Goal: Transaction & Acquisition: Obtain resource

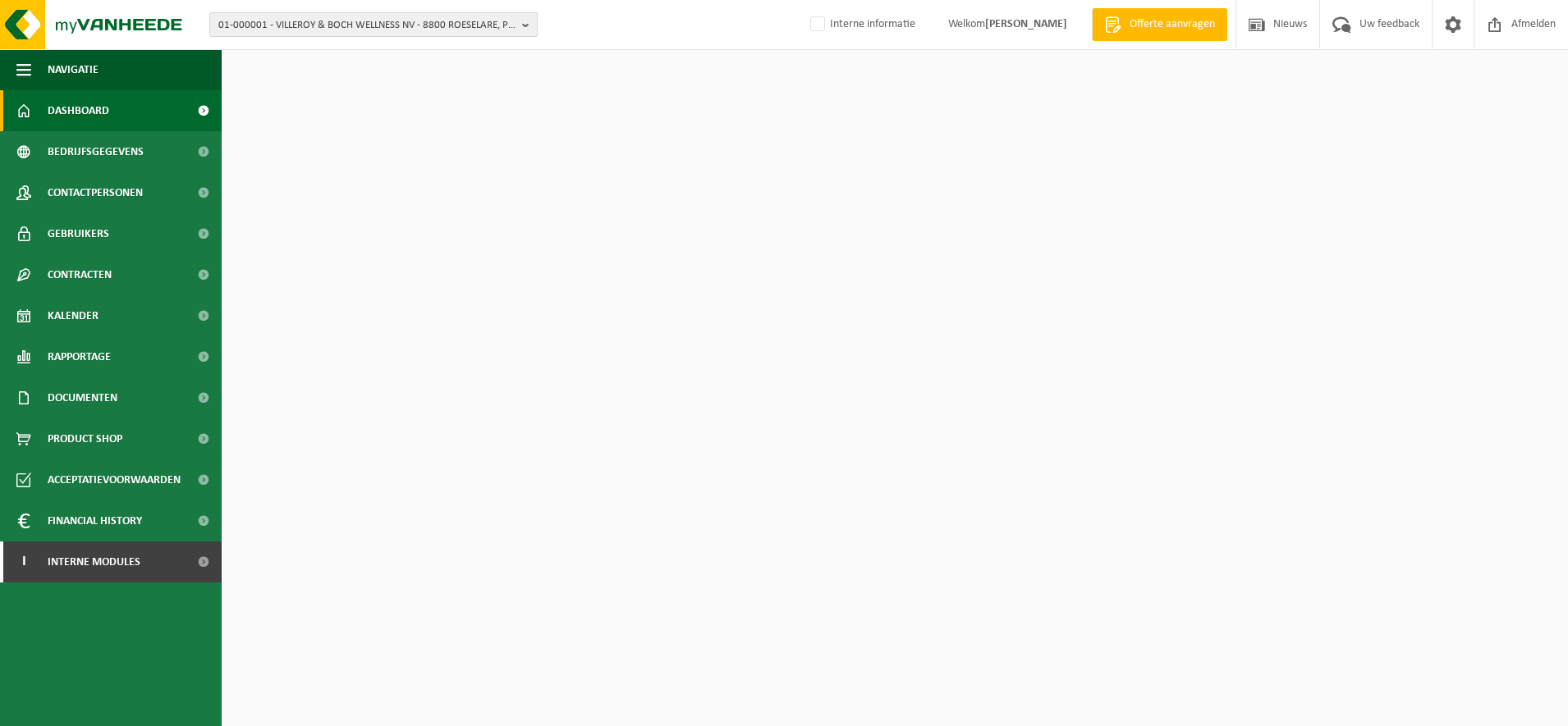
click at [382, 27] on span "01-000001 - VILLEROY & BOCH WELLNESS NV - 8800 ROESELARE, POPULIERSTRAAT 1" at bounding box center [367, 25] width 297 height 24
paste input "10-817563"
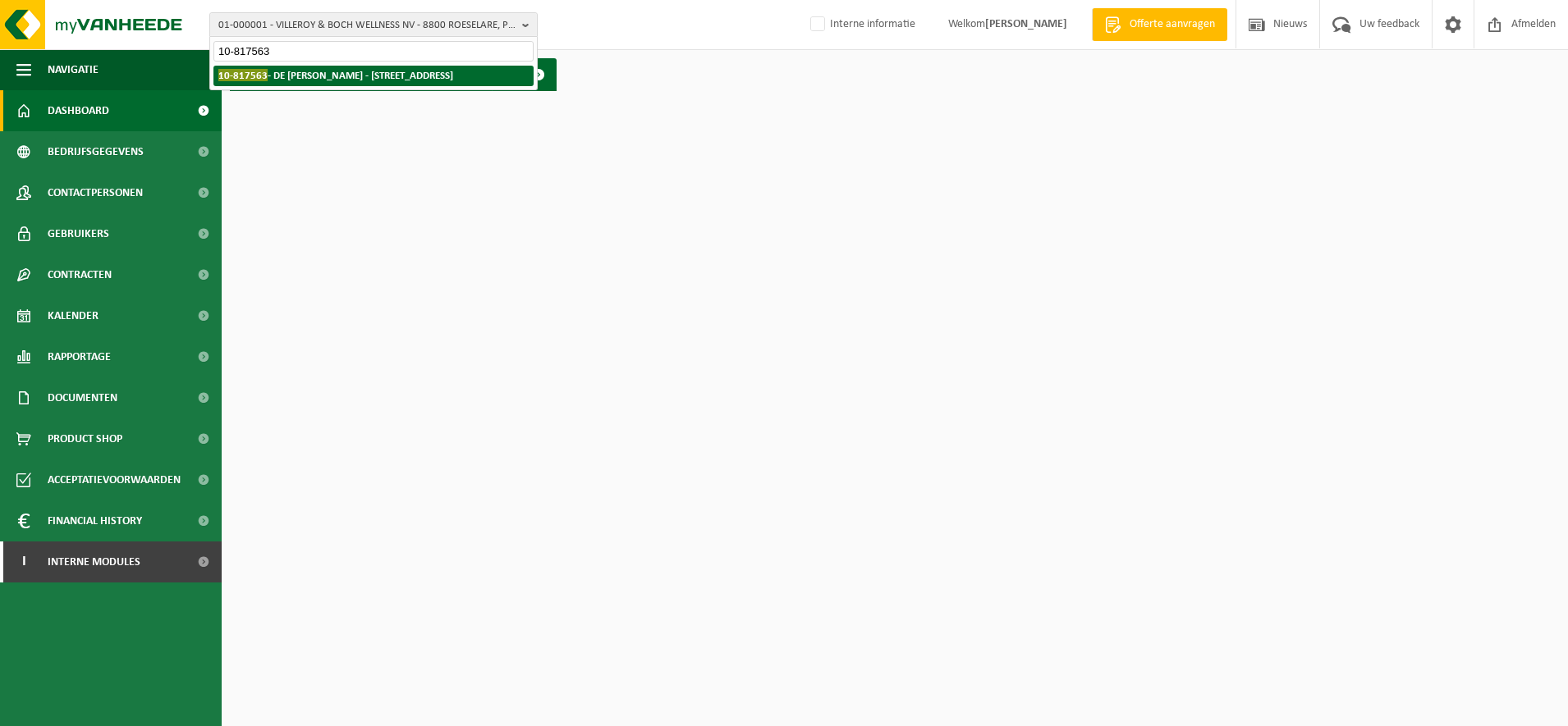
type input "10-817563"
click at [339, 66] on li "10-817563 - DE CLERCQ JONAS - 9700 OUDENAARDE, MARTIJN VAN TORHOUTSTRAAT 121" at bounding box center [373, 75] width 320 height 21
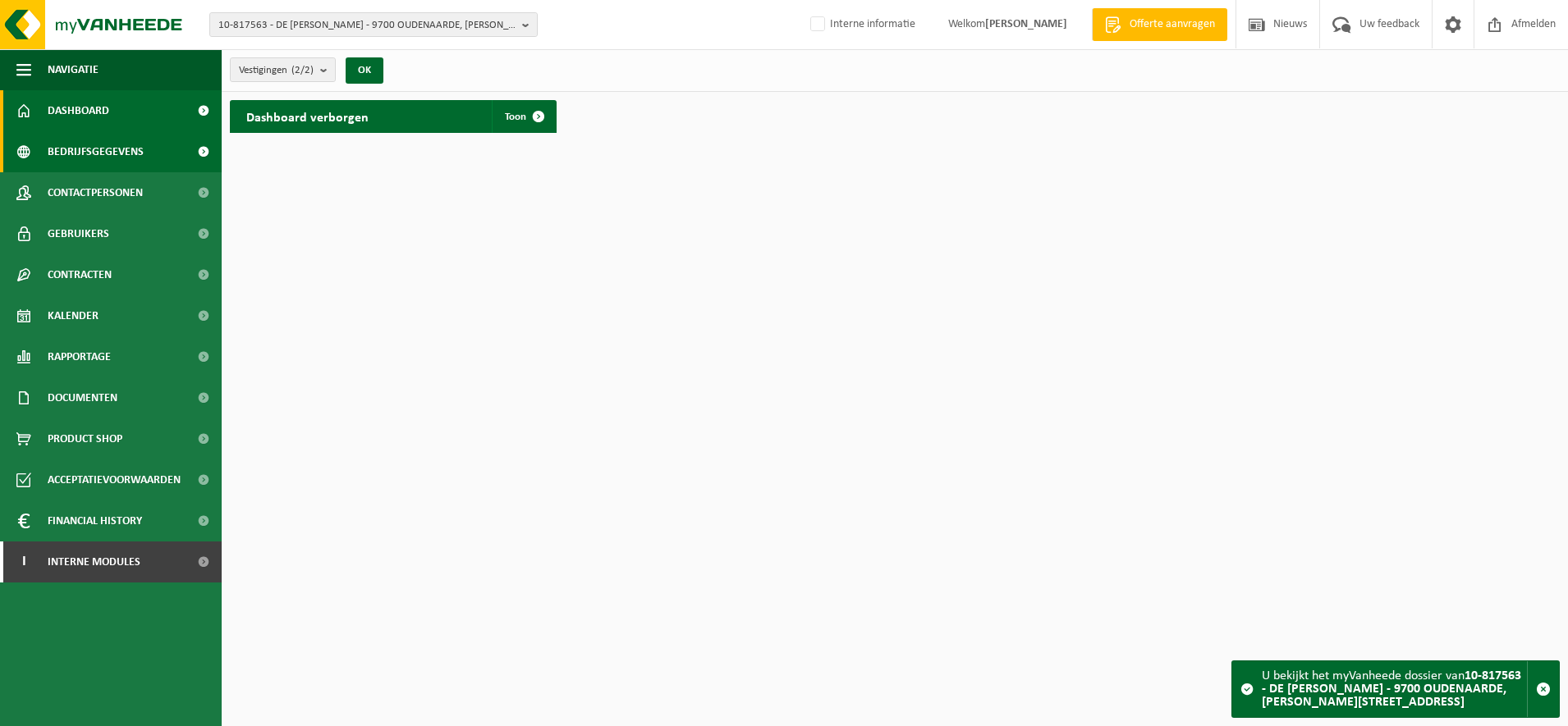
click at [141, 156] on span "Bedrijfsgegevens" at bounding box center [95, 151] width 96 height 41
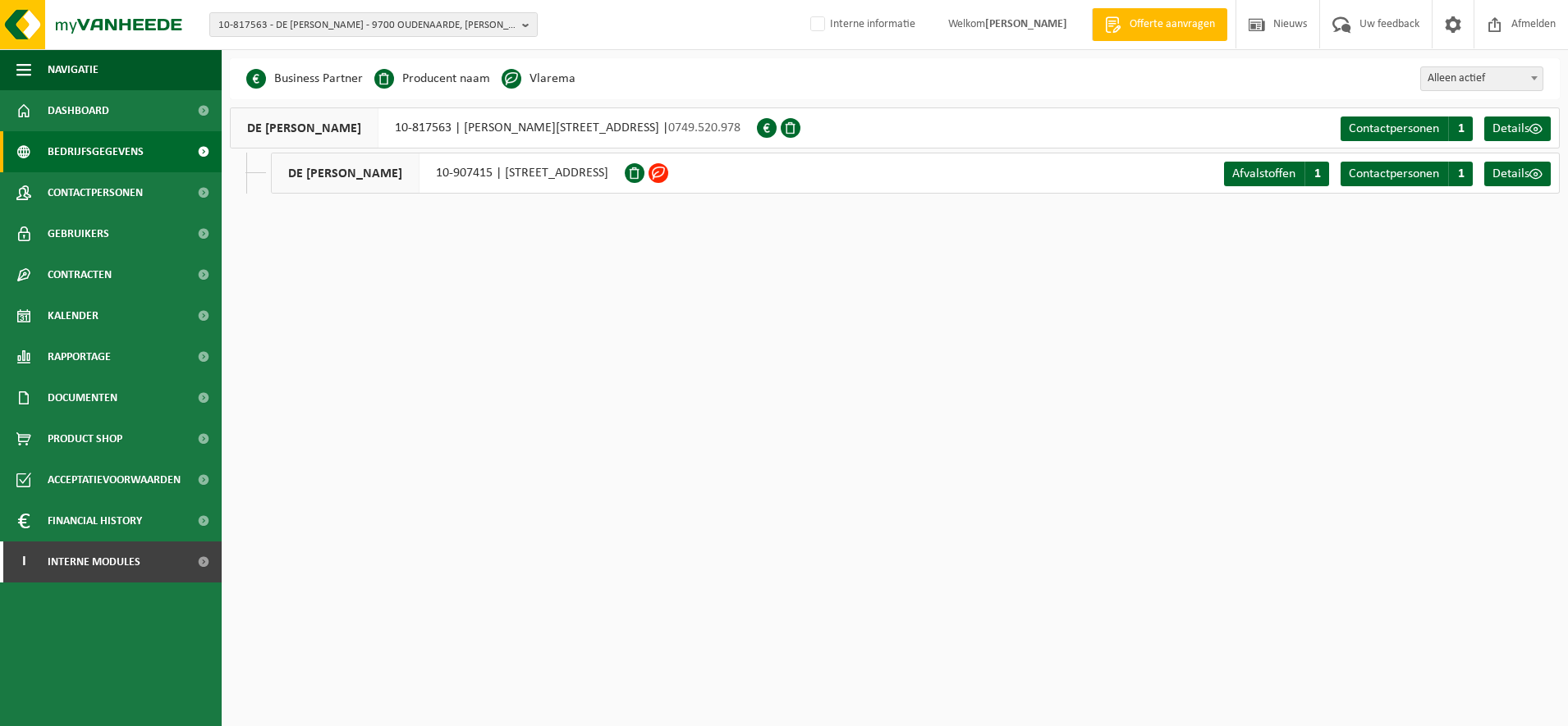
click at [460, 660] on html "10-817563 - DE CLERCQ JONAS - 9700 OUDENAARDE, MARTIJN VAN TORHOUTSTRAAT 121 10…" at bounding box center [784, 363] width 1568 height 726
click at [749, 568] on html "10-817563 - DE CLERCQ JONAS - 9700 OUDENAARDE, MARTIJN VAN TORHOUTSTRAAT 121 10…" at bounding box center [784, 363] width 1568 height 726
click at [730, 674] on html "10-817563 - DE CLERCQ JONAS - 9700 OUDENAARDE, MARTIJN VAN TORHOUTSTRAAT 121 10…" at bounding box center [784, 363] width 1568 height 726
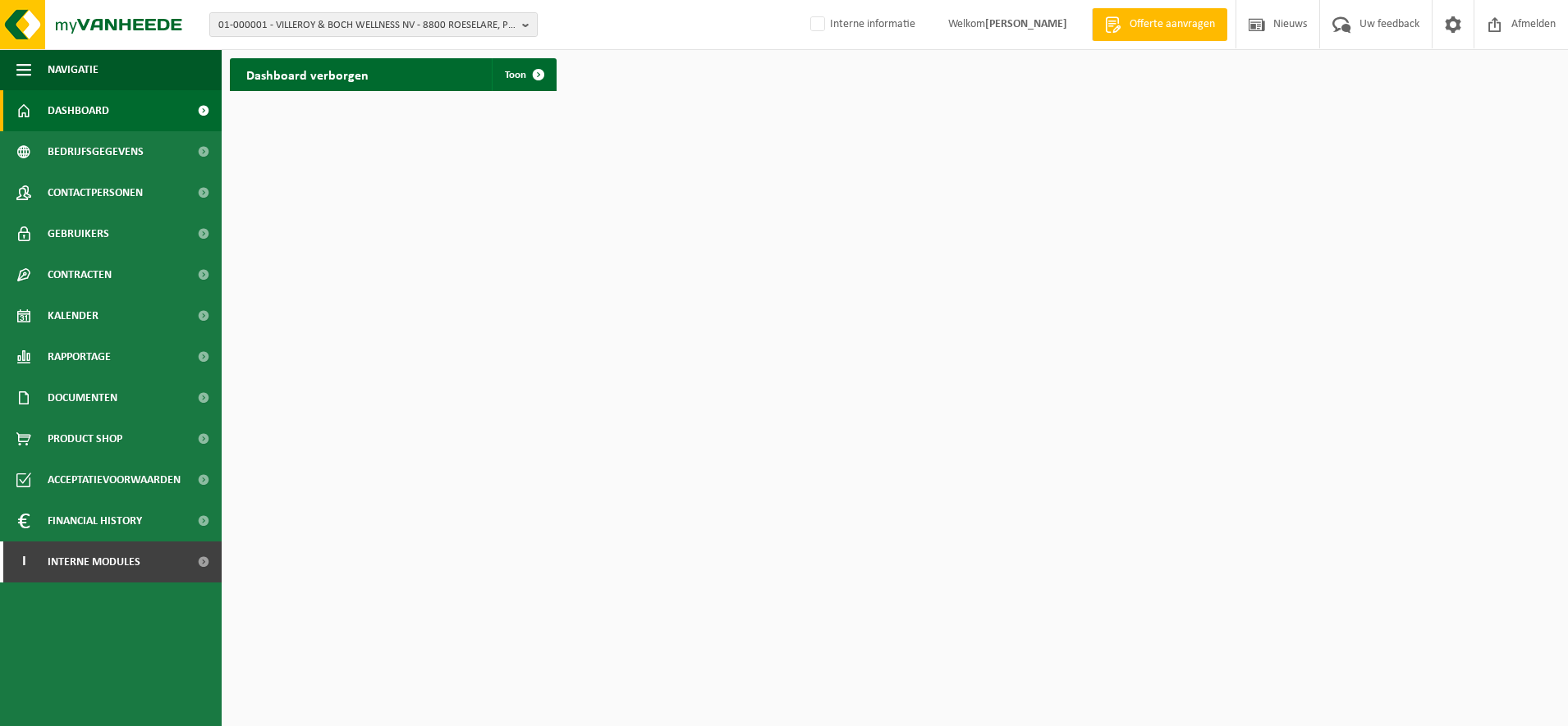
click at [645, 422] on html "01-000001 - VILLEROY & BOCH WELLNESS NV - 8800 ROESELARE, POPULIERSTRAAT 1 01-0…" at bounding box center [784, 363] width 1568 height 726
click at [537, 411] on html "01-000001 - VILLEROY & BOCH WELLNESS NV - 8800 ROESELARE, POPULIERSTRAAT 1 01-0…" at bounding box center [784, 363] width 1568 height 726
click at [471, 345] on html "01-000001 - VILLEROY & BOCH WELLNESS NV - 8800 ROESELARE, POPULIERSTRAAT 1 01-0…" at bounding box center [784, 363] width 1568 height 726
click at [198, 559] on span at bounding box center [203, 562] width 37 height 41
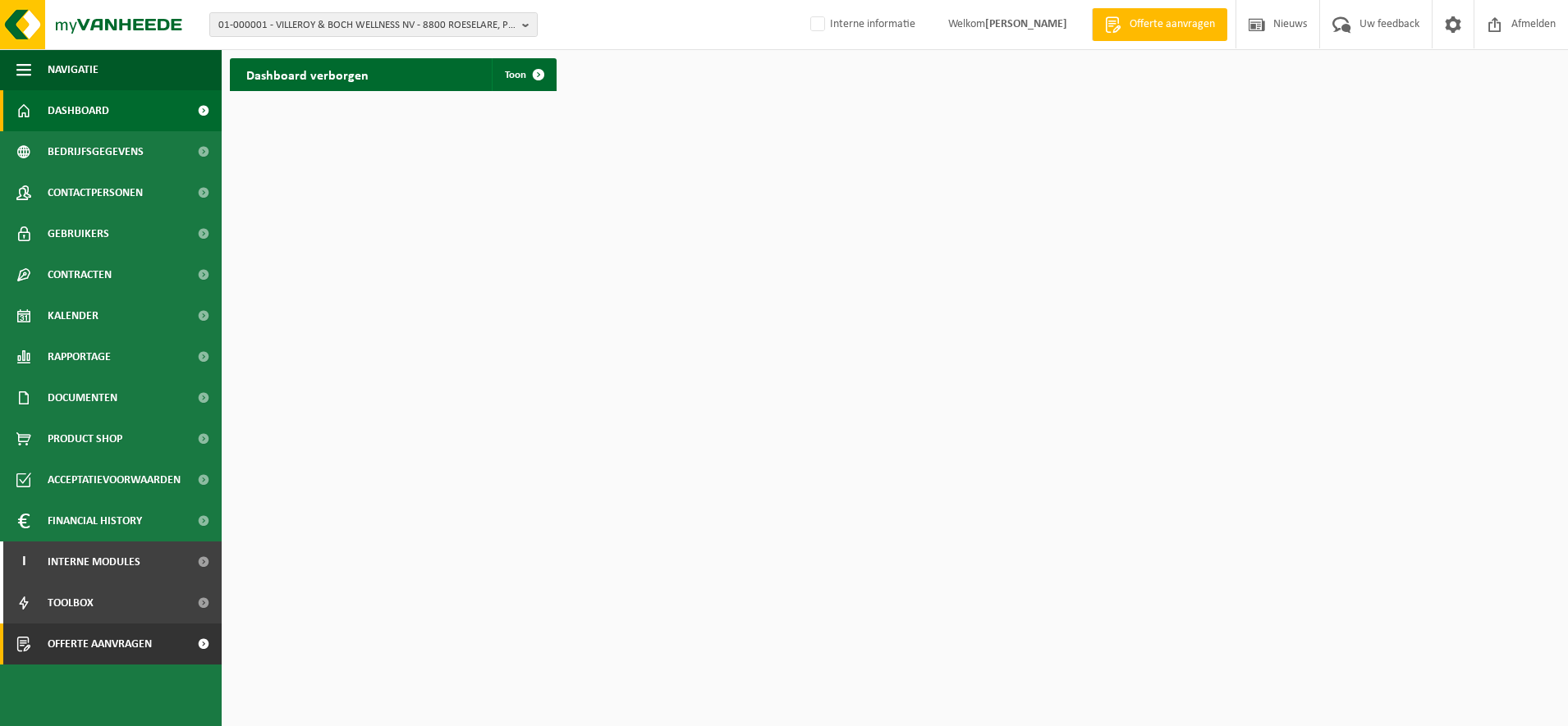
click at [152, 646] on span "Offerte aanvragen" at bounding box center [100, 644] width 104 height 41
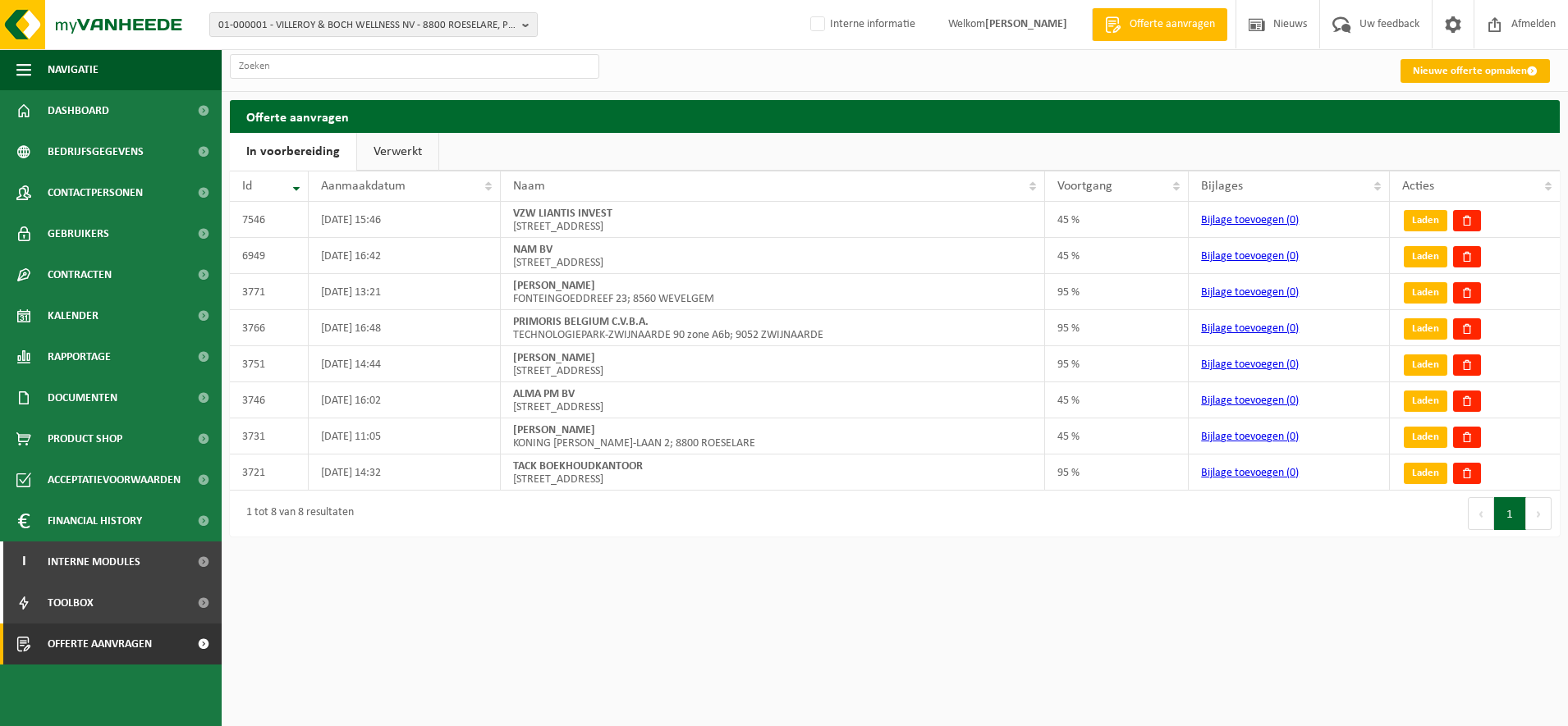
click at [1454, 73] on link "Nieuwe offerte opmaken" at bounding box center [1475, 71] width 150 height 24
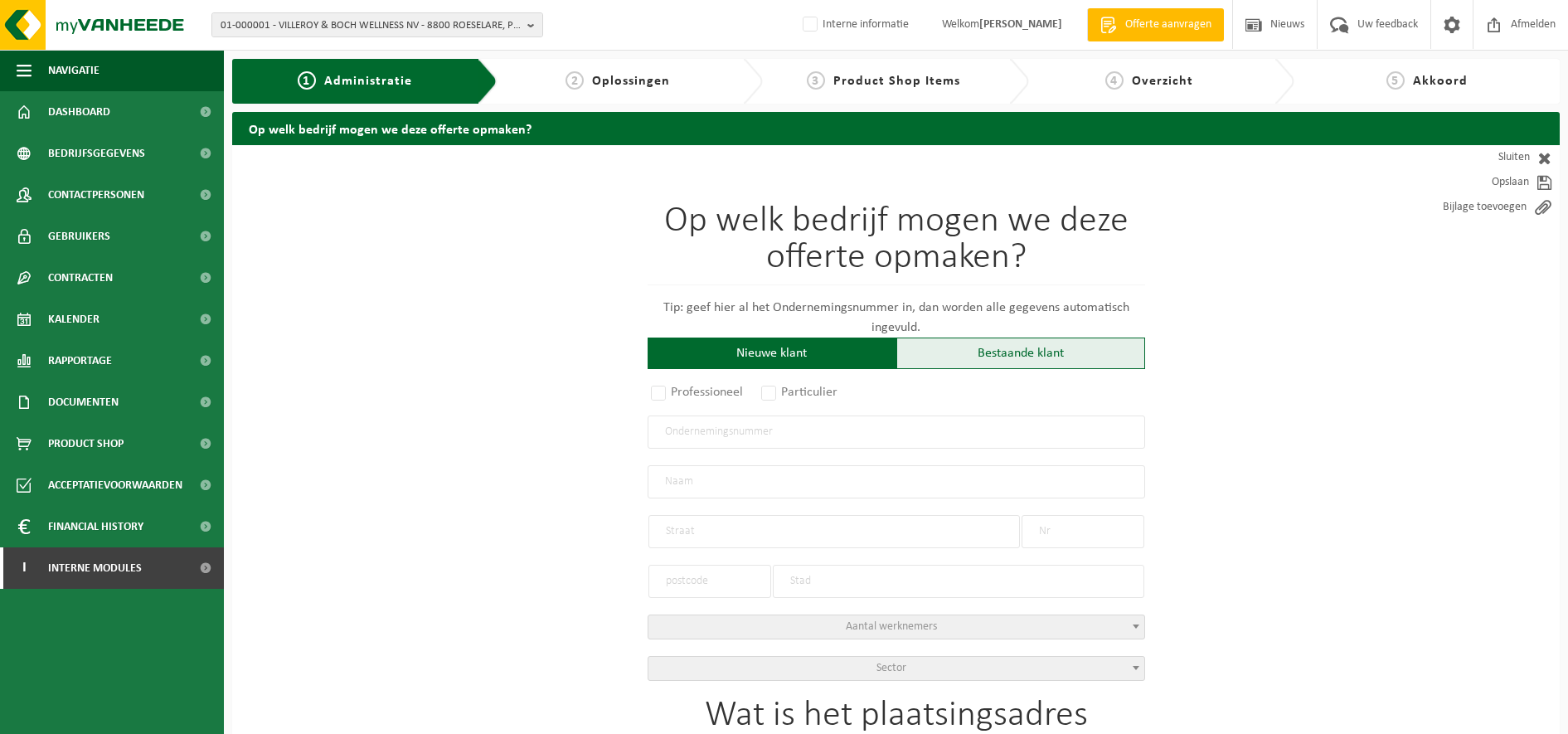
click at [1017, 364] on div "Bestaande klant" at bounding box center [1021, 353] width 249 height 32
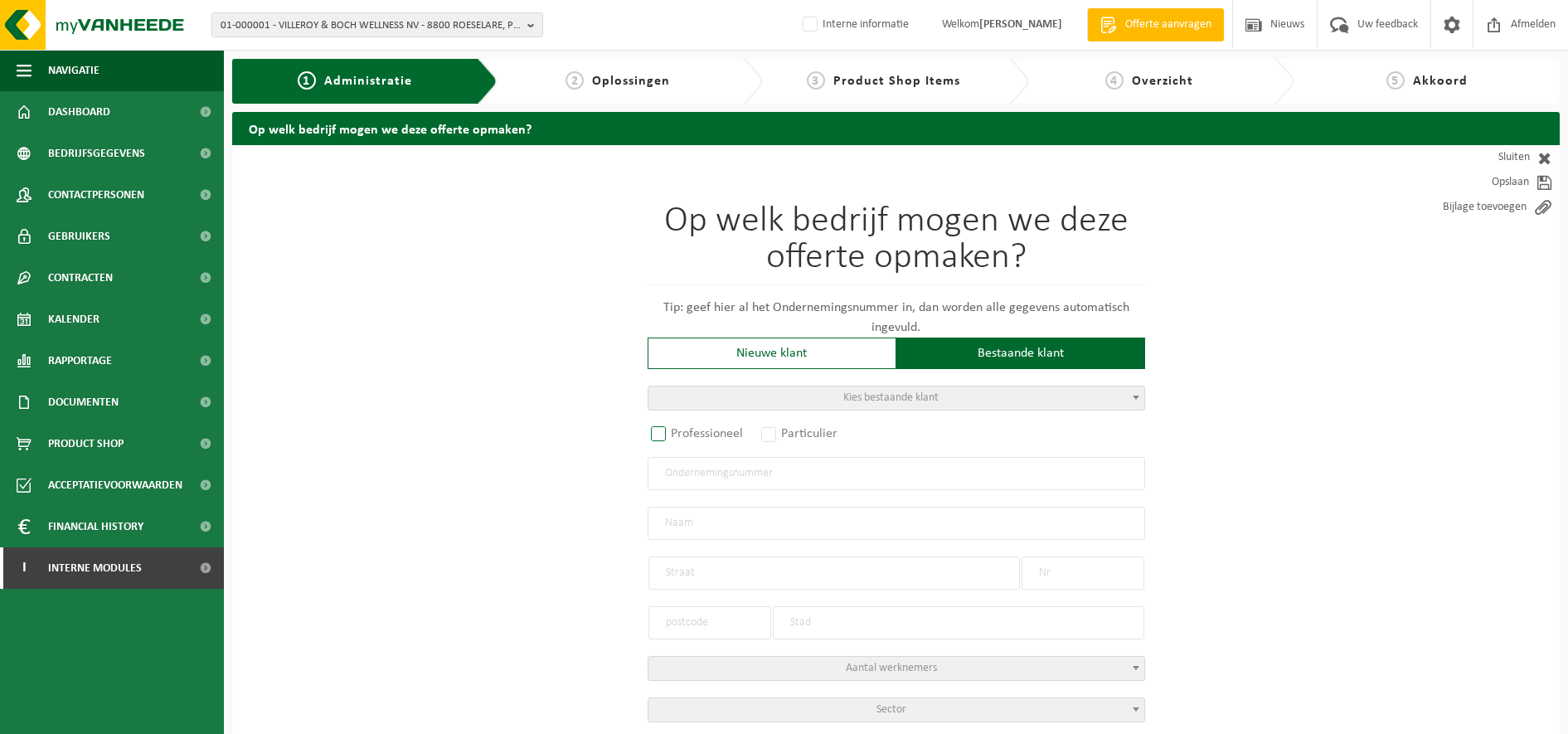
click at [685, 431] on label "Professioneel" at bounding box center [697, 434] width 101 height 24
click at [685, 431] on input "Professioneel" at bounding box center [680, 435] width 11 height 11
radio input "true"
click at [686, 478] on input "text" at bounding box center [896, 473] width 497 height 34
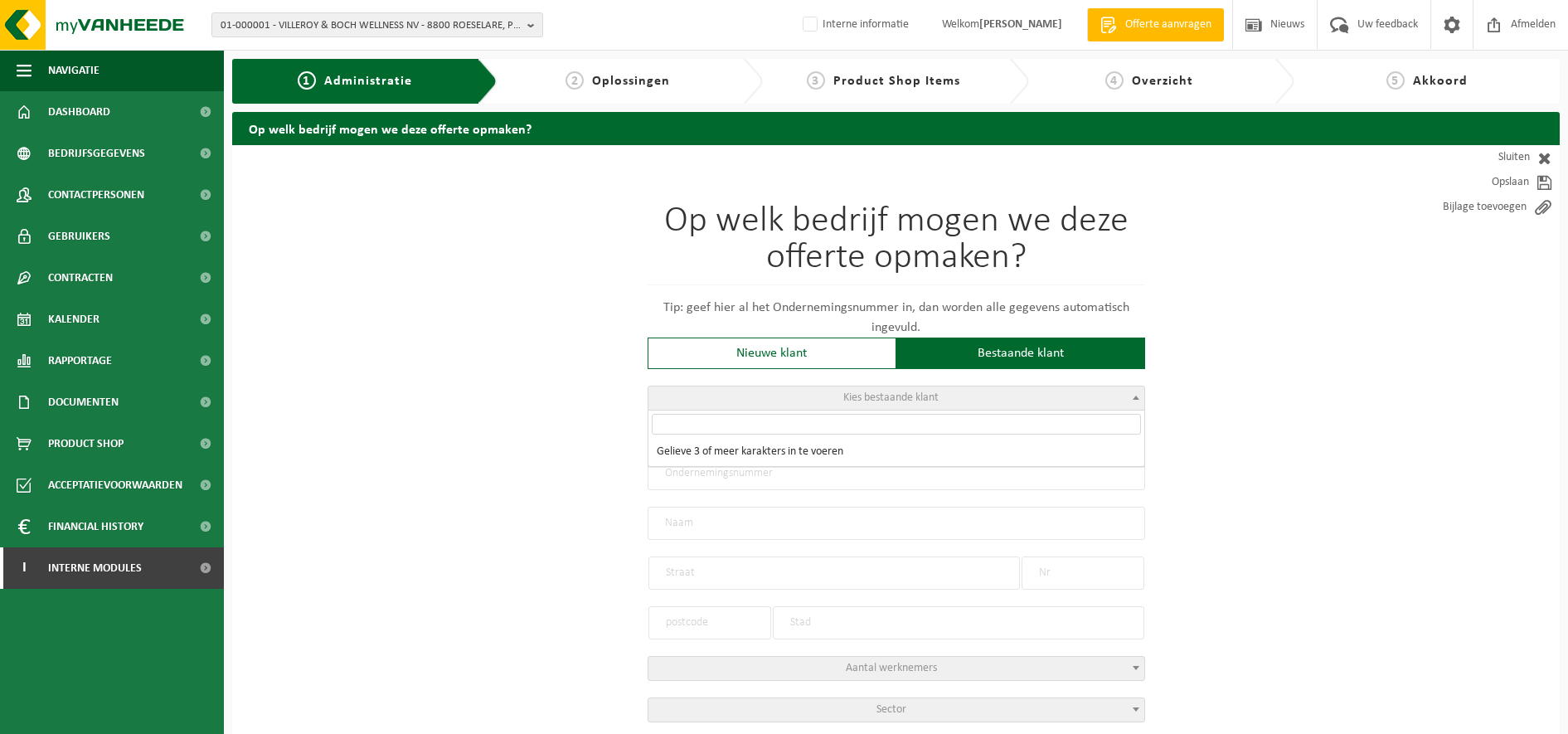
click at [792, 396] on span "Kies bestaande klant" at bounding box center [896, 399] width 495 height 24
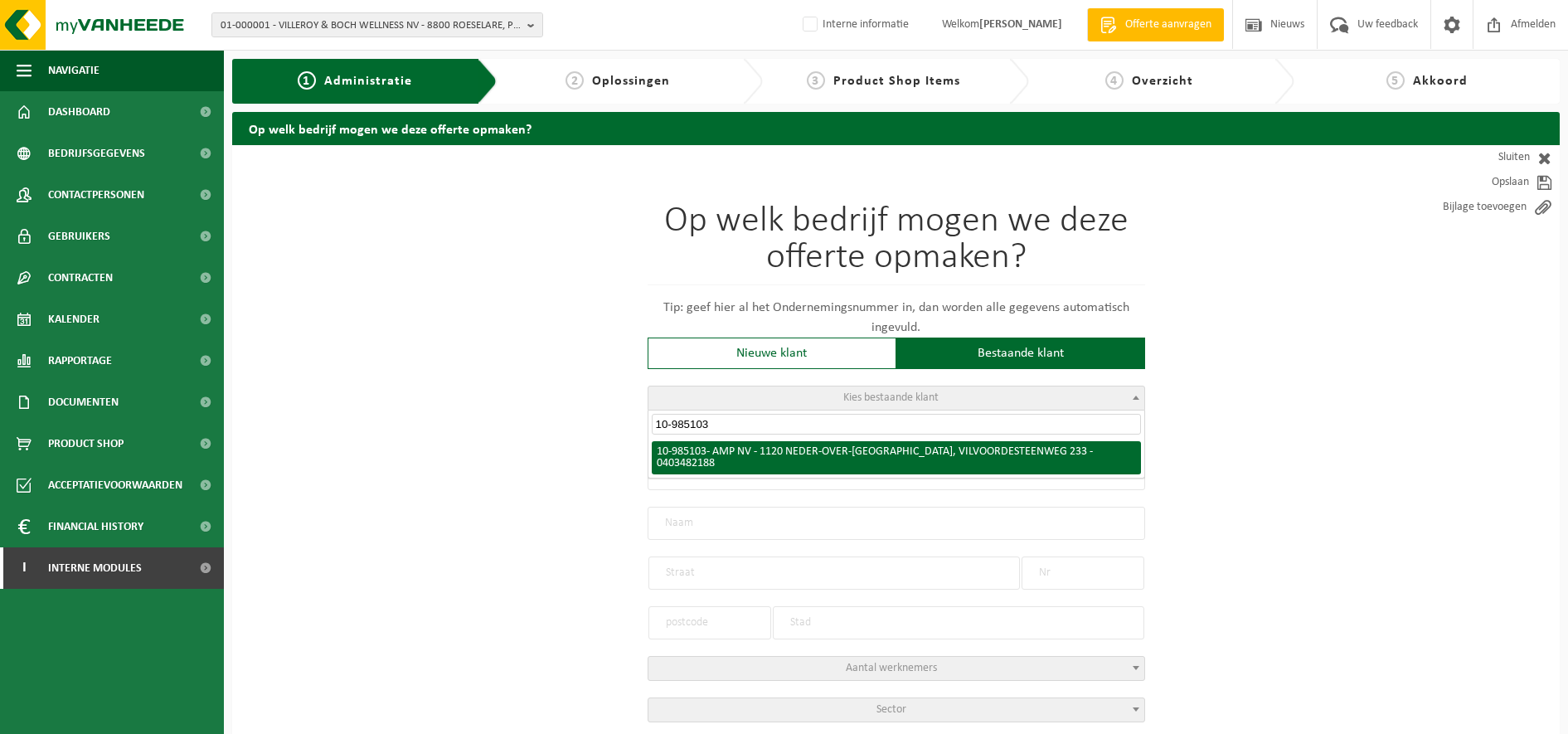
type input "10-985103"
radio input "false"
select select "164254"
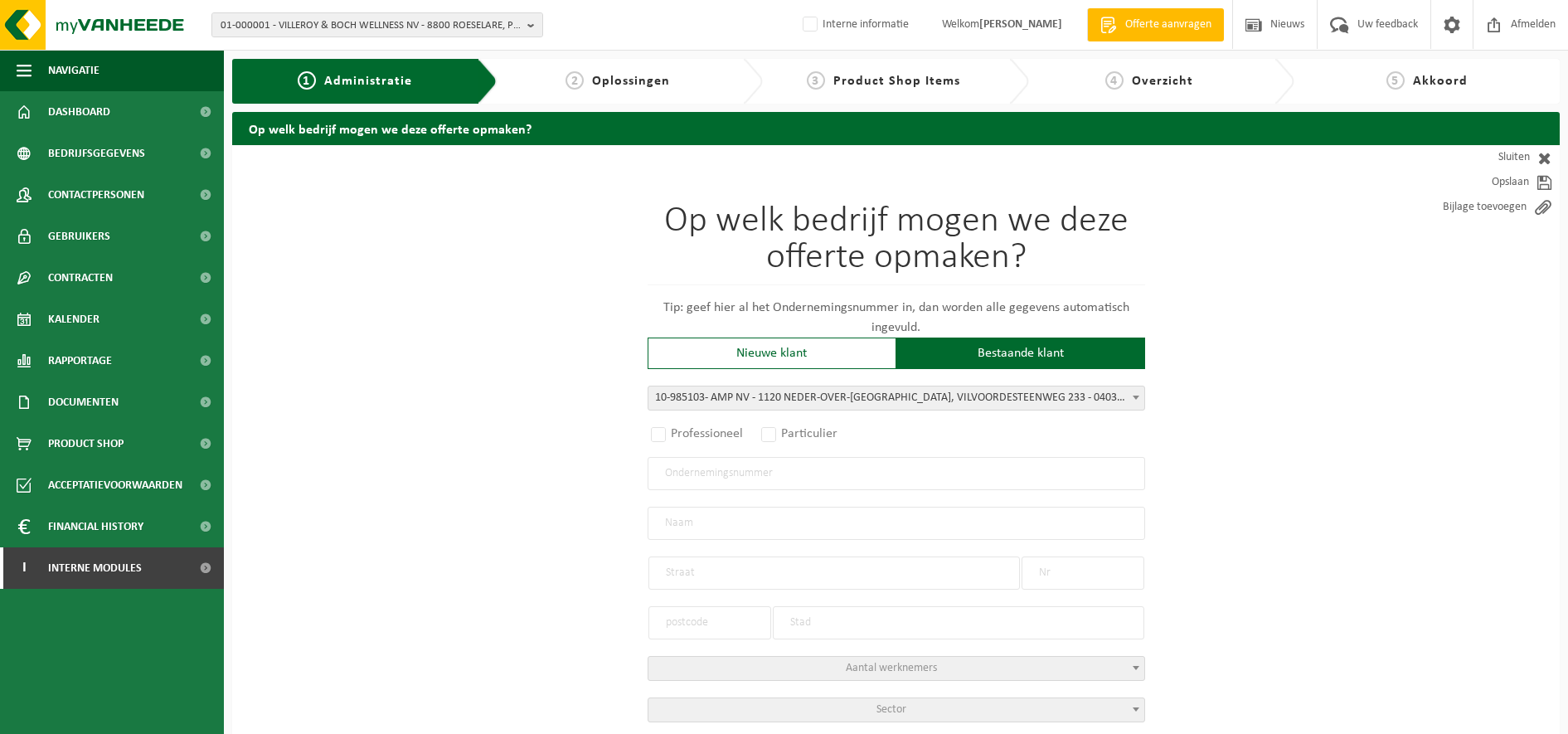
radio input "true"
type input "0403.482.188"
type input "AMP NV"
type input "VILVOORDESTEENWEG"
type input "233"
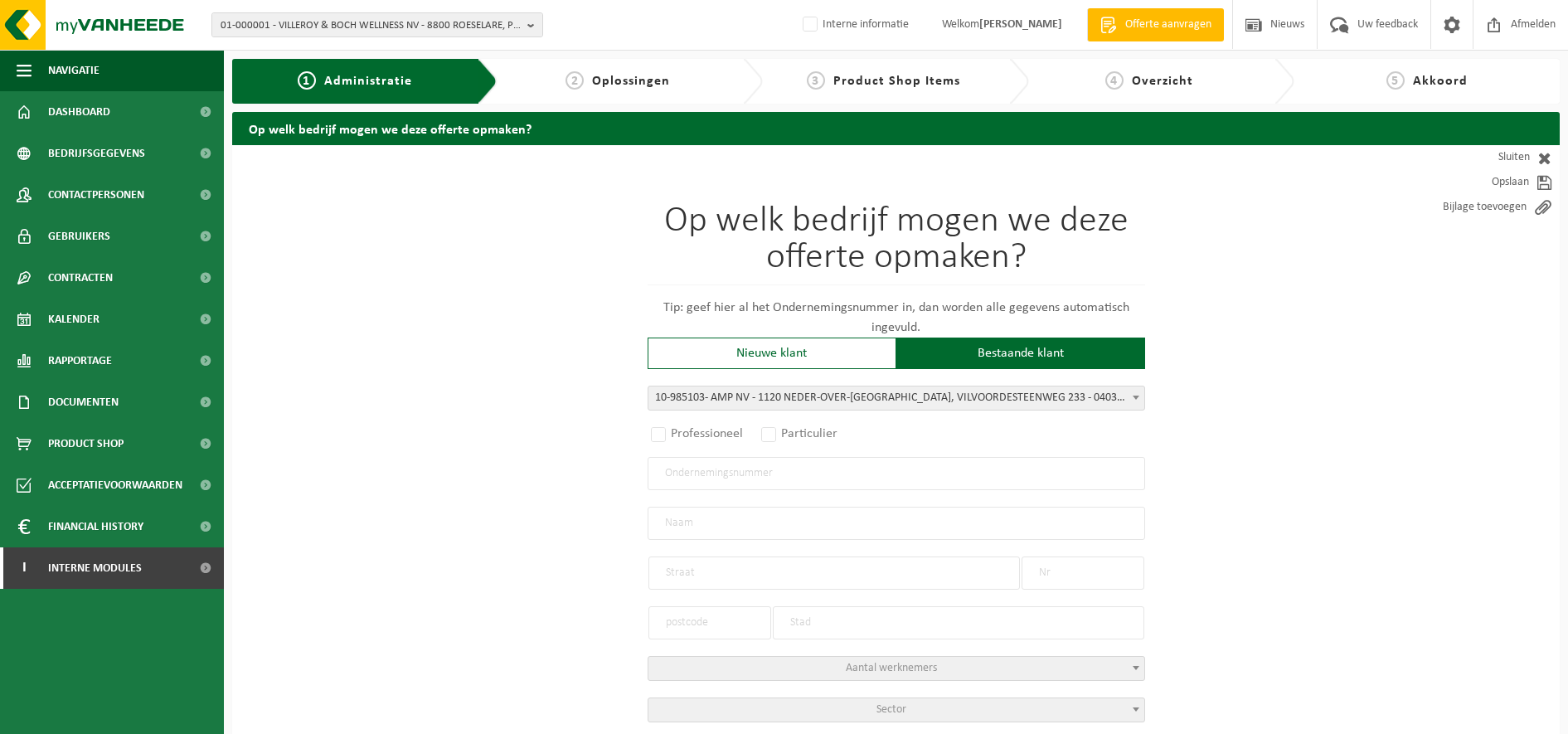
type input "1120"
type input "NEDER-OVER-HEEMBEEK"
type input "AMP NV"
type input "VILVOORDESTEENWEG"
type input "233"
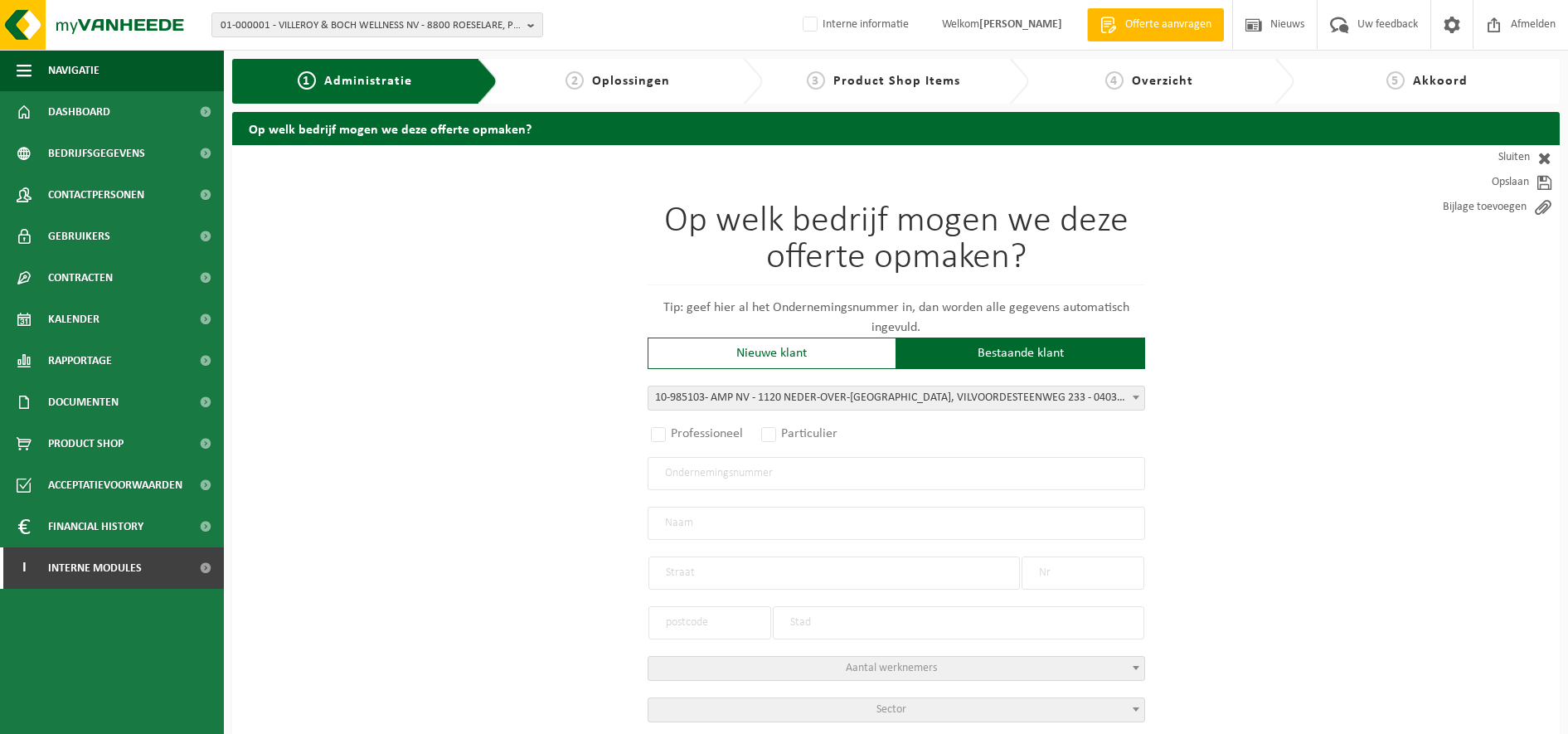
type input "1120"
type input "NEDER-OVER-HEEMBEEK"
select select
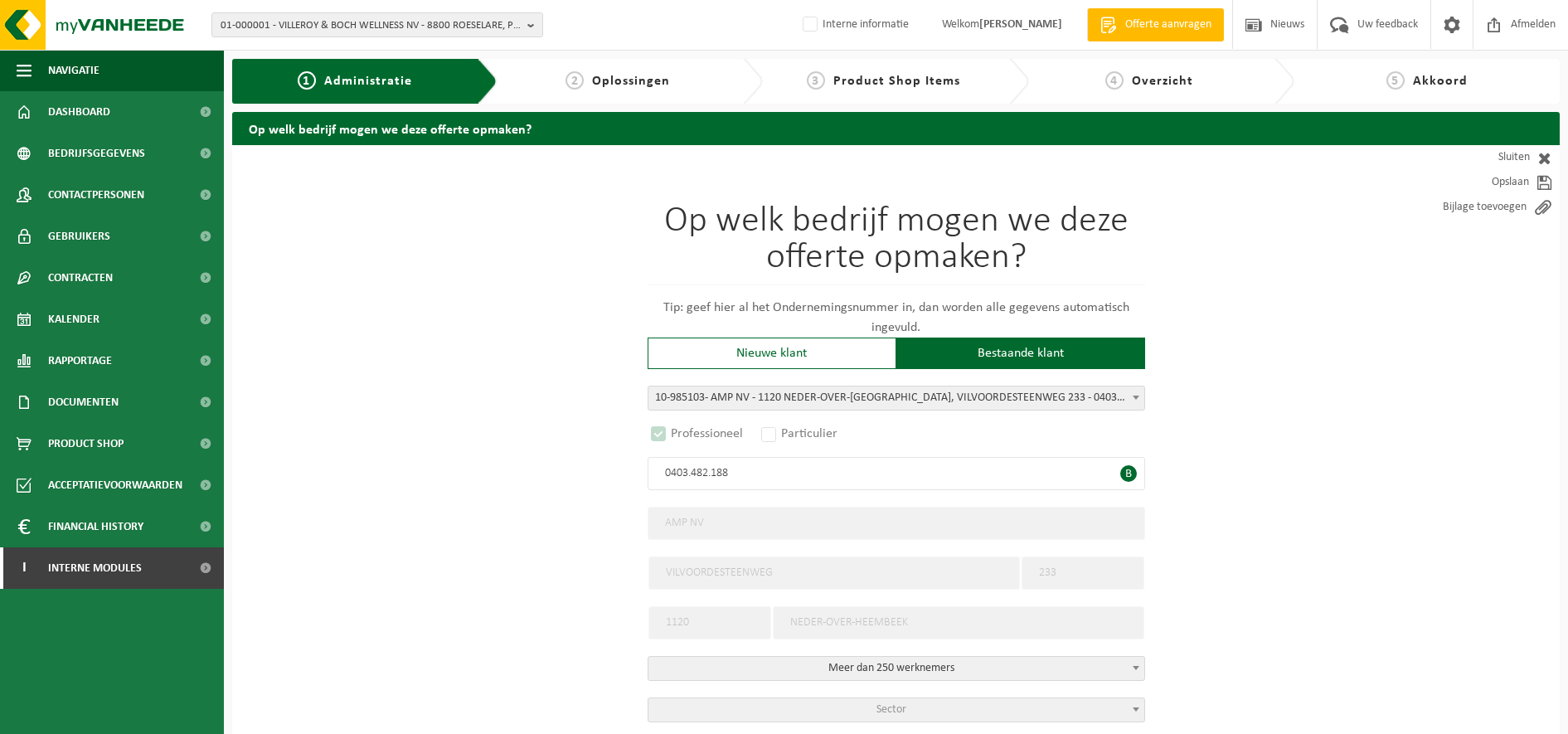
select select "A"
select select
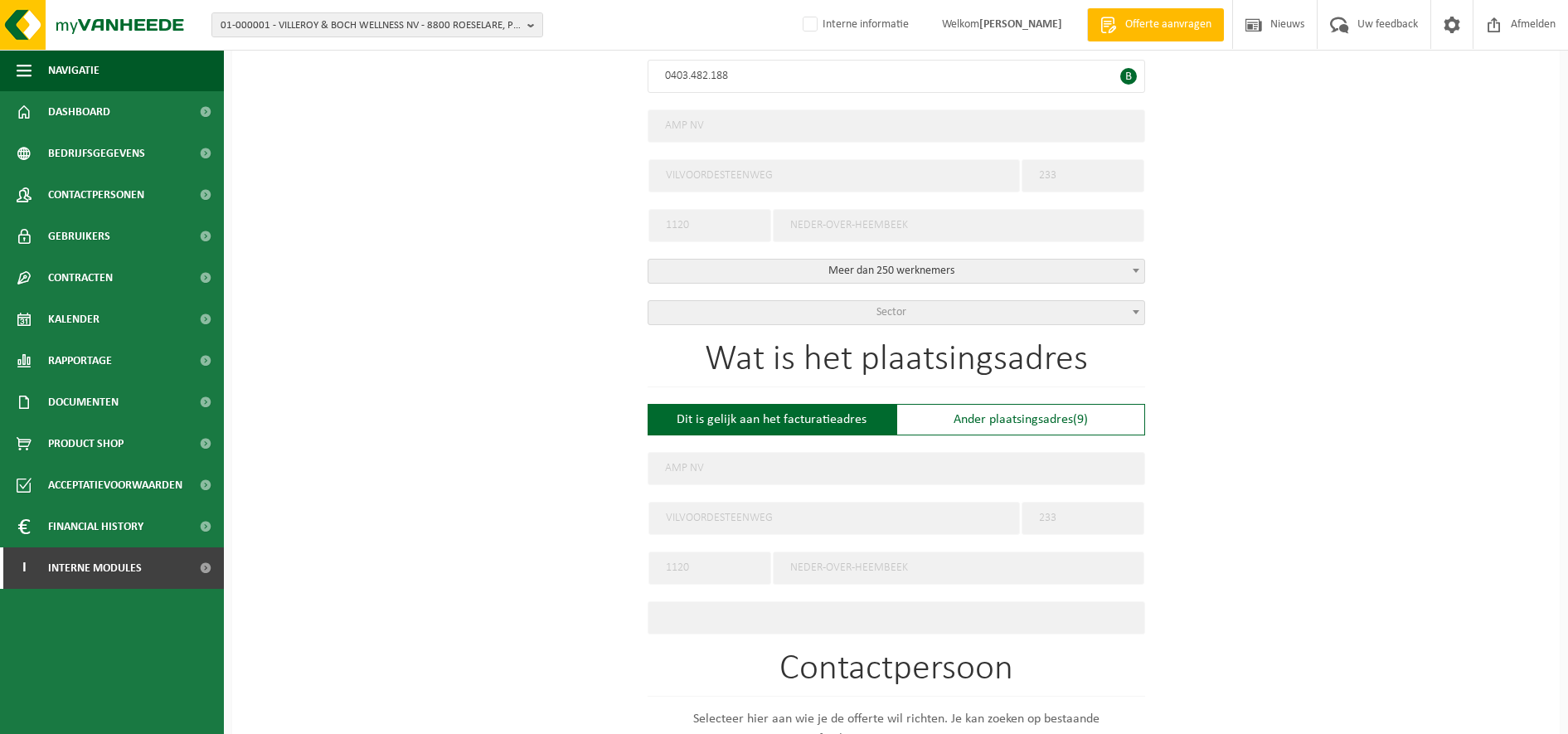
scroll to position [415, 0]
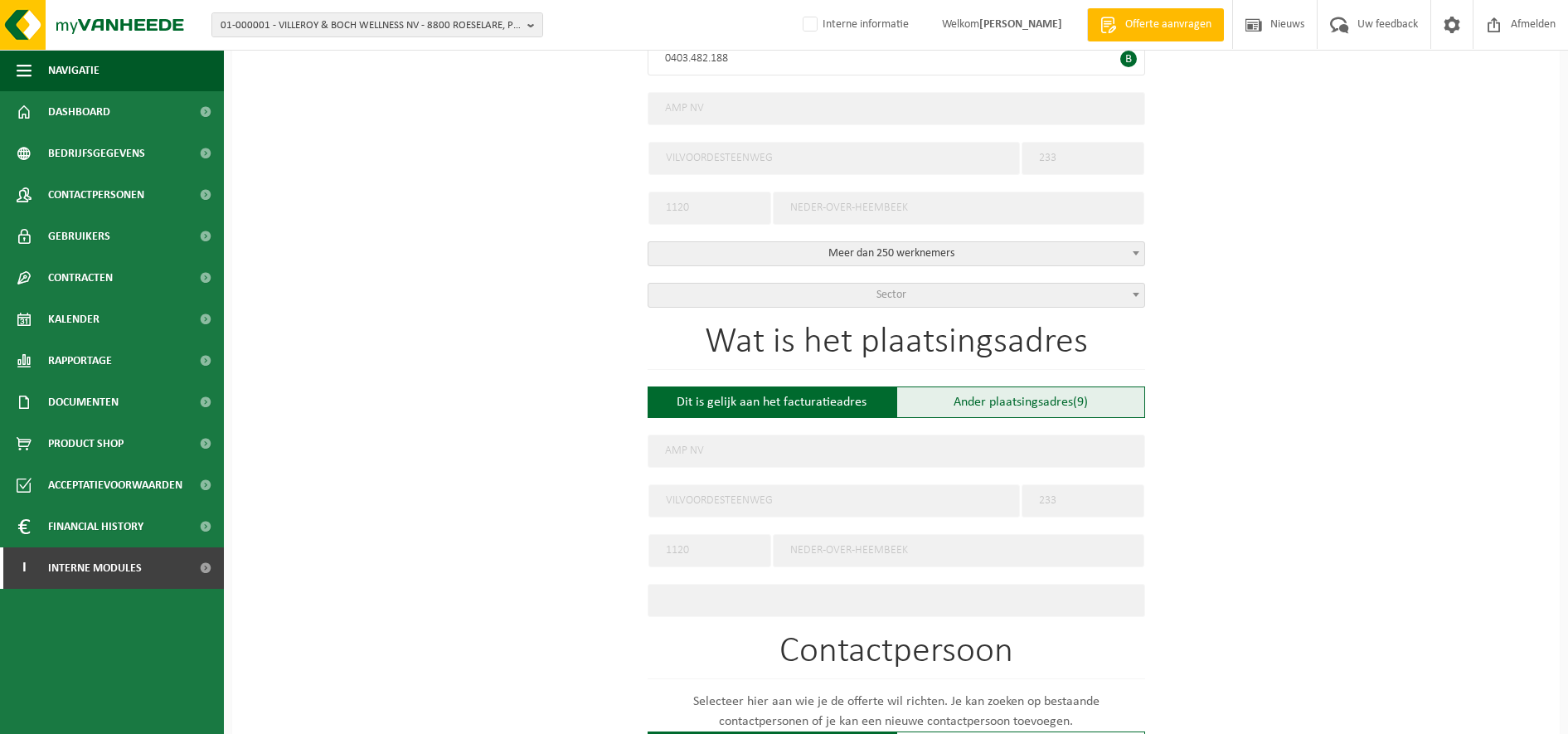
click at [959, 394] on div "Ander plaatsingsadres (9)" at bounding box center [1021, 402] width 249 height 32
type input "Werf -"
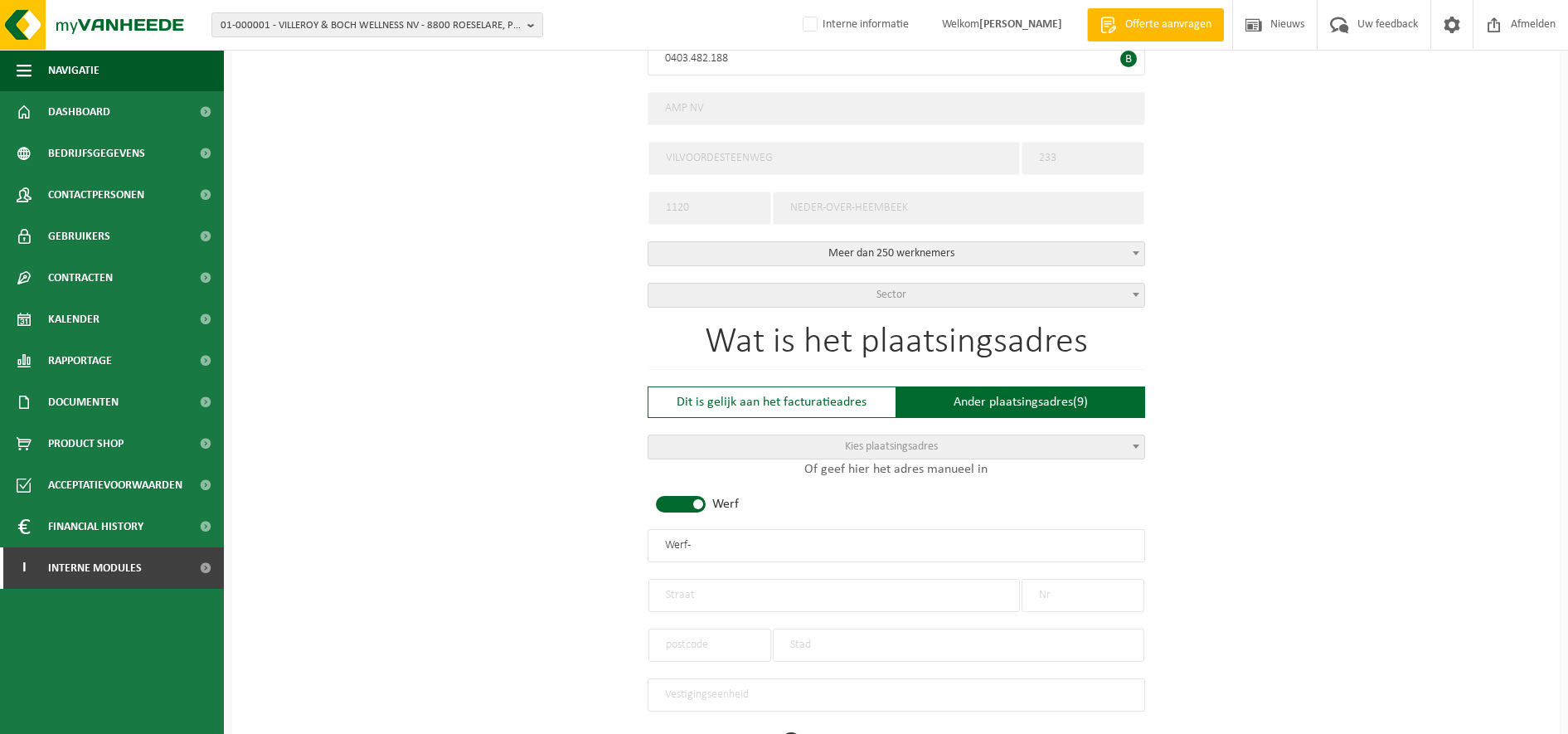
click at [878, 444] on span "Kies plaatsingsadres" at bounding box center [891, 447] width 93 height 13
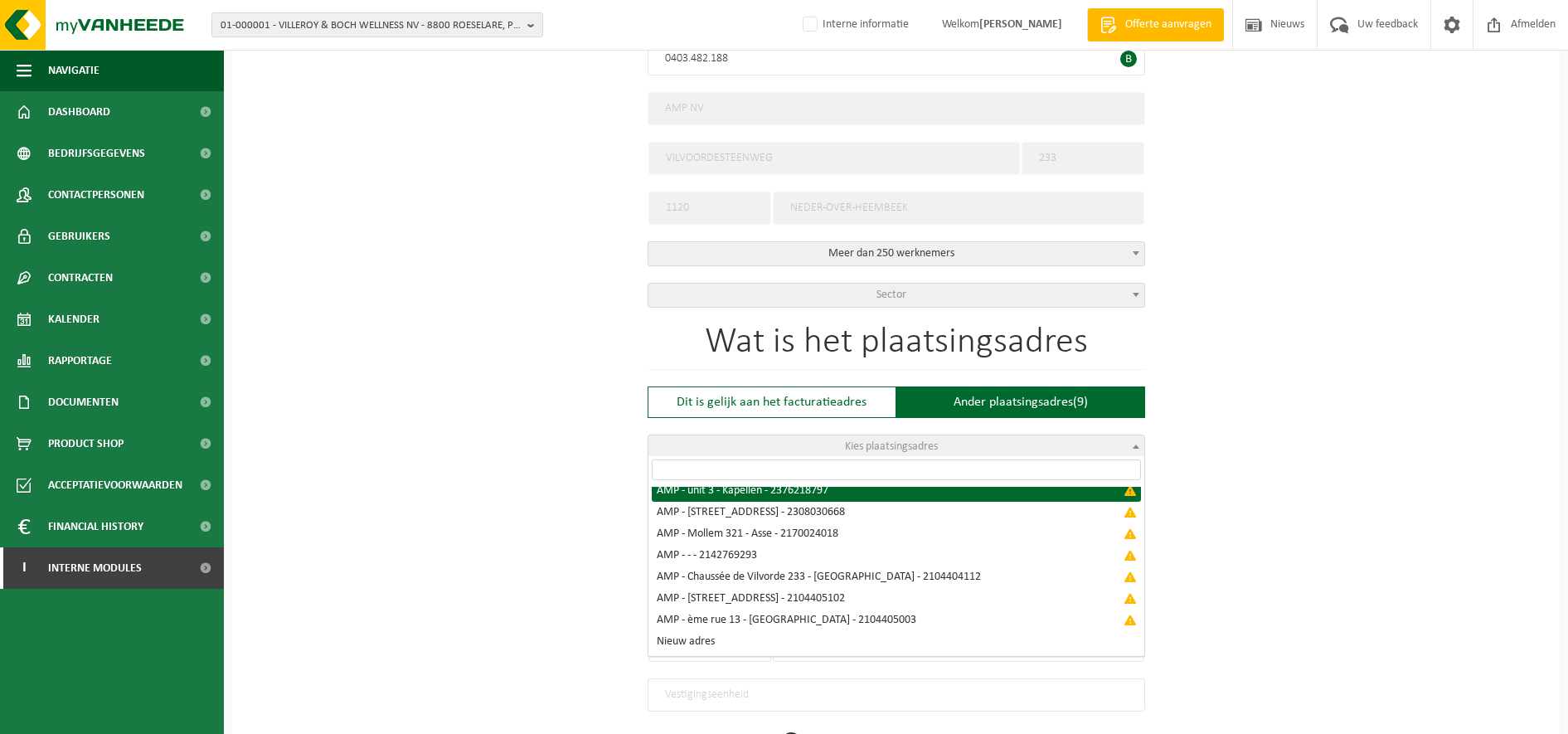
scroll to position [0, 0]
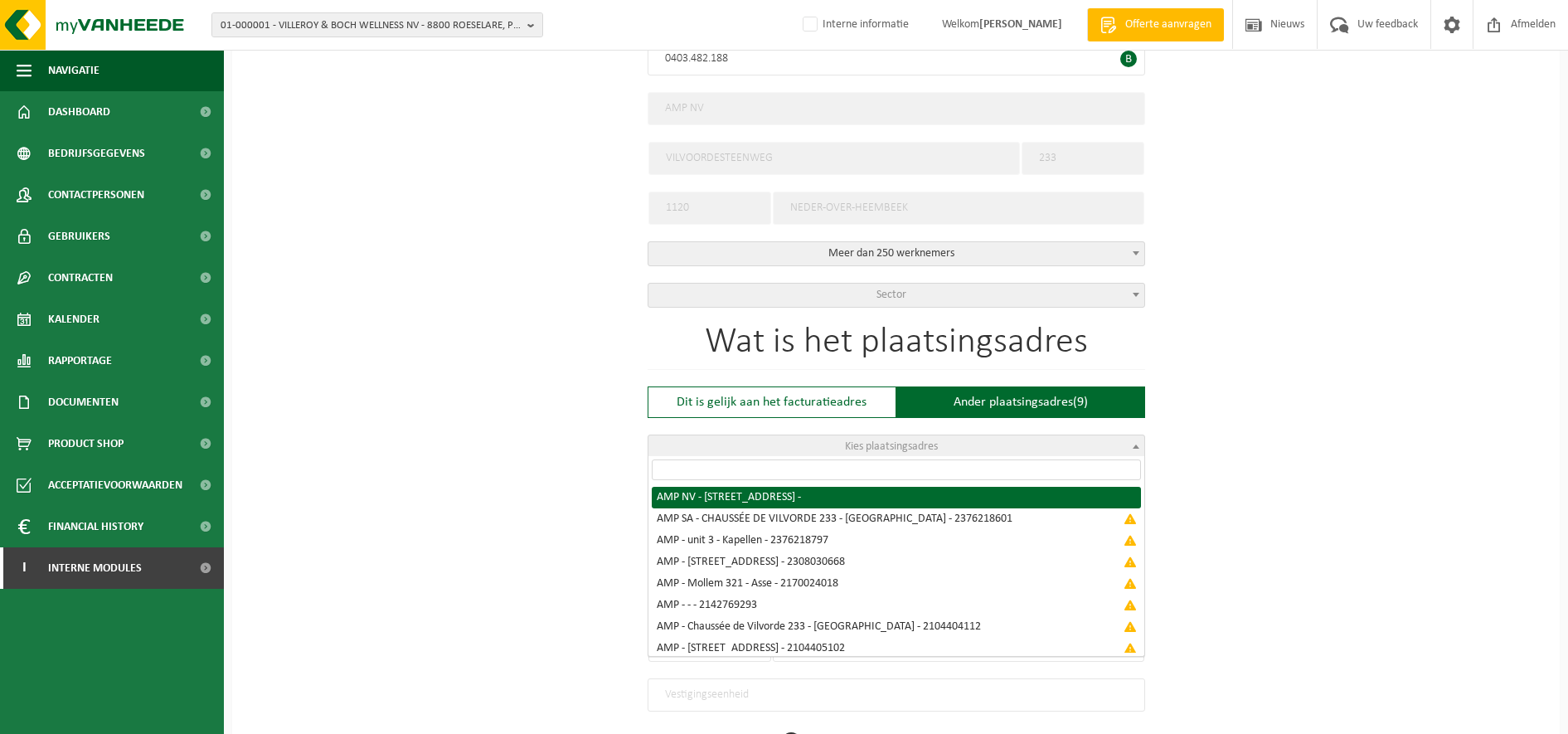
click at [795, 465] on input "search" at bounding box center [897, 469] width 489 height 21
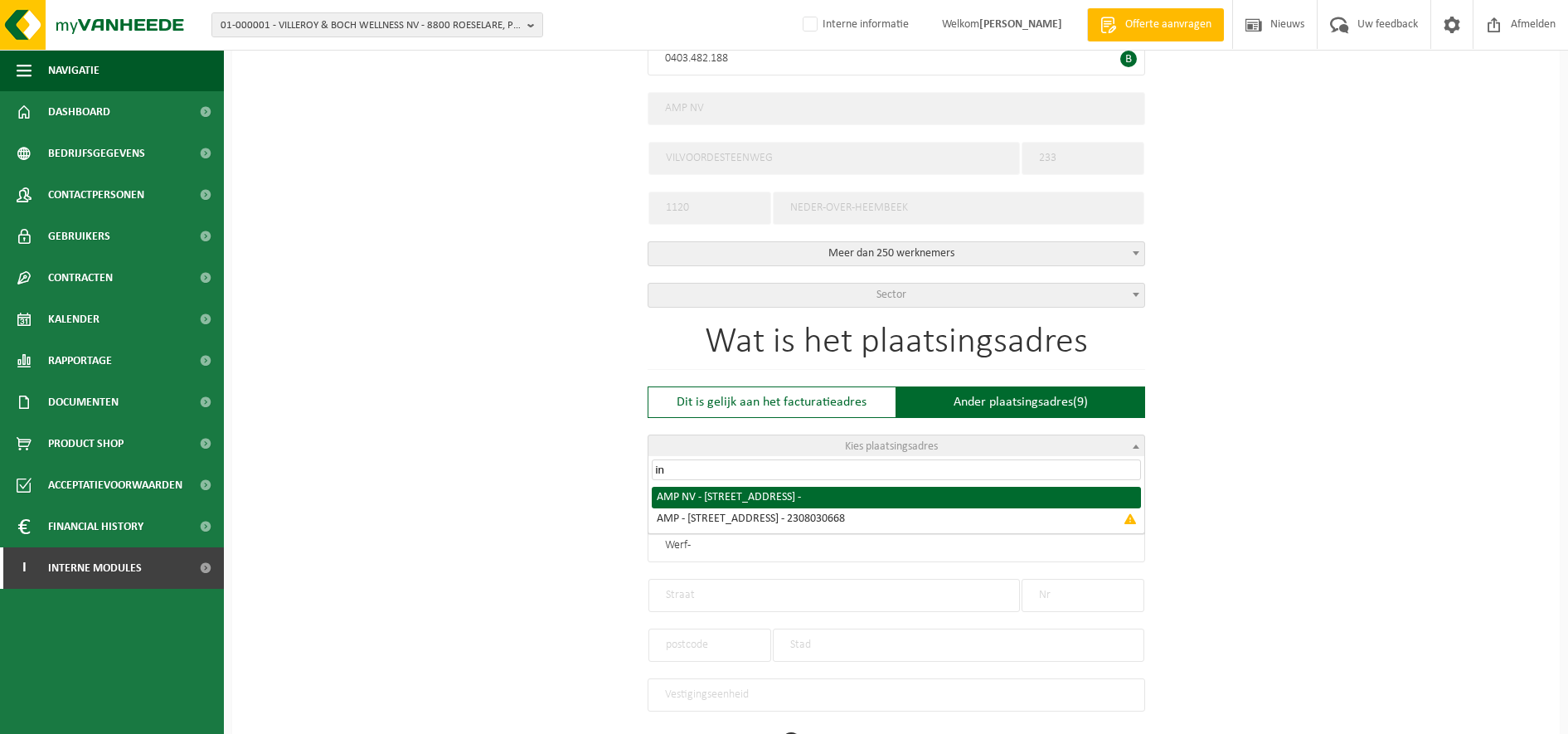
type input "i"
type input "kape"
drag, startPoint x: 696, startPoint y: 467, endPoint x: 733, endPoint y: 391, distance: 84.5
click at [548, 449] on body "01-000001 - VILLEROY & BOCH WELLNESS NV - 8800 ROESELARE, POPULIERSTRAAT 1 01-0…" at bounding box center [784, 480] width 1568 height 1792
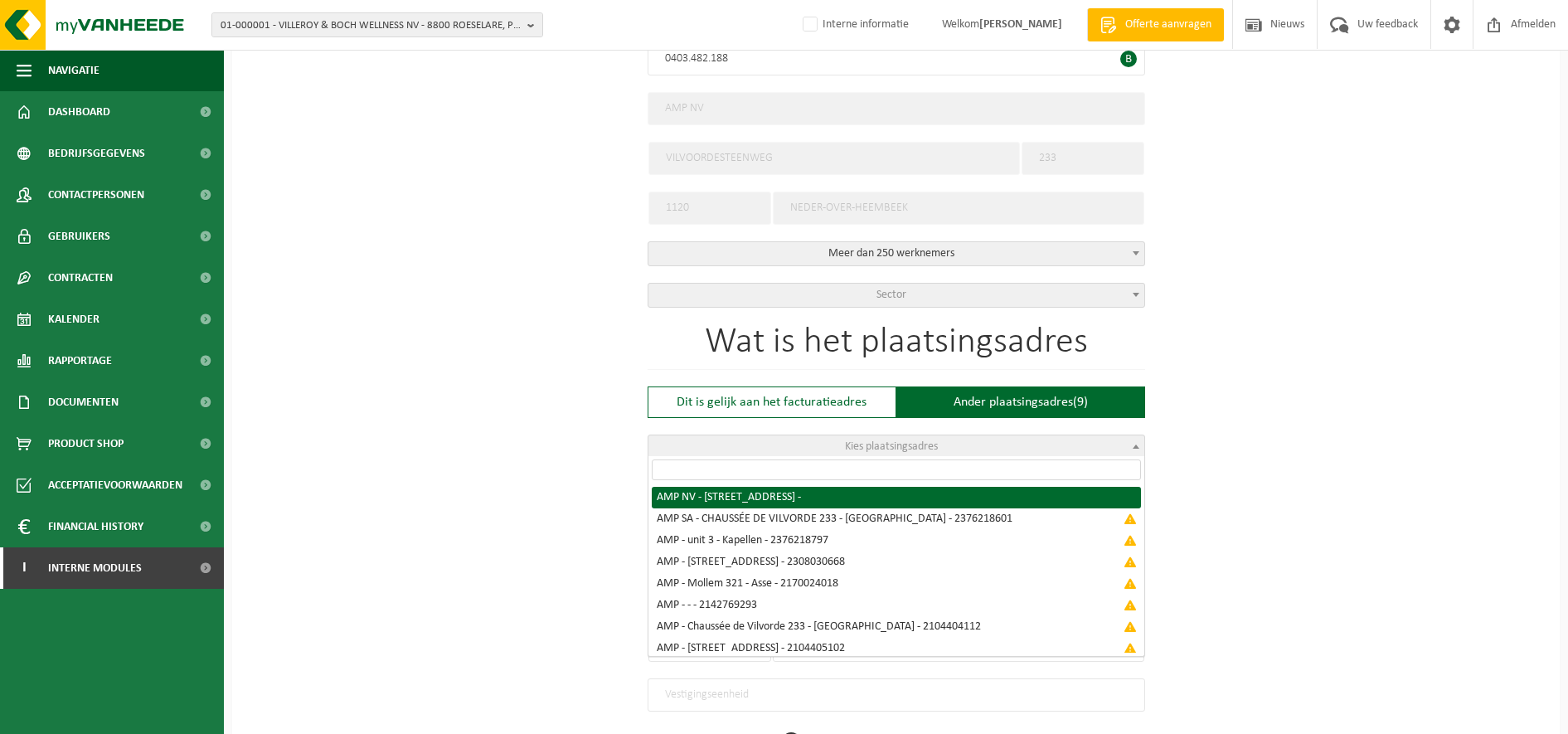
drag, startPoint x: 574, startPoint y: 503, endPoint x: 589, endPoint y: 500, distance: 15.3
click at [574, 503] on div "Op welk bedrijf mogen we deze offerte opmaken? Tip: geef hier al het Ondernemin…" at bounding box center [896, 549] width 1328 height 1638
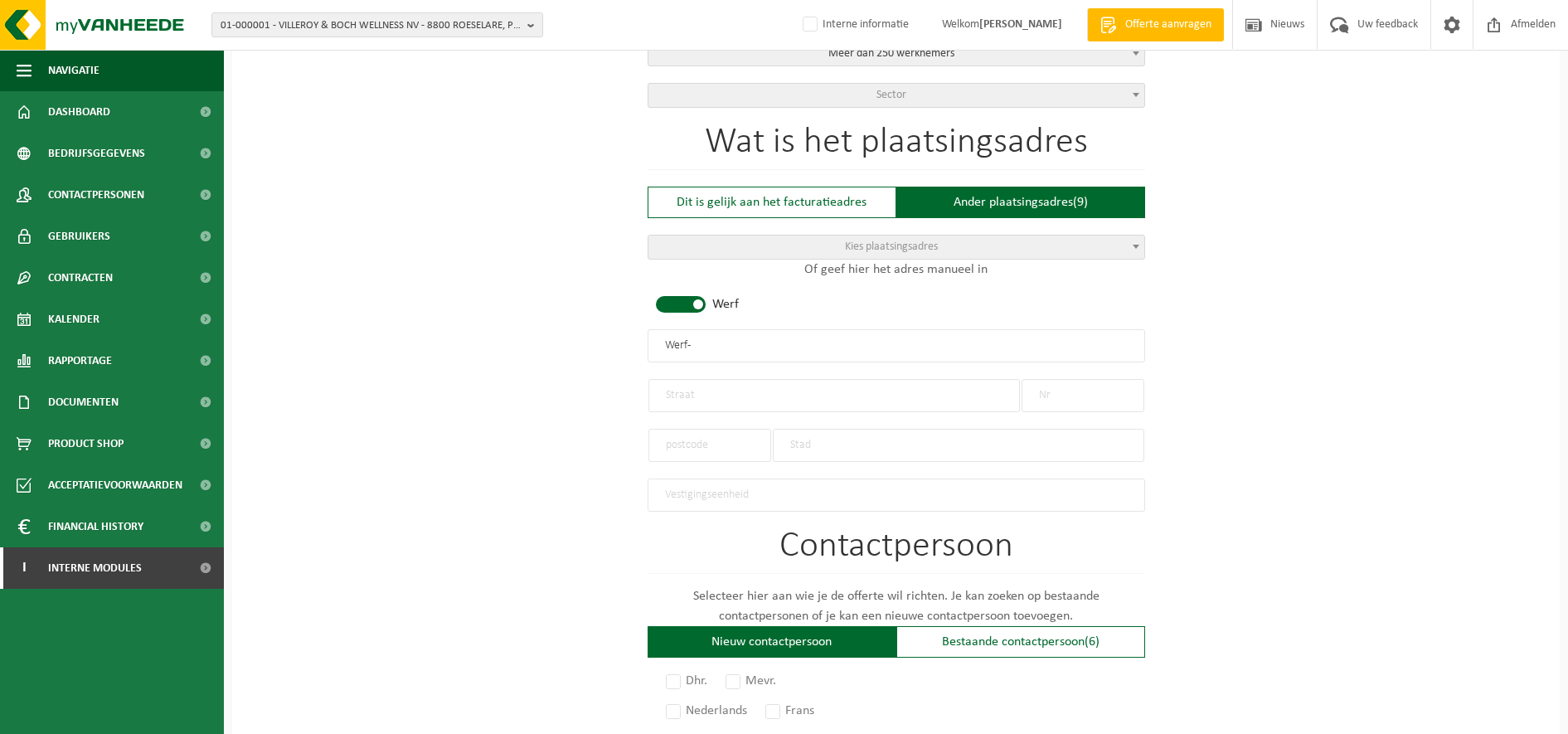
scroll to position [623, 0]
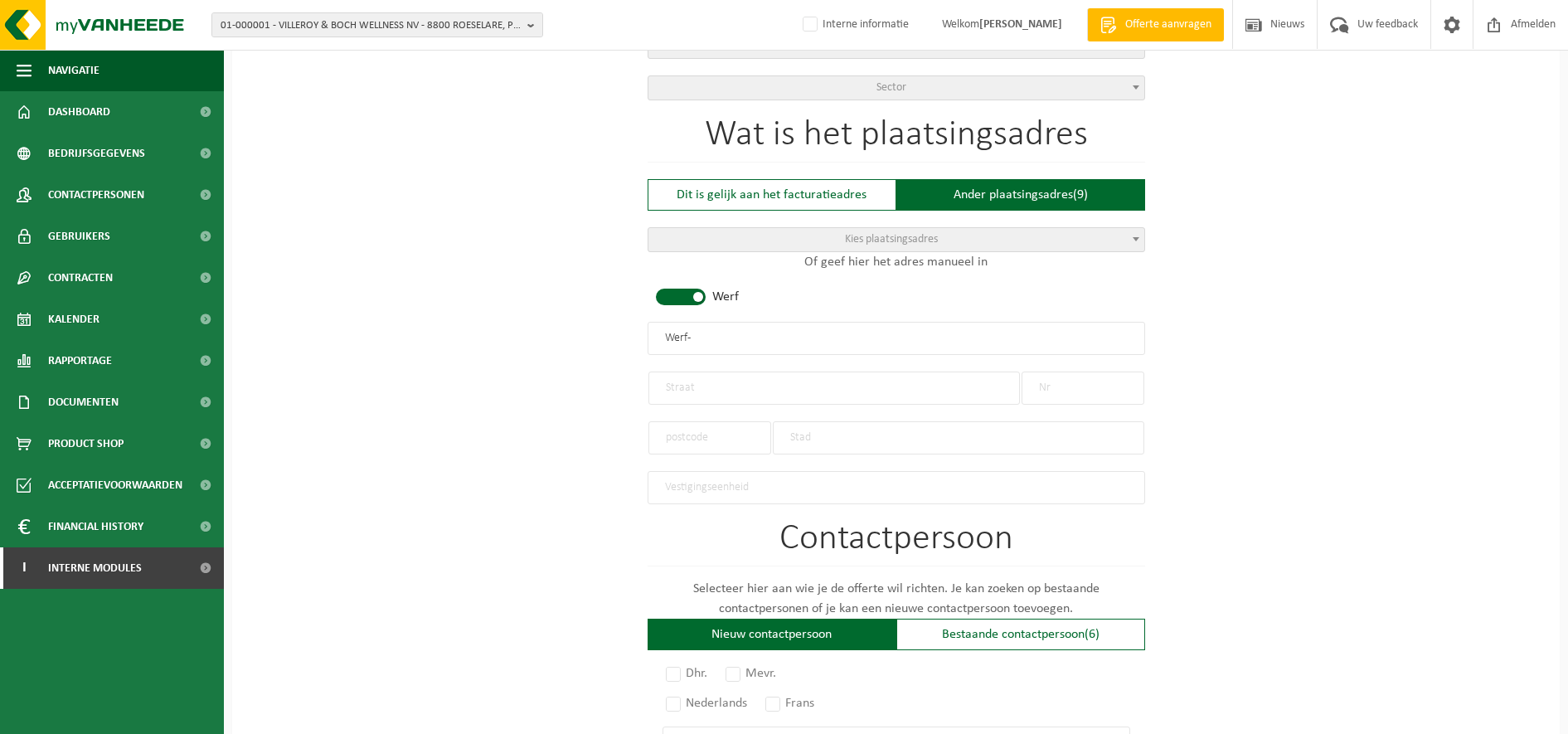
click at [690, 294] on span at bounding box center [680, 297] width 50 height 16
click at [700, 339] on input "text" at bounding box center [896, 338] width 497 height 34
click at [768, 343] on input "text" at bounding box center [896, 338] width 497 height 34
paste input "AMP NV"
type input "AMP NV"
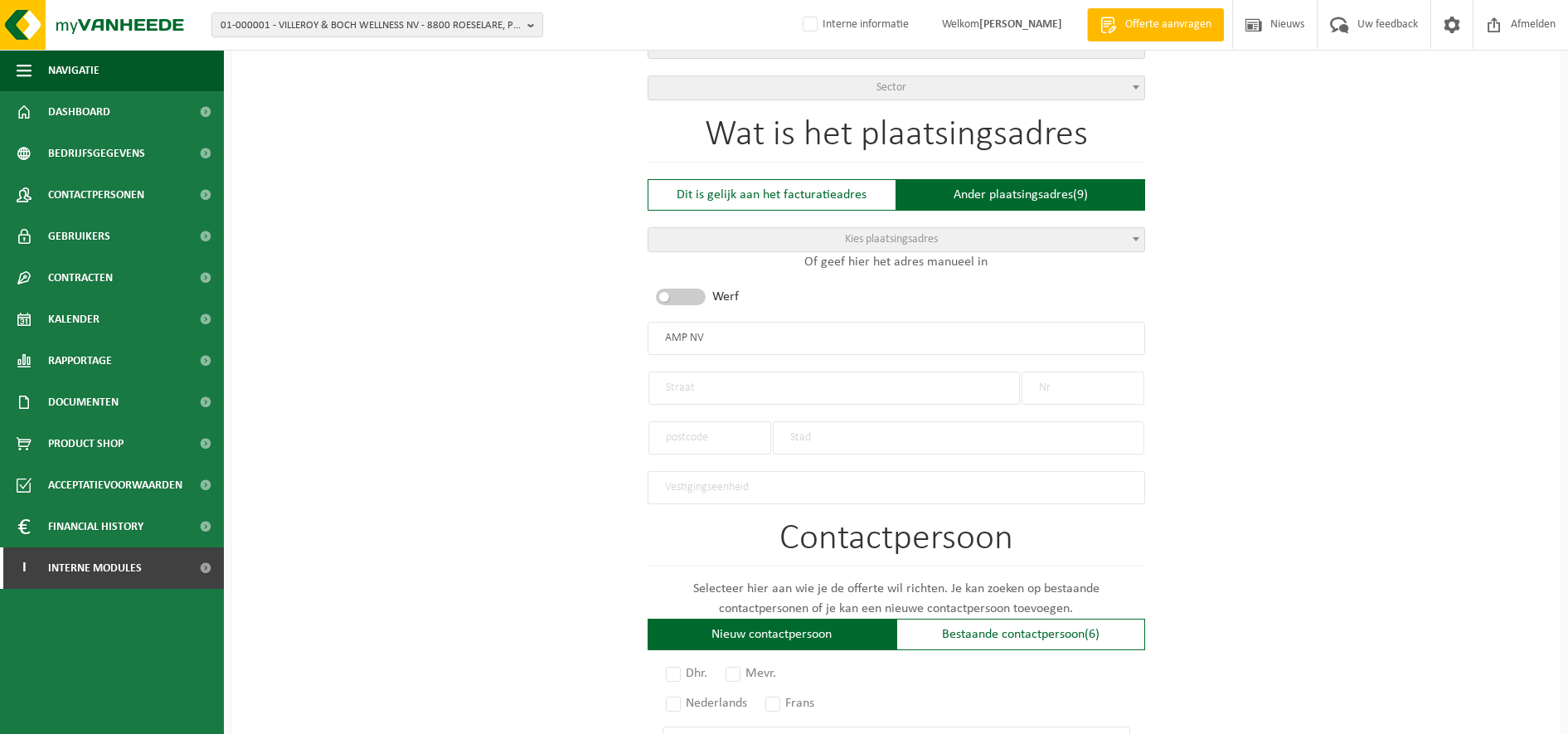
click at [741, 372] on input "text" at bounding box center [834, 388] width 371 height 34
click at [760, 389] on input "text" at bounding box center [834, 388] width 371 height 34
paste input "Industrielaan"
type input "Industrielaan"
click at [1082, 387] on input "text" at bounding box center [1082, 388] width 122 height 34
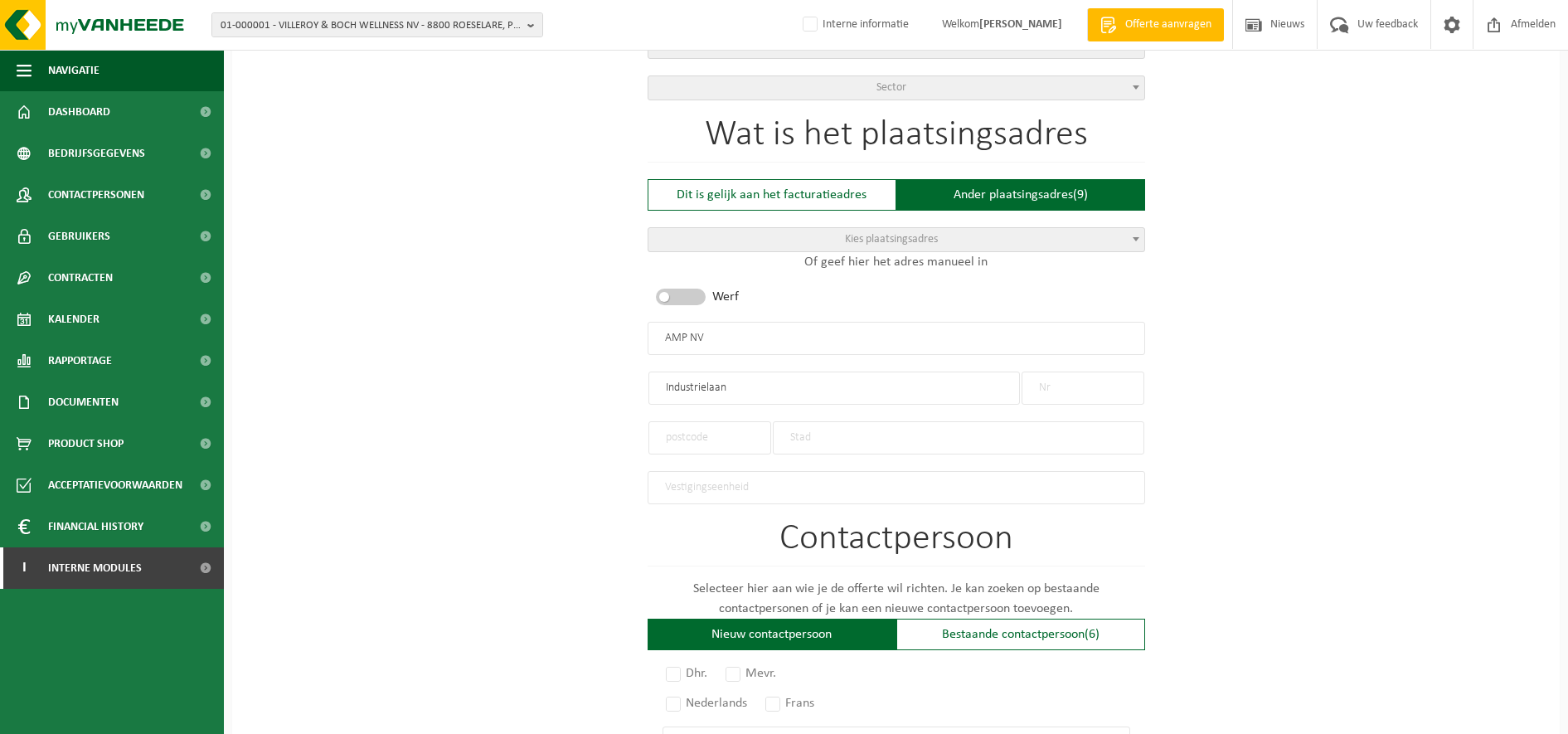
paste input "3 bus 11, unit 9b"
drag, startPoint x: 1082, startPoint y: 388, endPoint x: 1071, endPoint y: 426, distance: 39.6
click at [1081, 388] on input "3 bus 11, unit 9b" at bounding box center [1082, 388] width 122 height 34
type input "3 bus 11, unit 9b"
click at [722, 436] on input "text" at bounding box center [709, 438] width 122 height 34
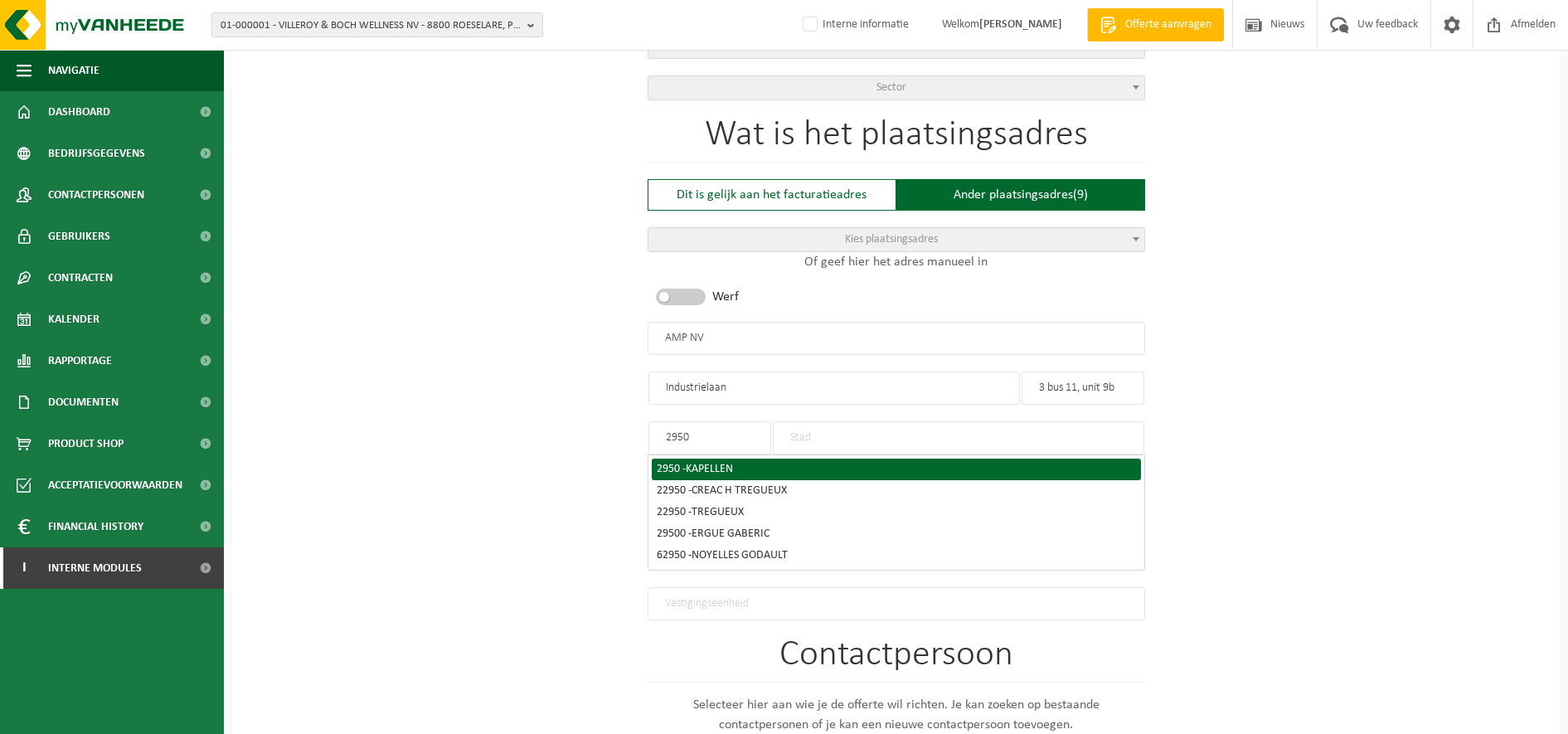
type input "2950"
click at [717, 465] on span "KAPELLEN" at bounding box center [709, 469] width 47 height 13
type input "KAPELLEN"
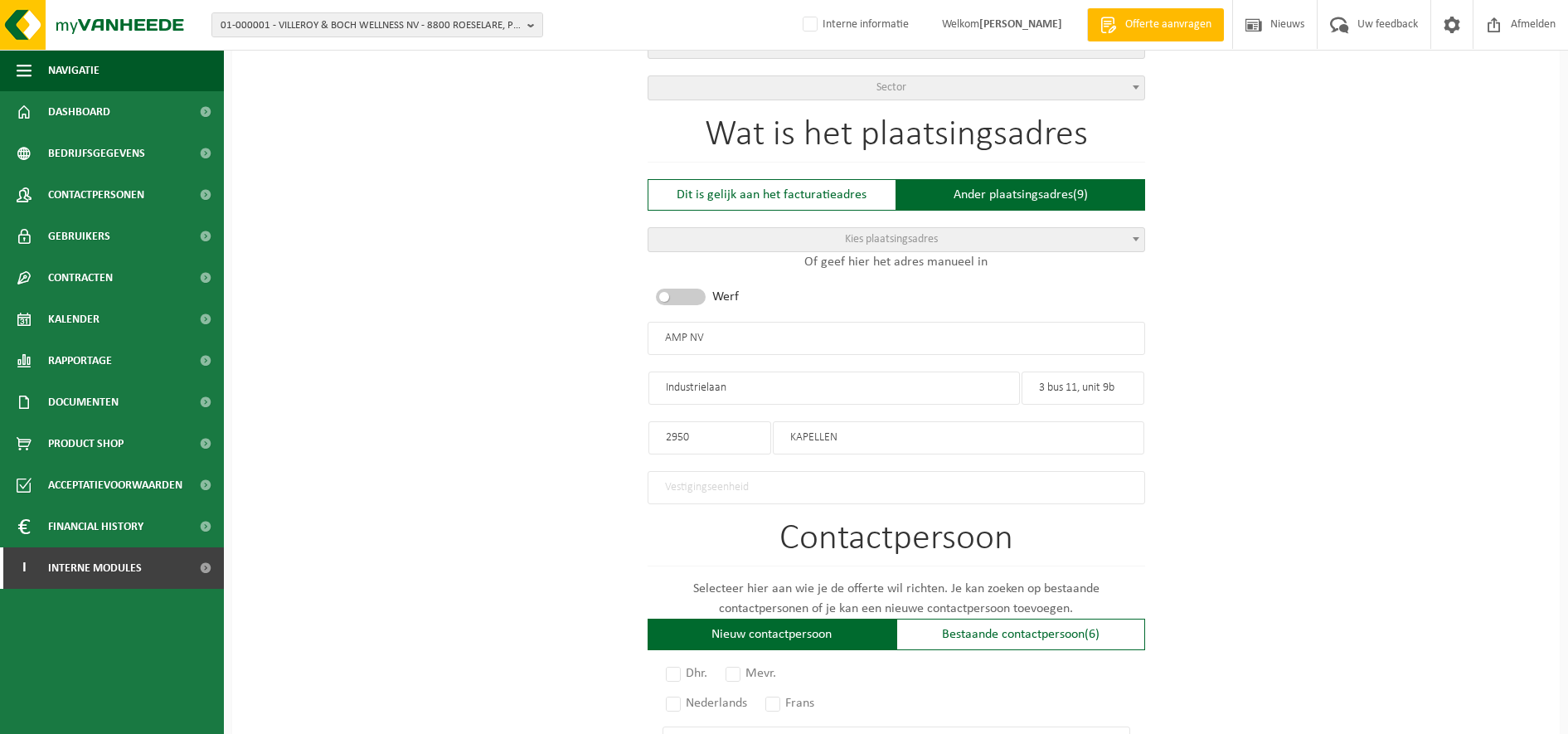
click at [525, 468] on div "Op welk bedrijf mogen we deze offerte opmaken? Tip: geef hier al het Ondernemin…" at bounding box center [896, 343] width 1328 height 1638
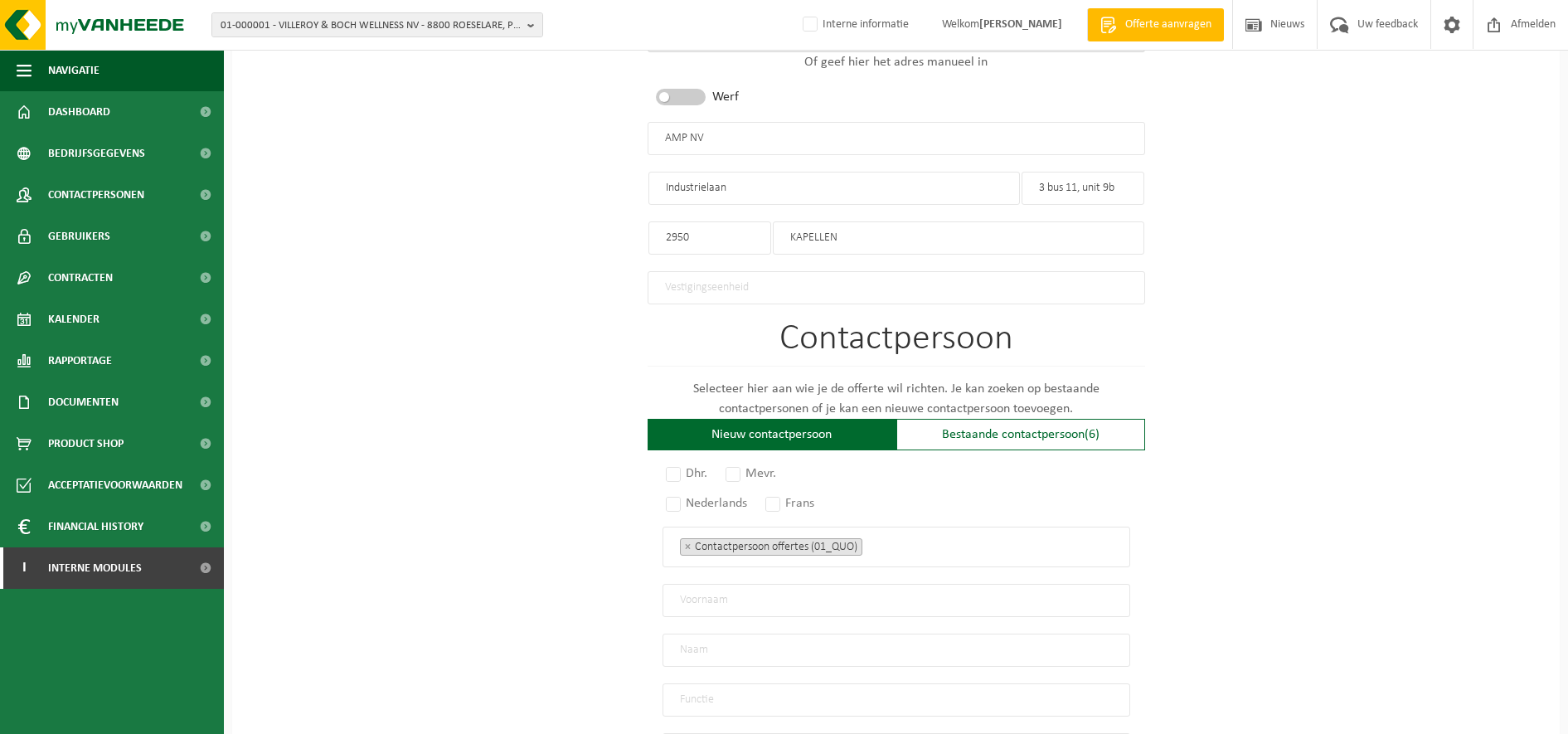
scroll to position [829, 0]
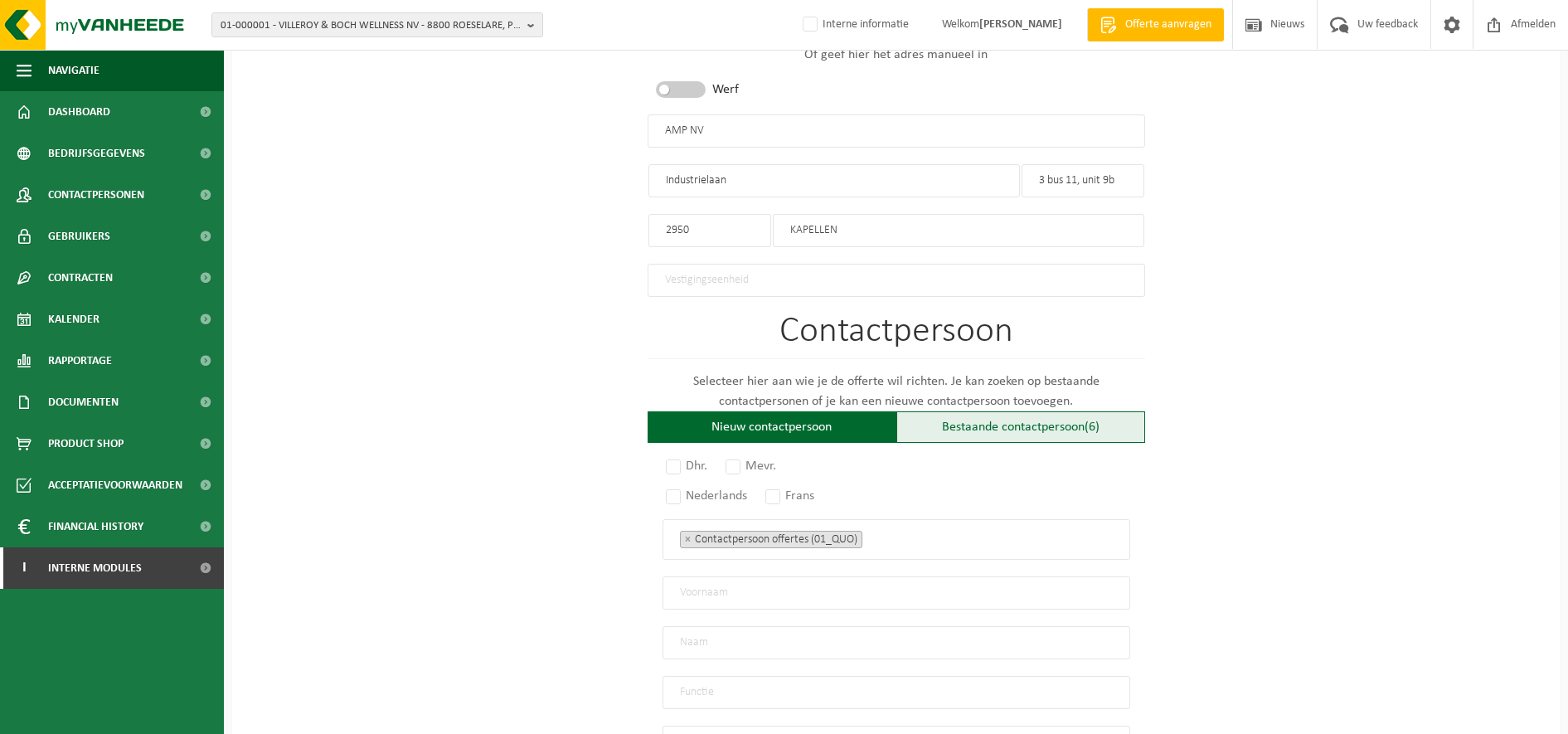
click at [983, 424] on div "Bestaande contactpersoon (6)" at bounding box center [1021, 427] width 249 height 32
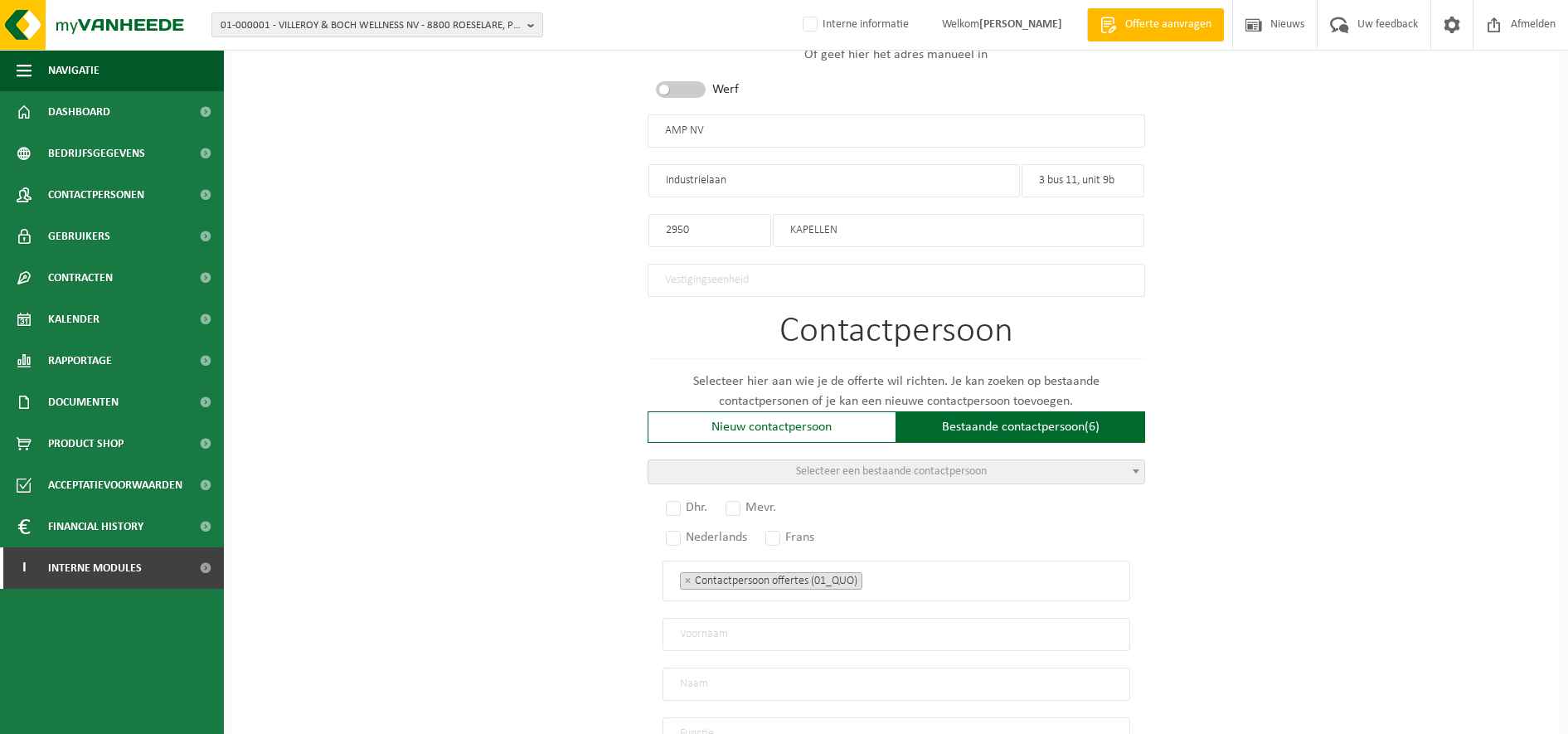
click at [925, 469] on span "Selecteer een bestaande contactpersoon" at bounding box center [891, 472] width 191 height 13
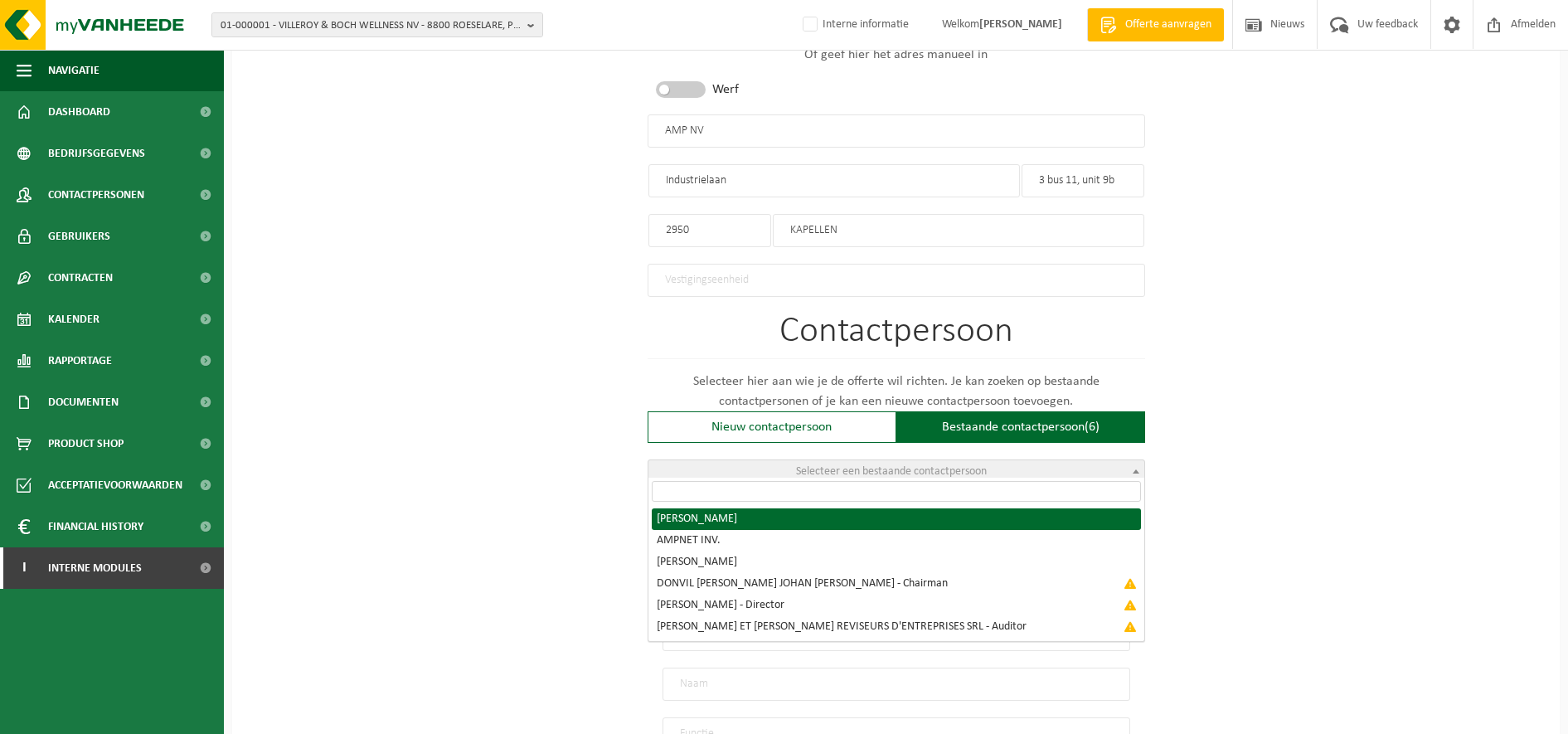
radio input "true"
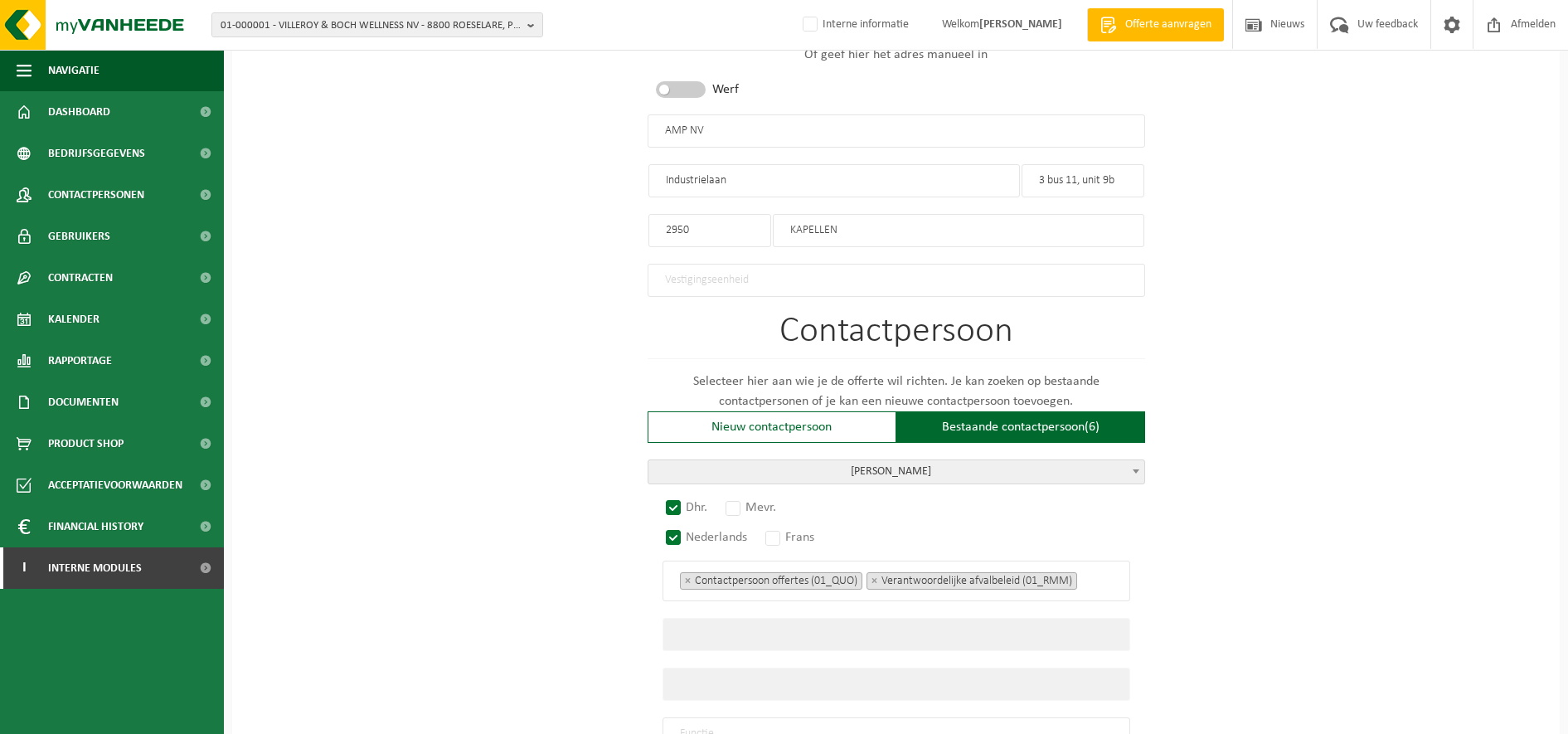
select select "{"code":"10-985104","firstname":"WESLEY","surname":"GEEROMS","gender":"Male","p…"
type input "WESLEY"
type input "GEEROMS"
type input "wesley.geeroms@ampnet.be"
type input "+32491348117"
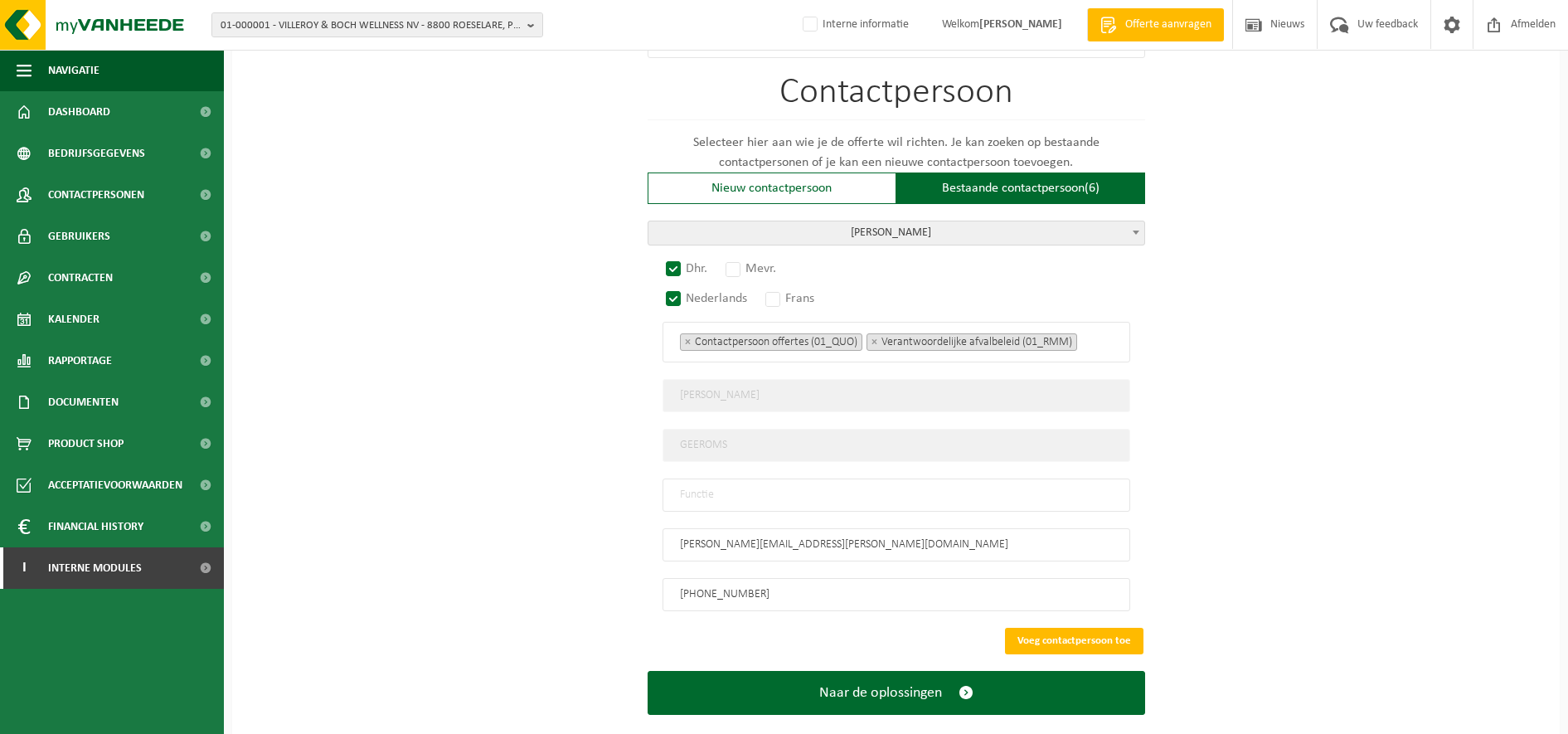
scroll to position [1087, 0]
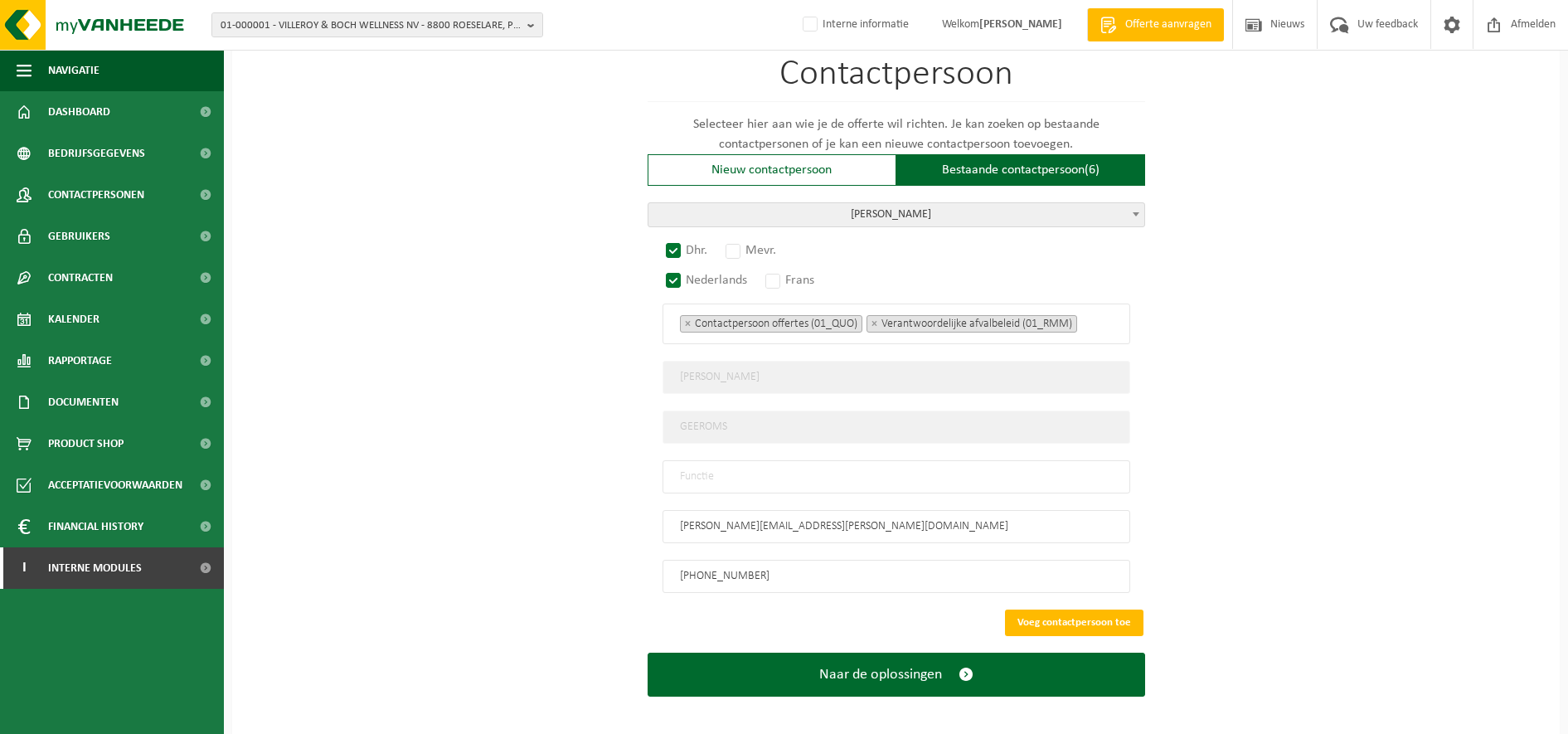
click at [1084, 319] on input "search" at bounding box center [1086, 320] width 9 height 14
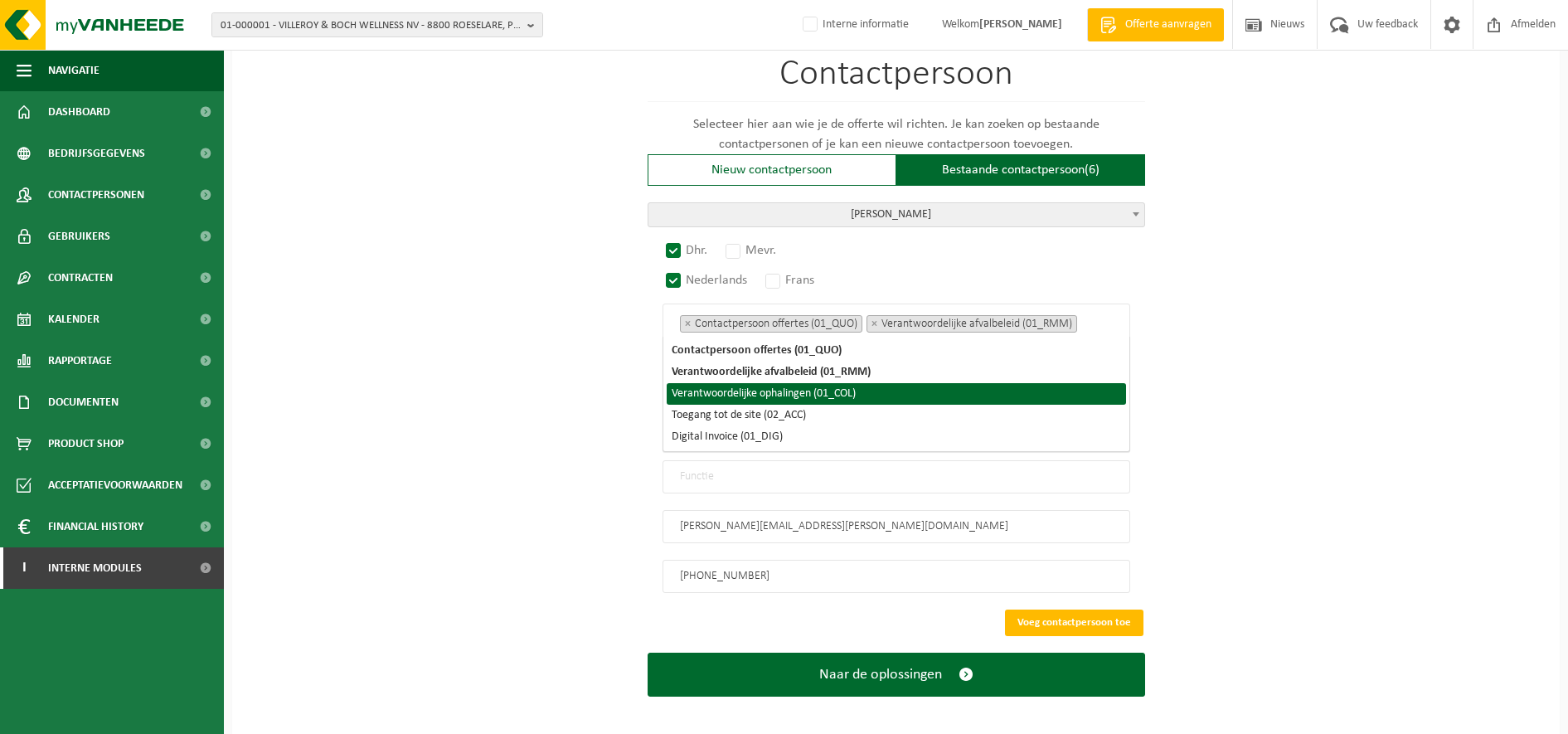
click at [856, 393] on li "Verantwoordelijke ophalingen (01_COL)" at bounding box center [896, 394] width 459 height 22
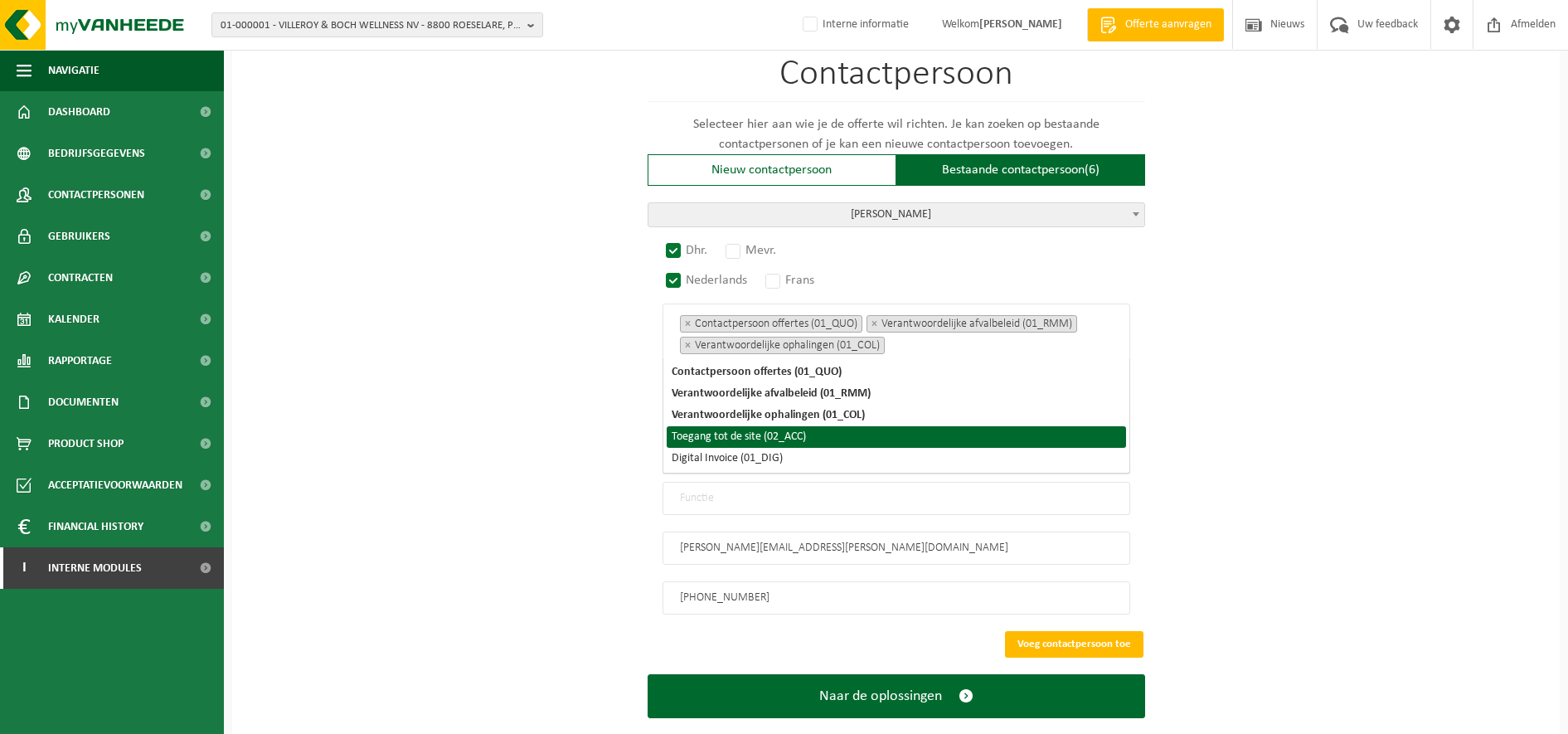
click at [835, 441] on li "Toegang tot de site (02_ACC)" at bounding box center [896, 438] width 459 height 22
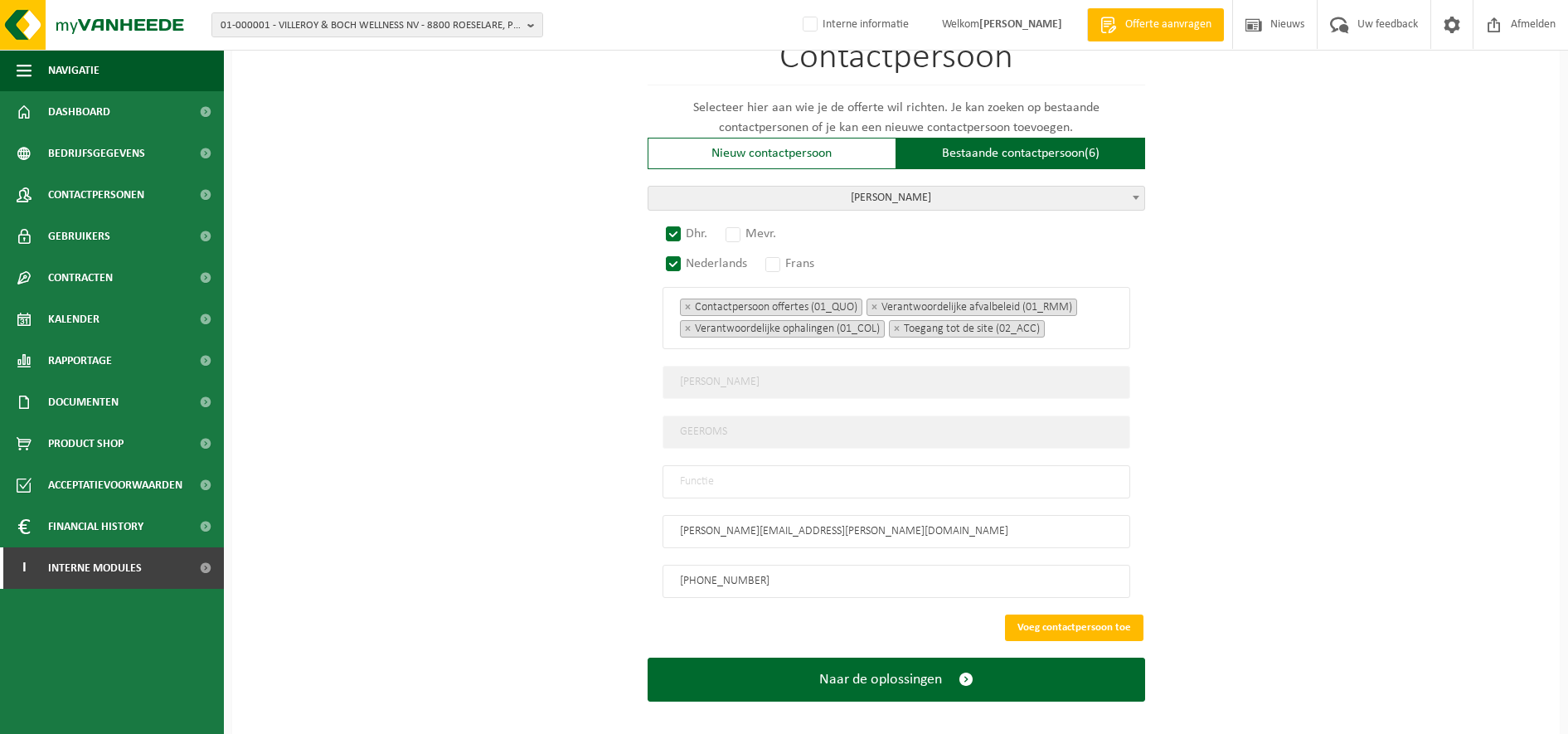
scroll to position [1108, 0]
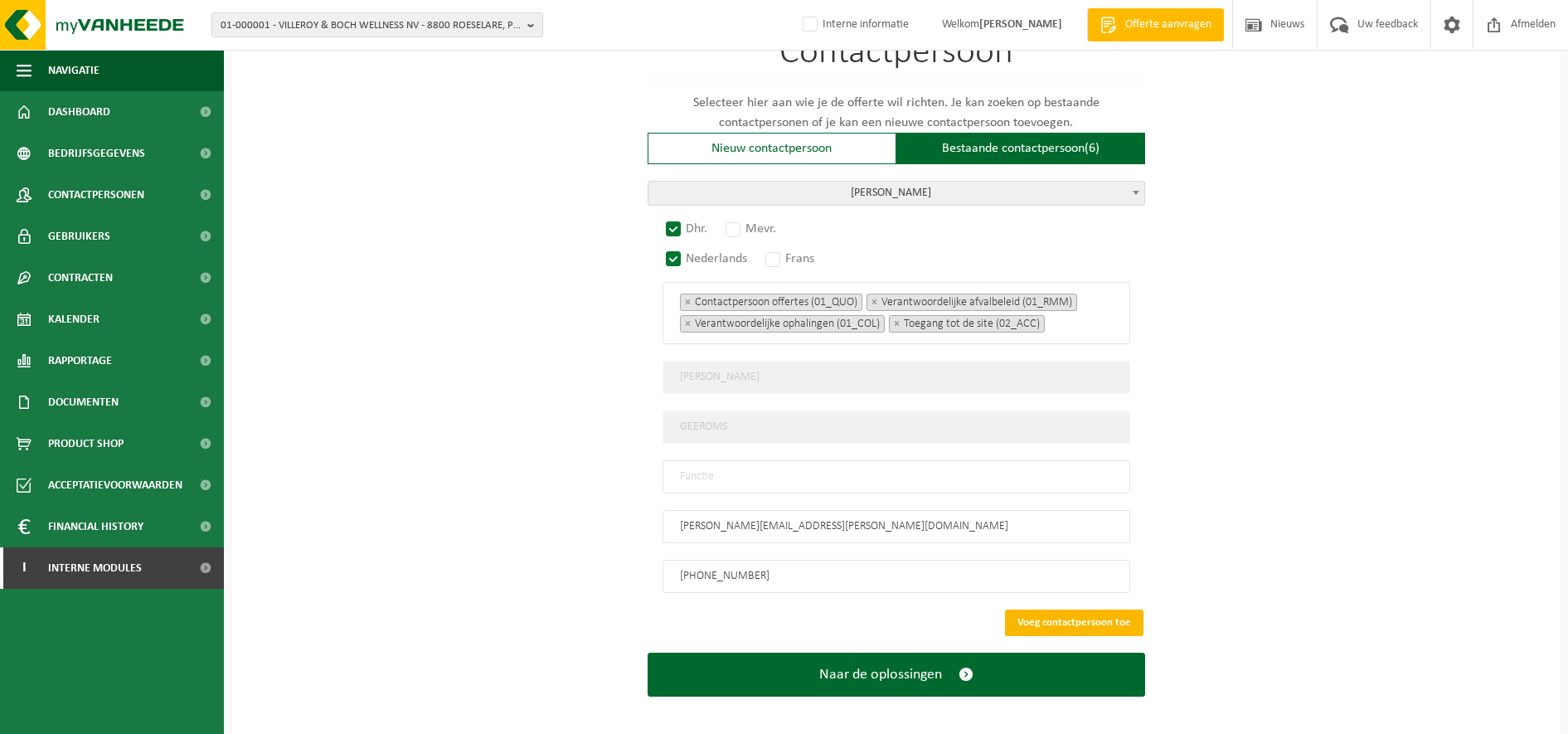
click at [1094, 610] on button "Voeg contactpersoon toe" at bounding box center [1074, 623] width 139 height 26
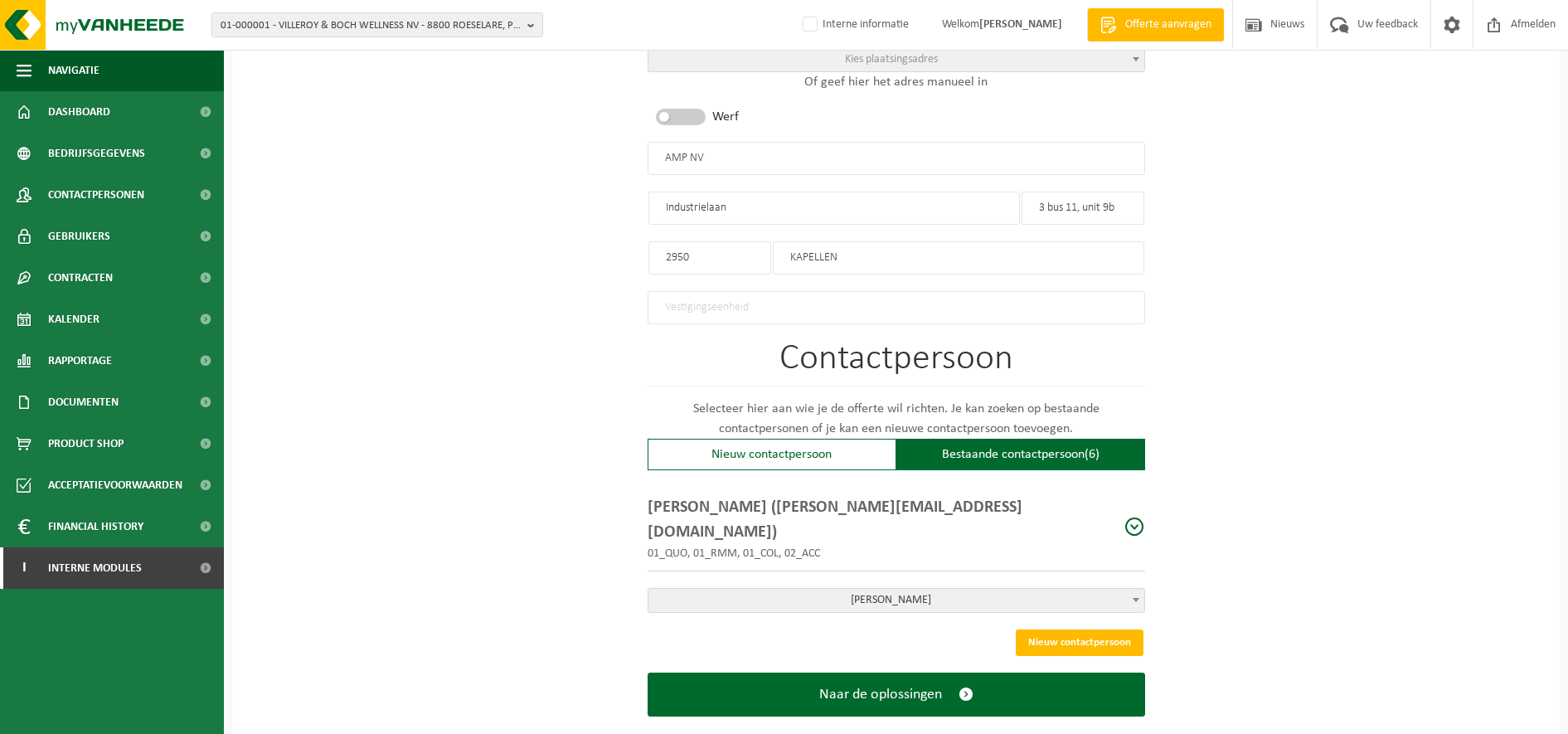
click at [862, 686] on span "Naar de oplossingen" at bounding box center [880, 694] width 122 height 17
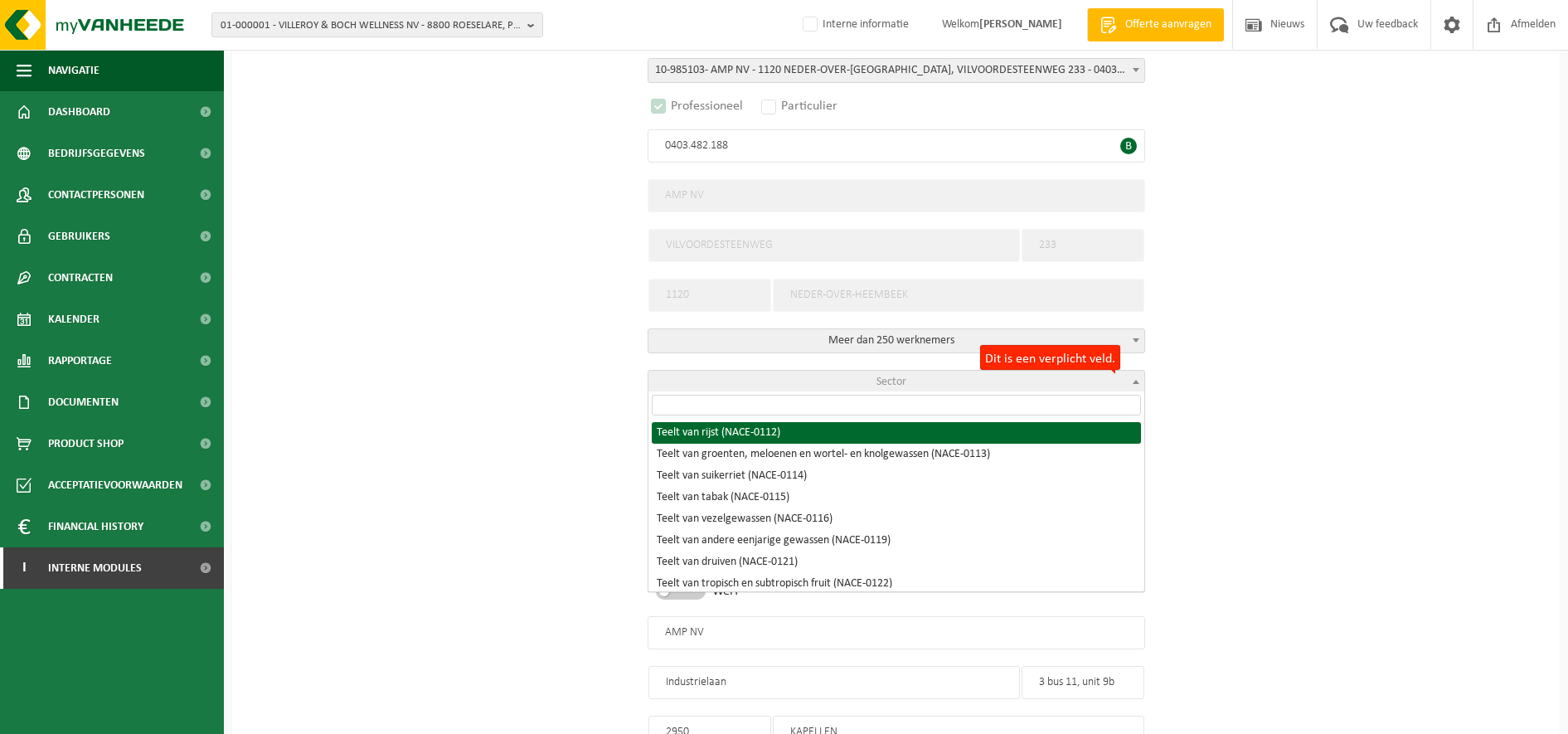
click at [903, 376] on span "Sector" at bounding box center [891, 382] width 30 height 13
click at [816, 401] on input "search" at bounding box center [897, 405] width 489 height 21
paste input "070101"
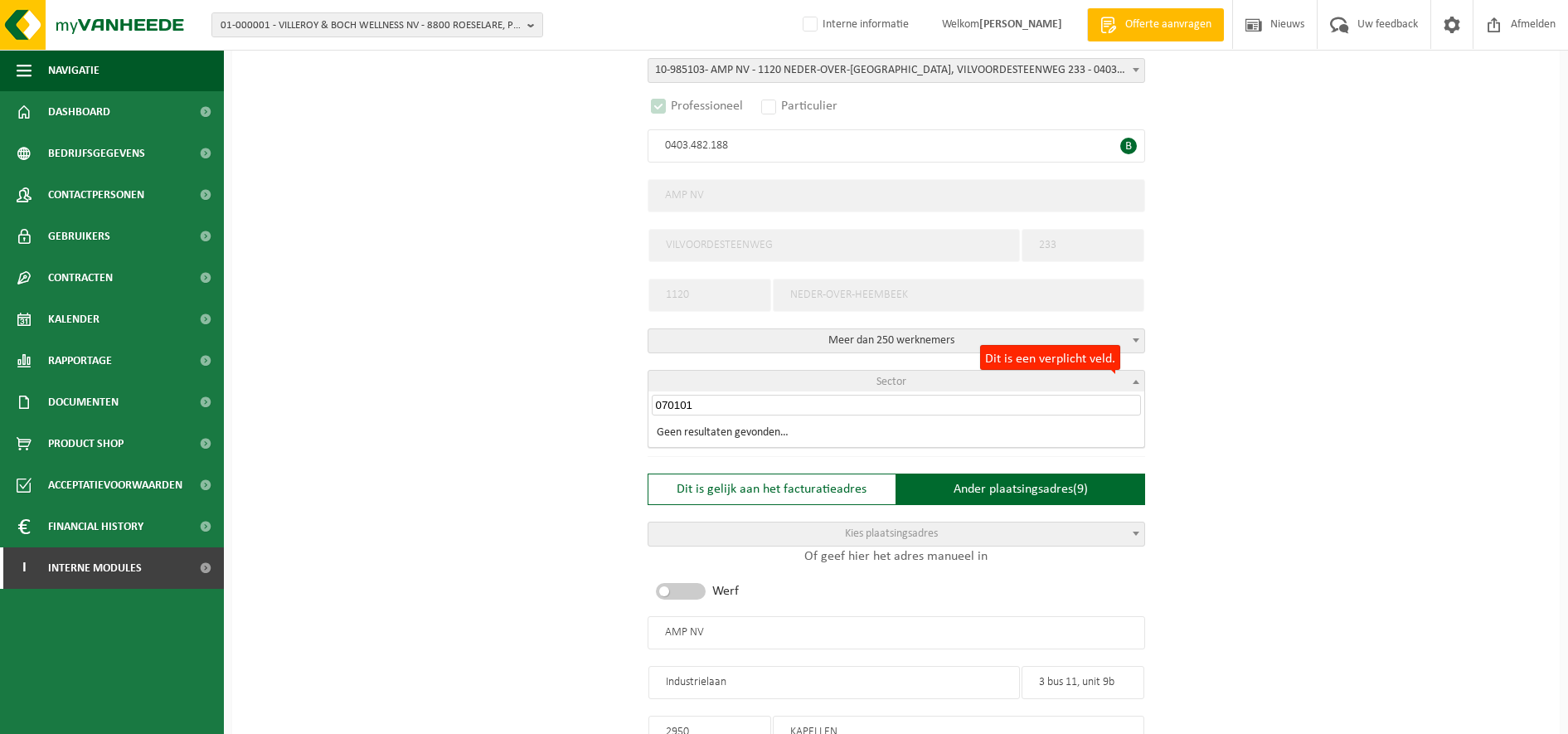
drag, startPoint x: 781, startPoint y: 401, endPoint x: 577, endPoint y: 367, distance: 206.8
click at [577, 367] on body "01-000001 - VILLEROY & BOCH WELLNESS NV - 8800 ROESELARE, POPULIERSTRAAT 1 01-0…" at bounding box center [784, 456] width 1568 height 1569
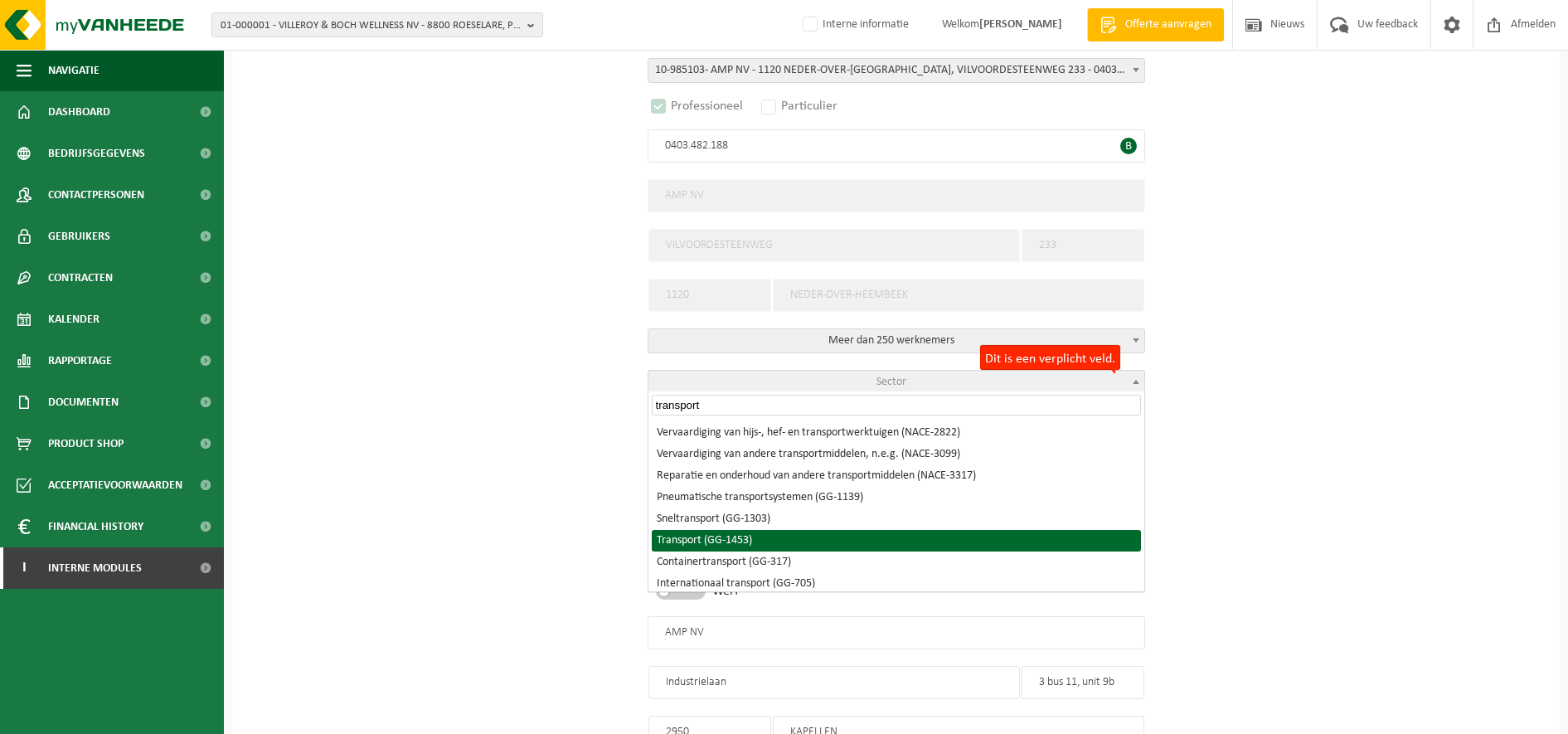
scroll to position [50, 0]
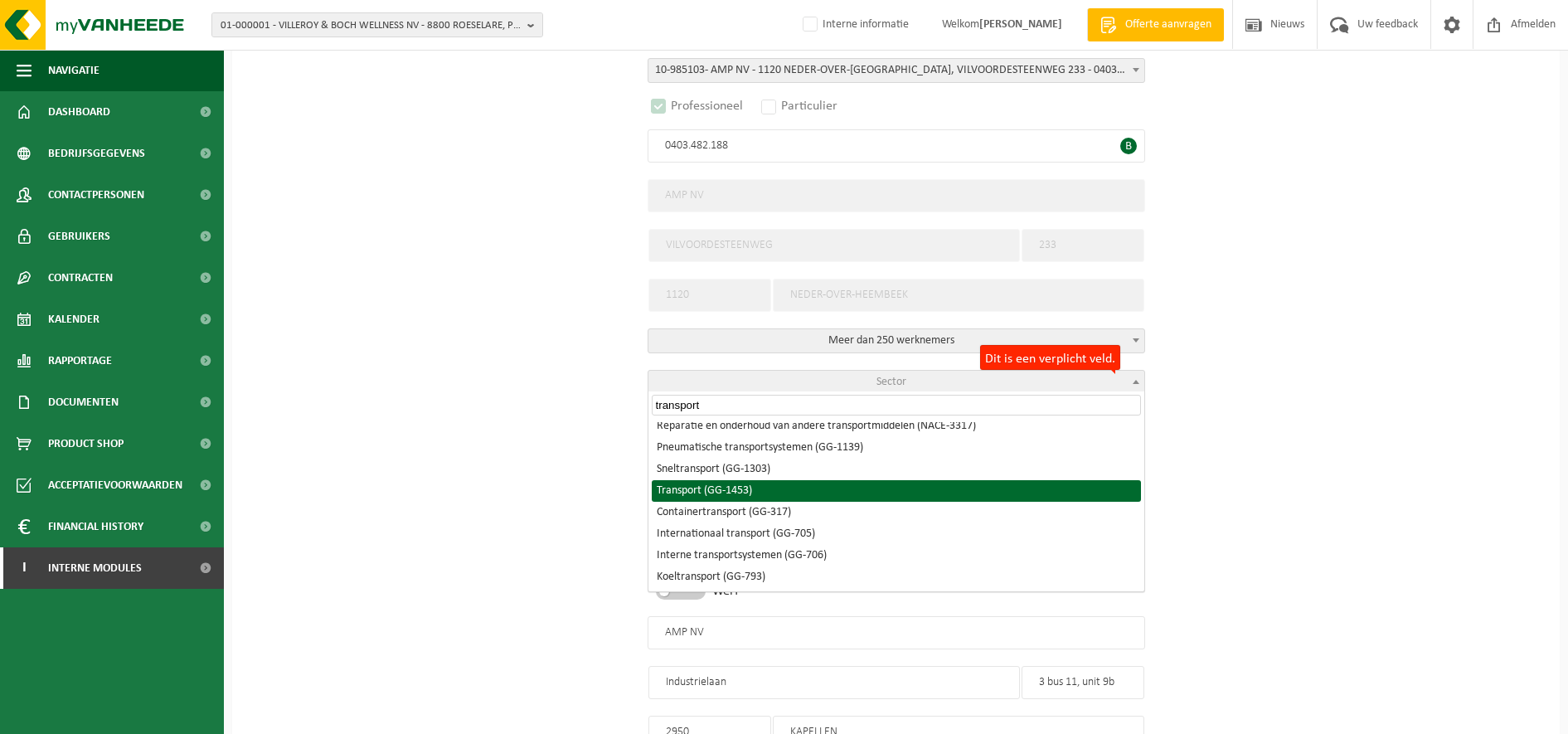
type input "transport"
select select "1453"
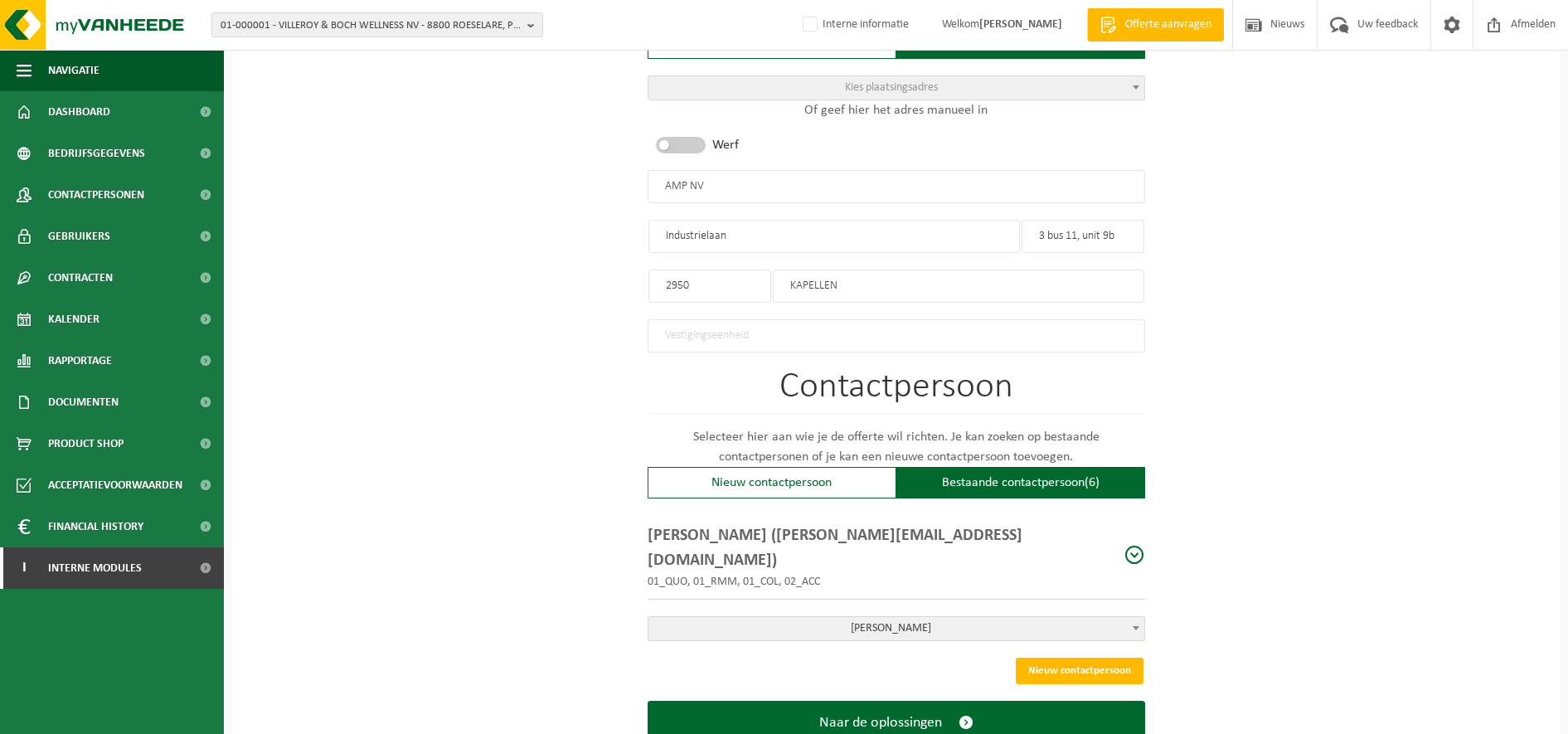
scroll to position [802, 0]
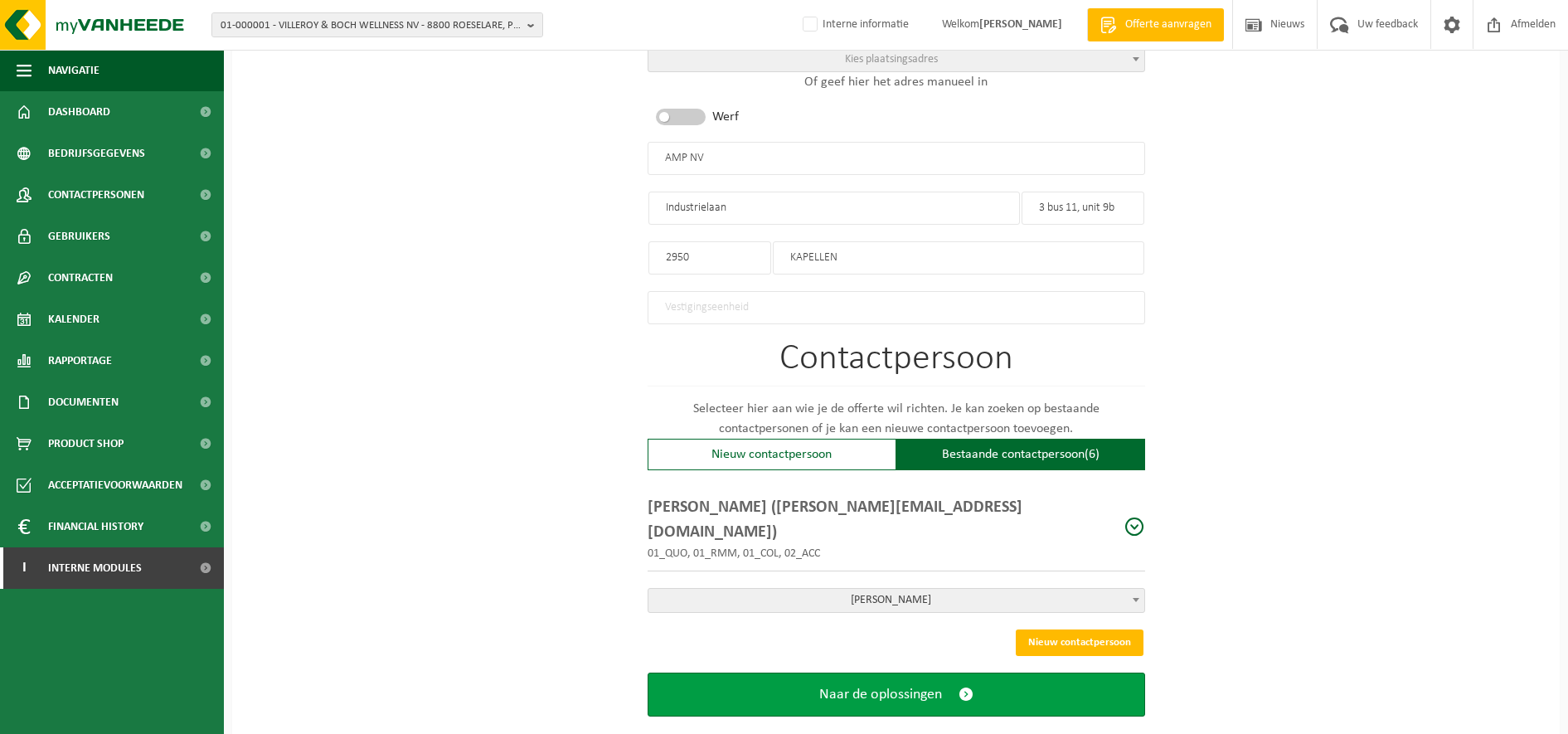
click at [929, 672] on button "Naar de oplossingen" at bounding box center [896, 694] width 497 height 44
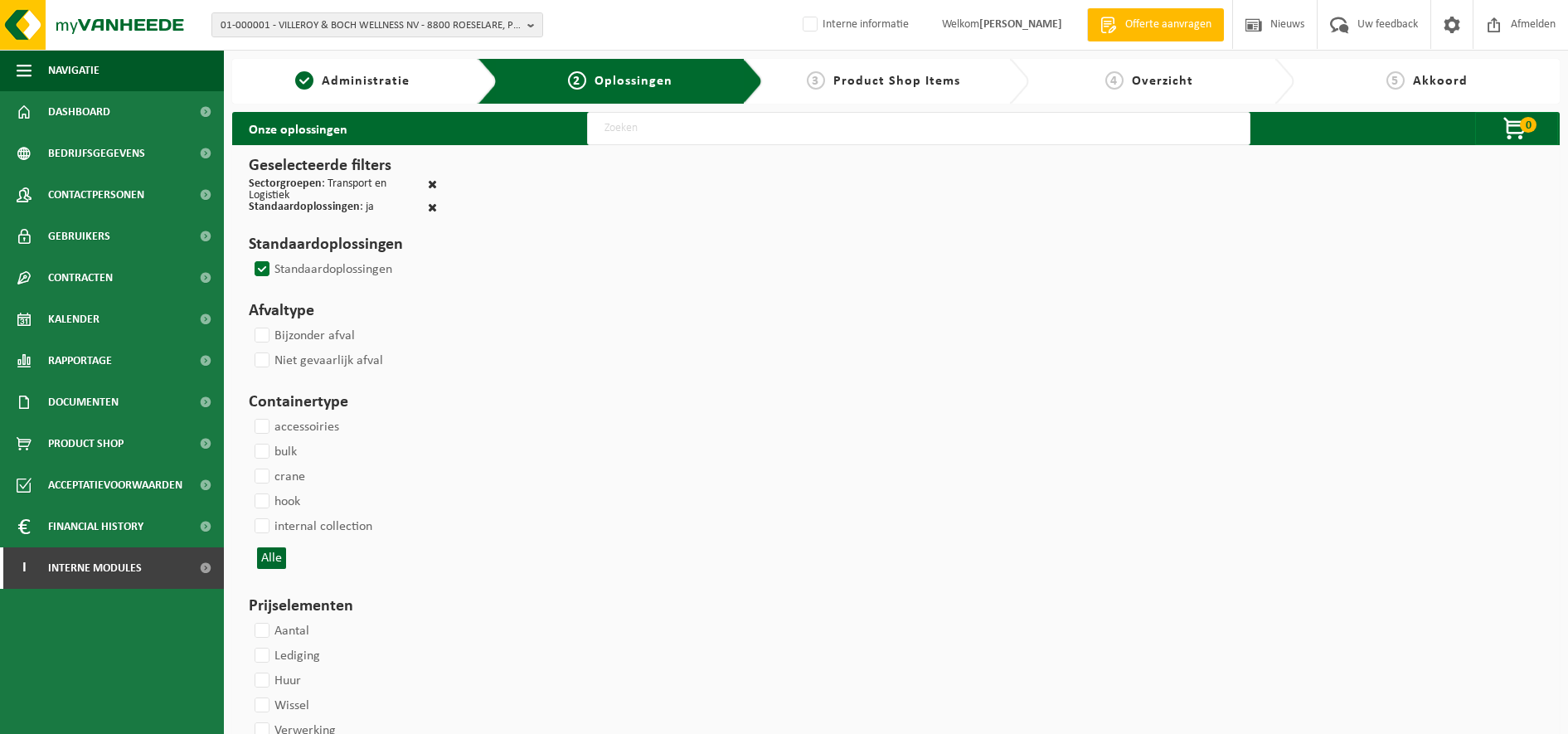
click at [429, 188] on span at bounding box center [432, 184] width 9 height 12
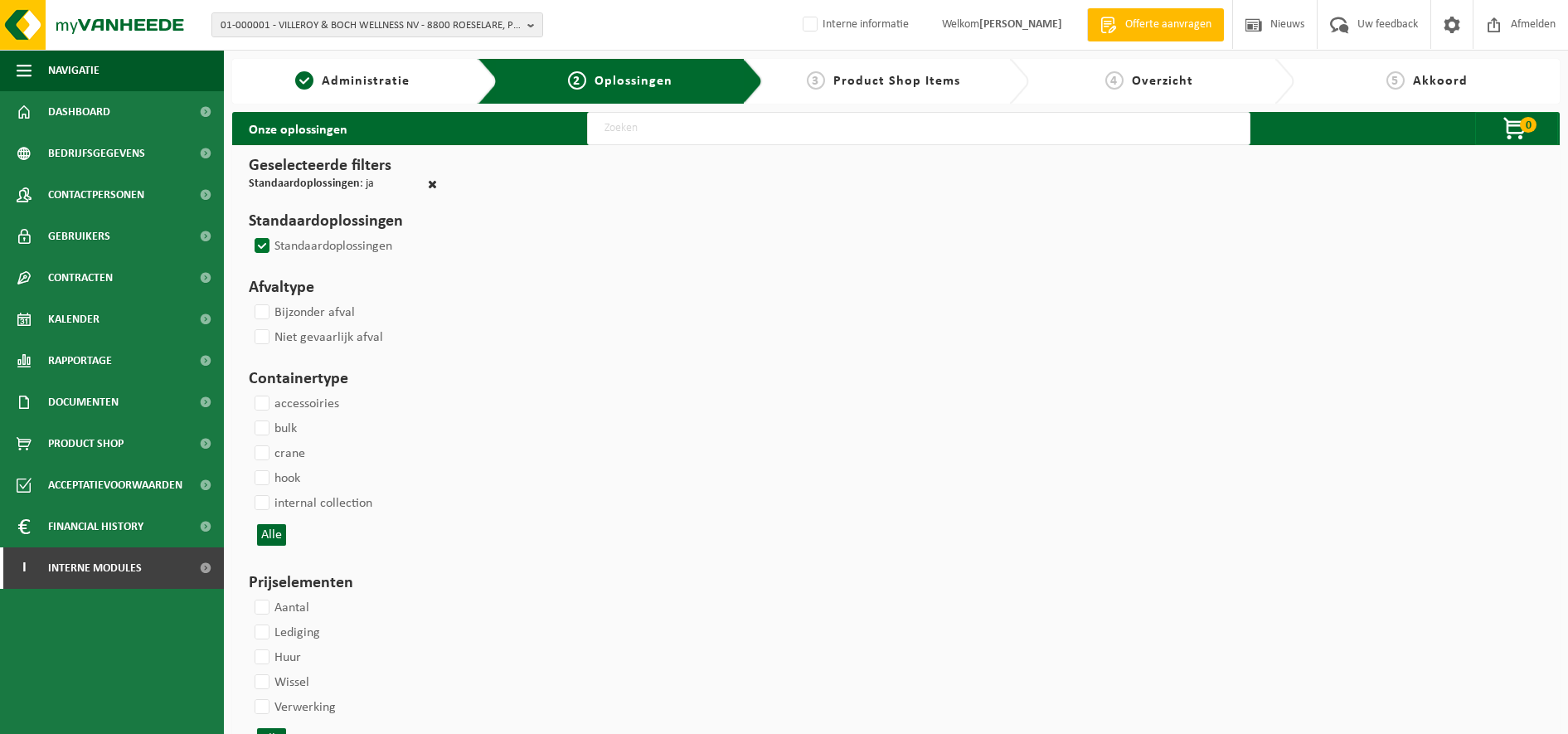
click at [430, 191] on div at bounding box center [432, 186] width 9 height 14
click at [431, 182] on span at bounding box center [432, 184] width 9 height 12
checkbox input "false"
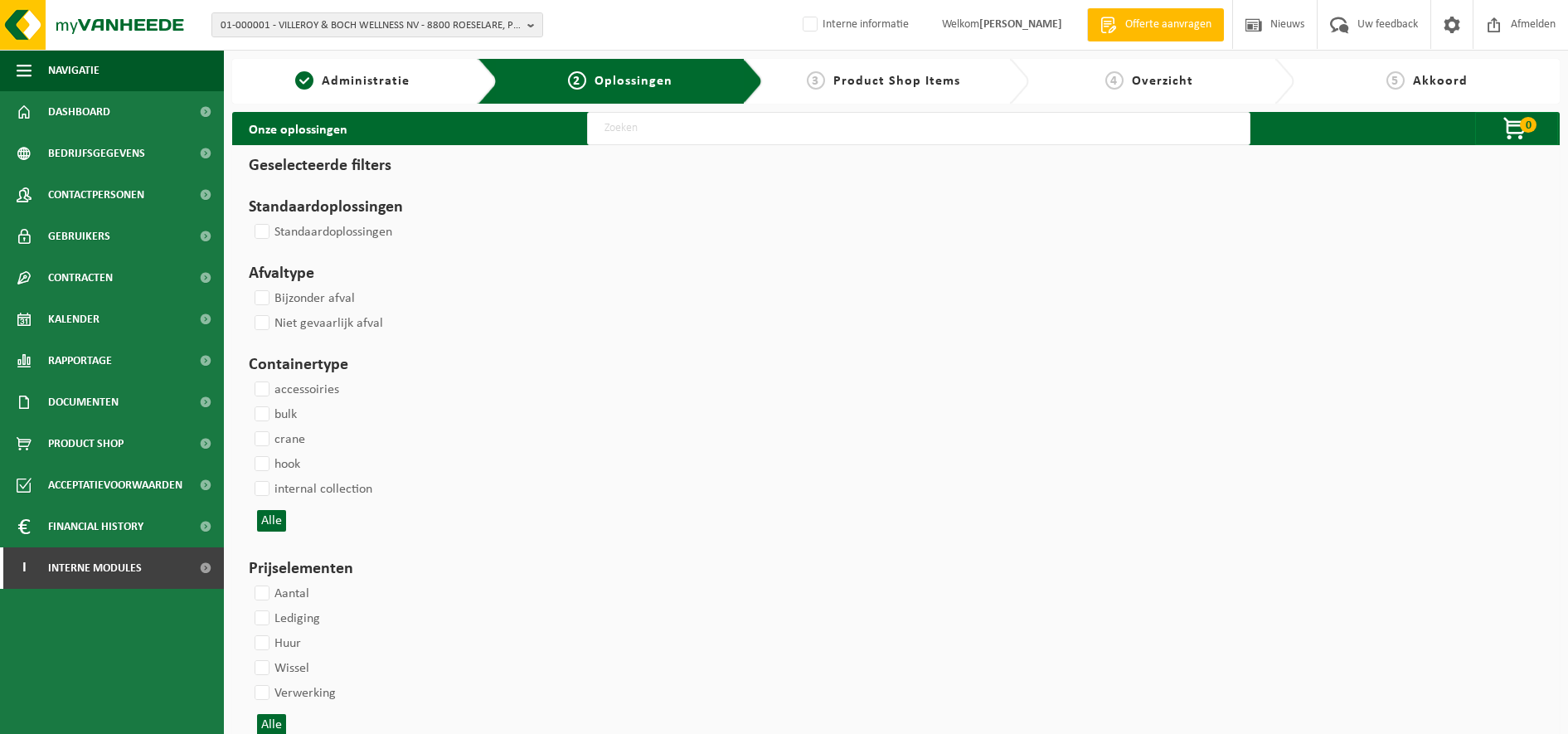
click at [688, 143] on input "text" at bounding box center [919, 129] width 663 height 34
type input "1100"
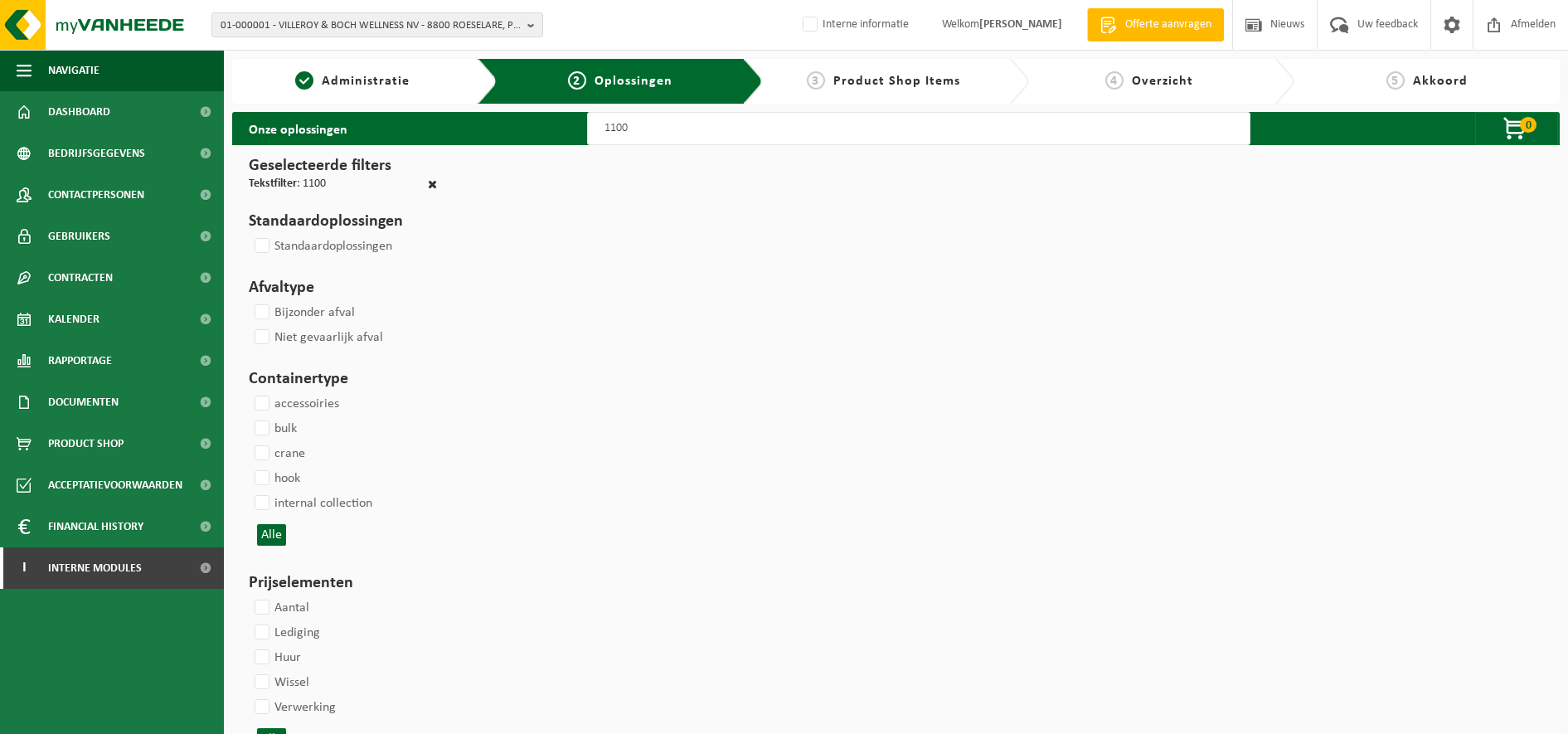
click at [693, 133] on input "1100" at bounding box center [919, 129] width 663 height 34
select select
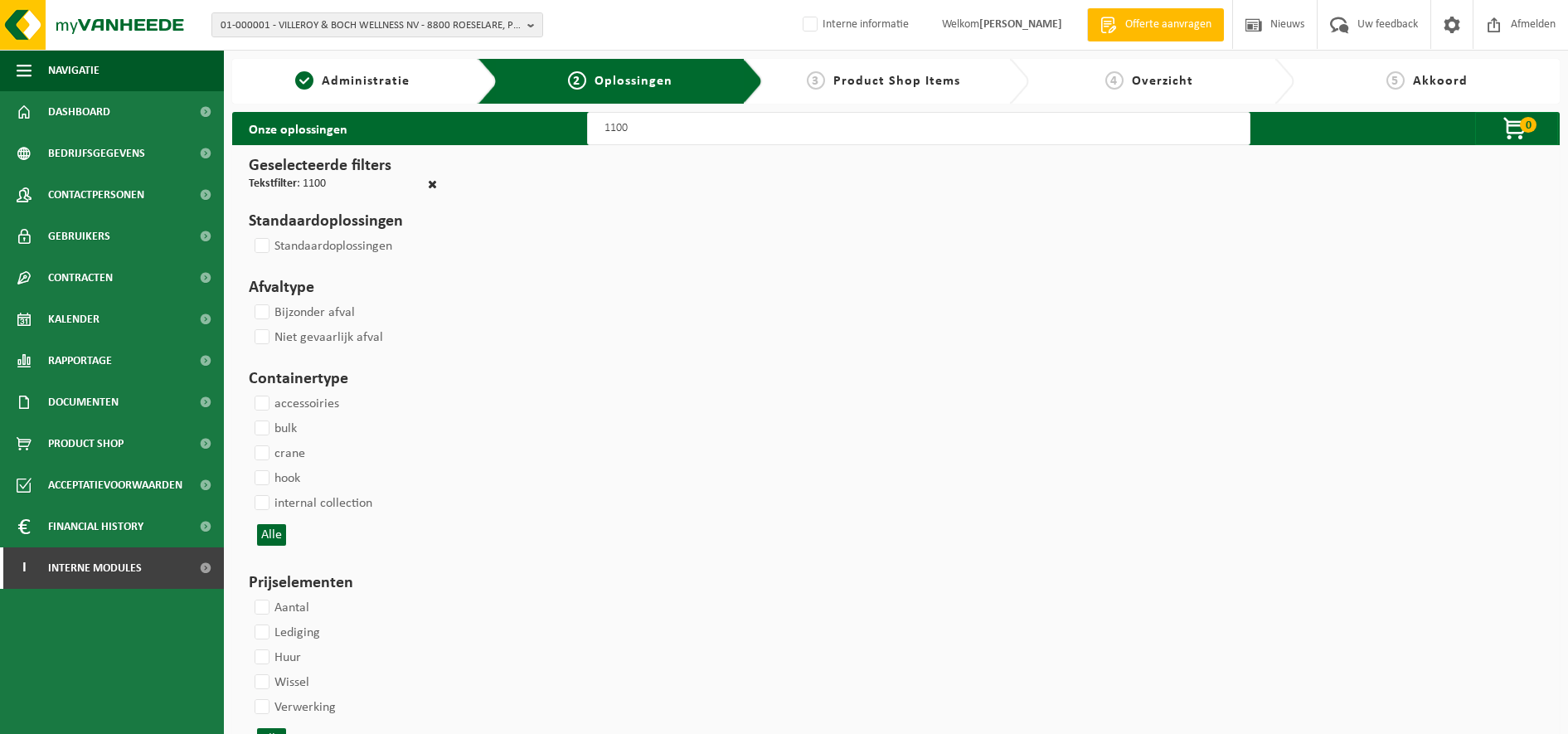
select select
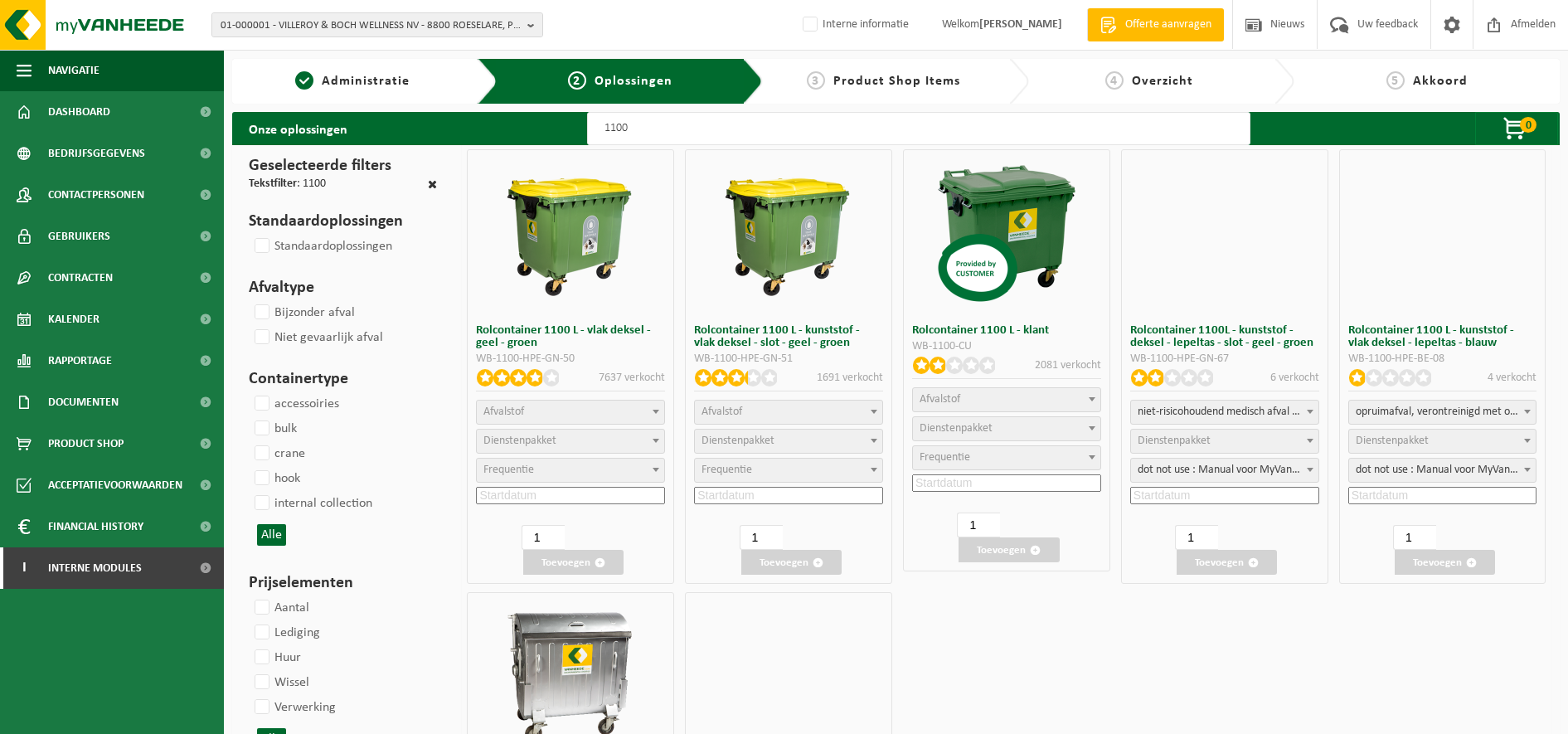
select select
select select "24"
select select "25"
select select "24"
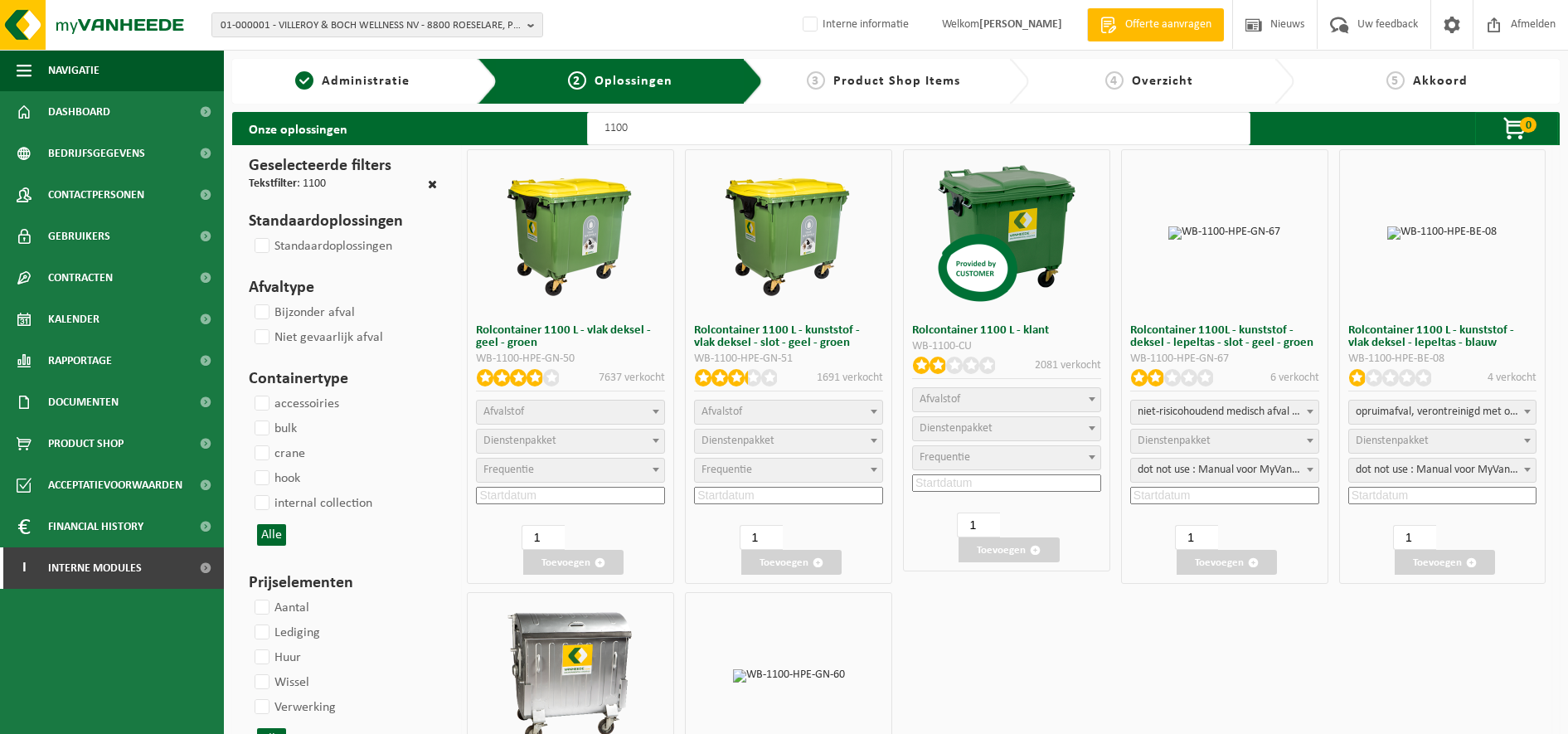
select select "25"
select select "24"
select select
select select "24"
select select "25"
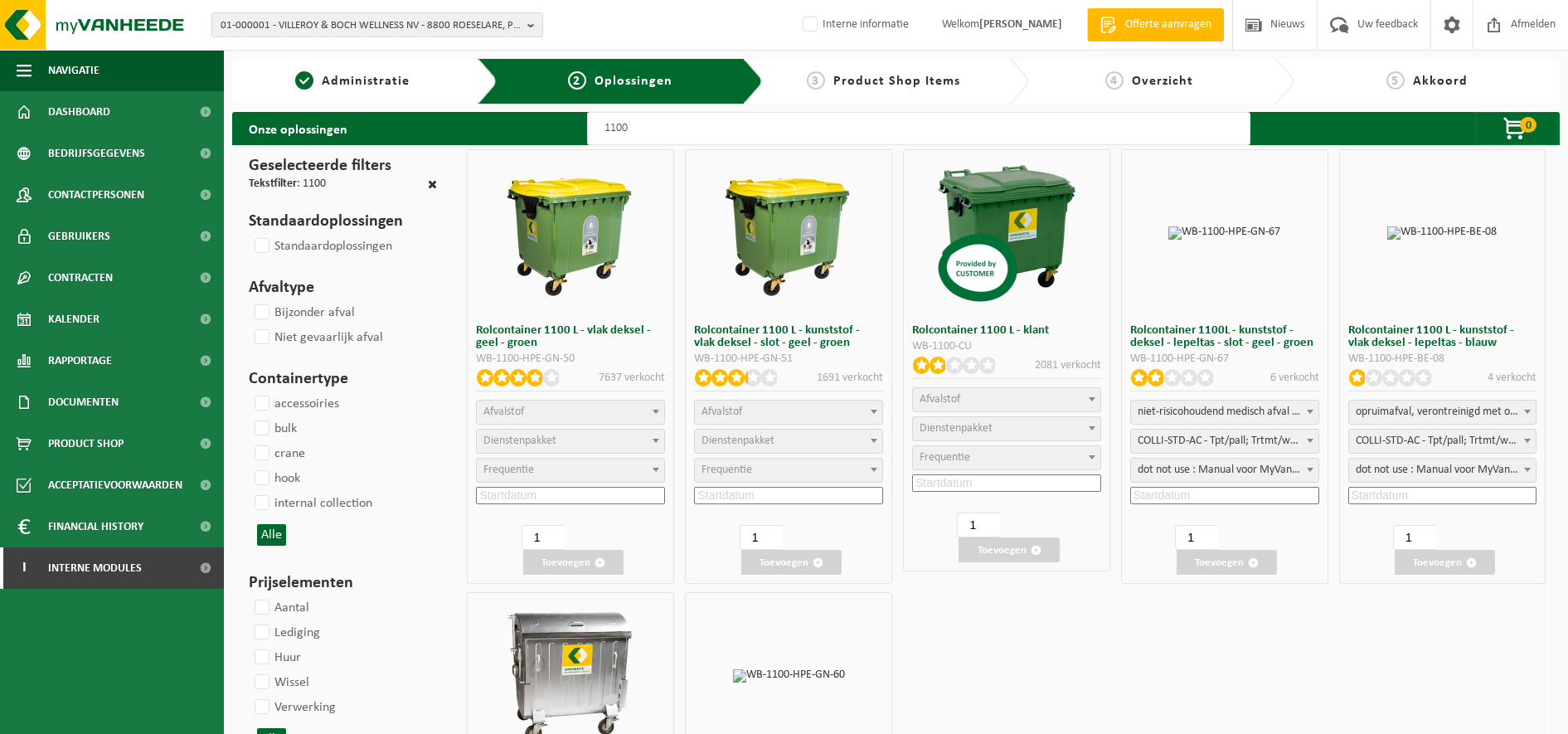
select select "25"
click at [607, 414] on span "Afvalstof" at bounding box center [570, 412] width 188 height 24
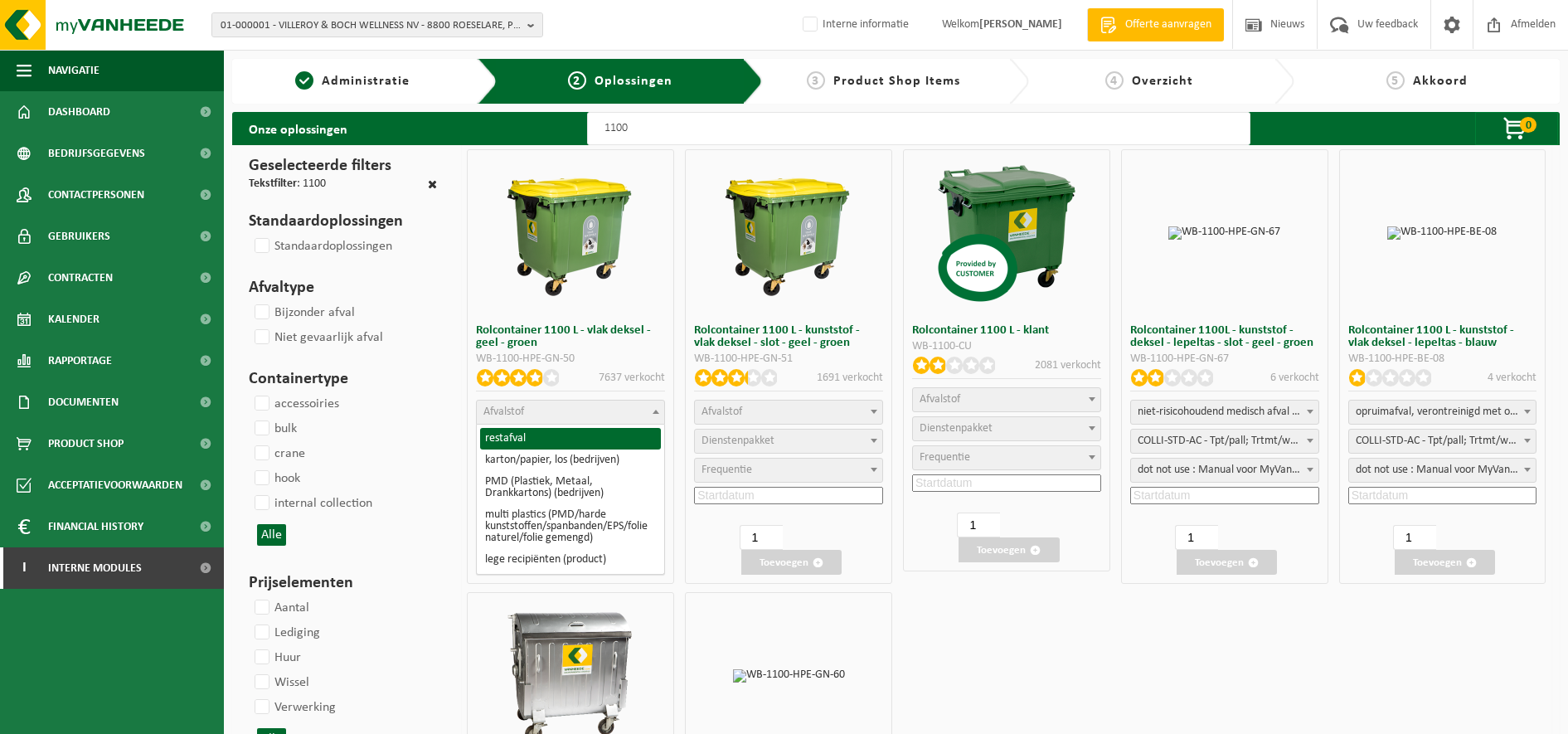
select select "29"
select select
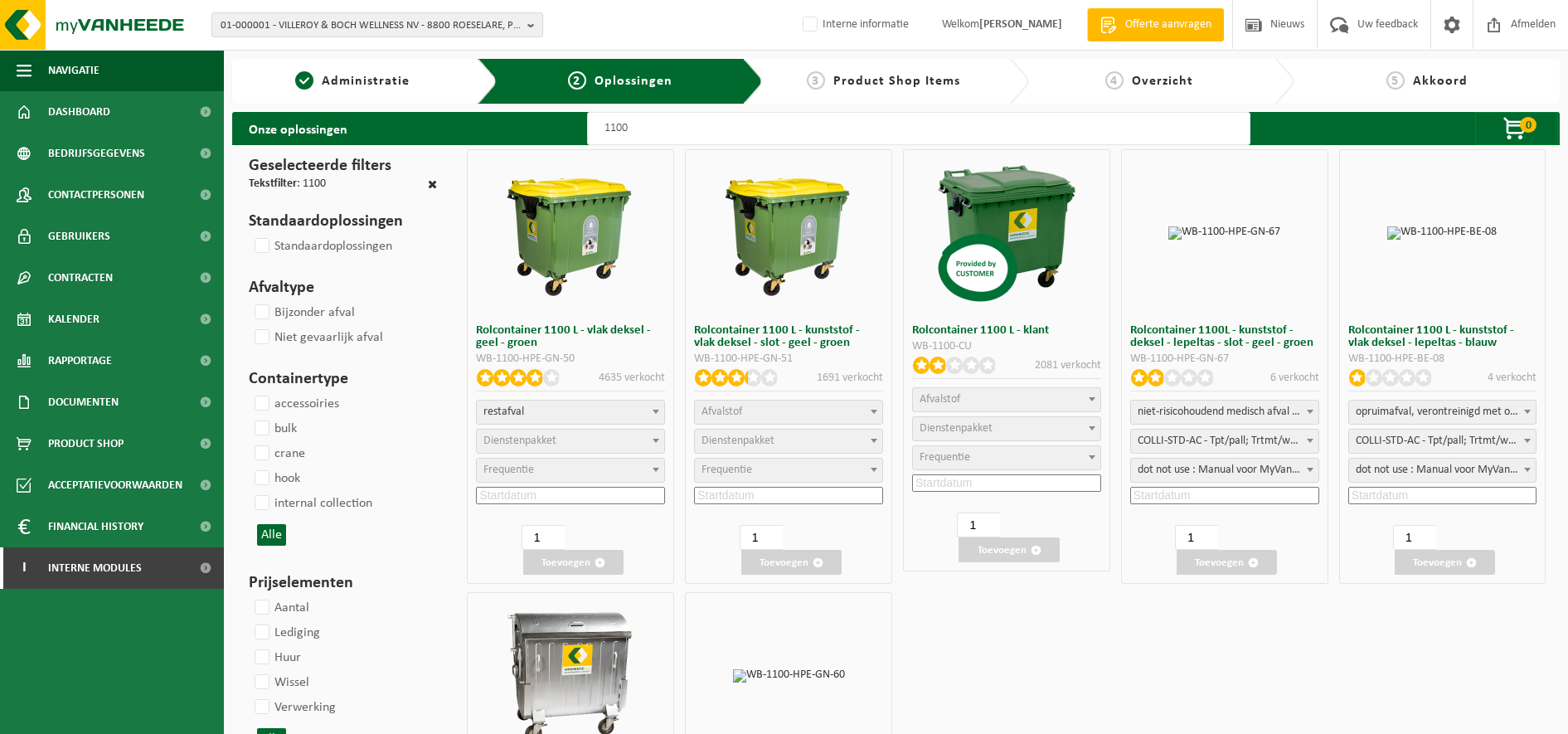
select select
click at [757, 420] on span "Afvalstof" at bounding box center [788, 412] width 188 height 24
select select
click at [757, 420] on span "Afvalstof" at bounding box center [788, 412] width 188 height 24
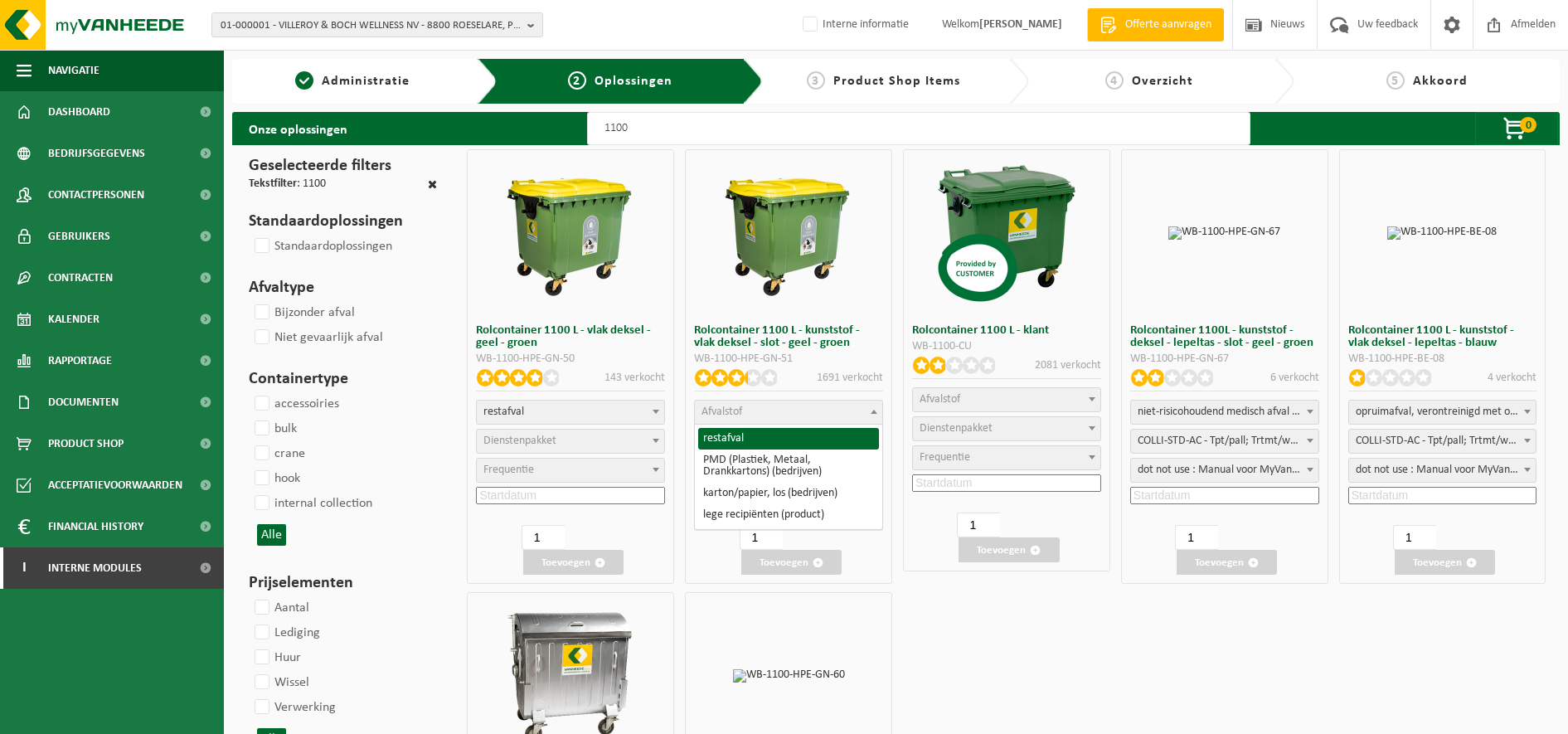
select select
click at [560, 439] on span "Dienstenpakket" at bounding box center [570, 441] width 188 height 24
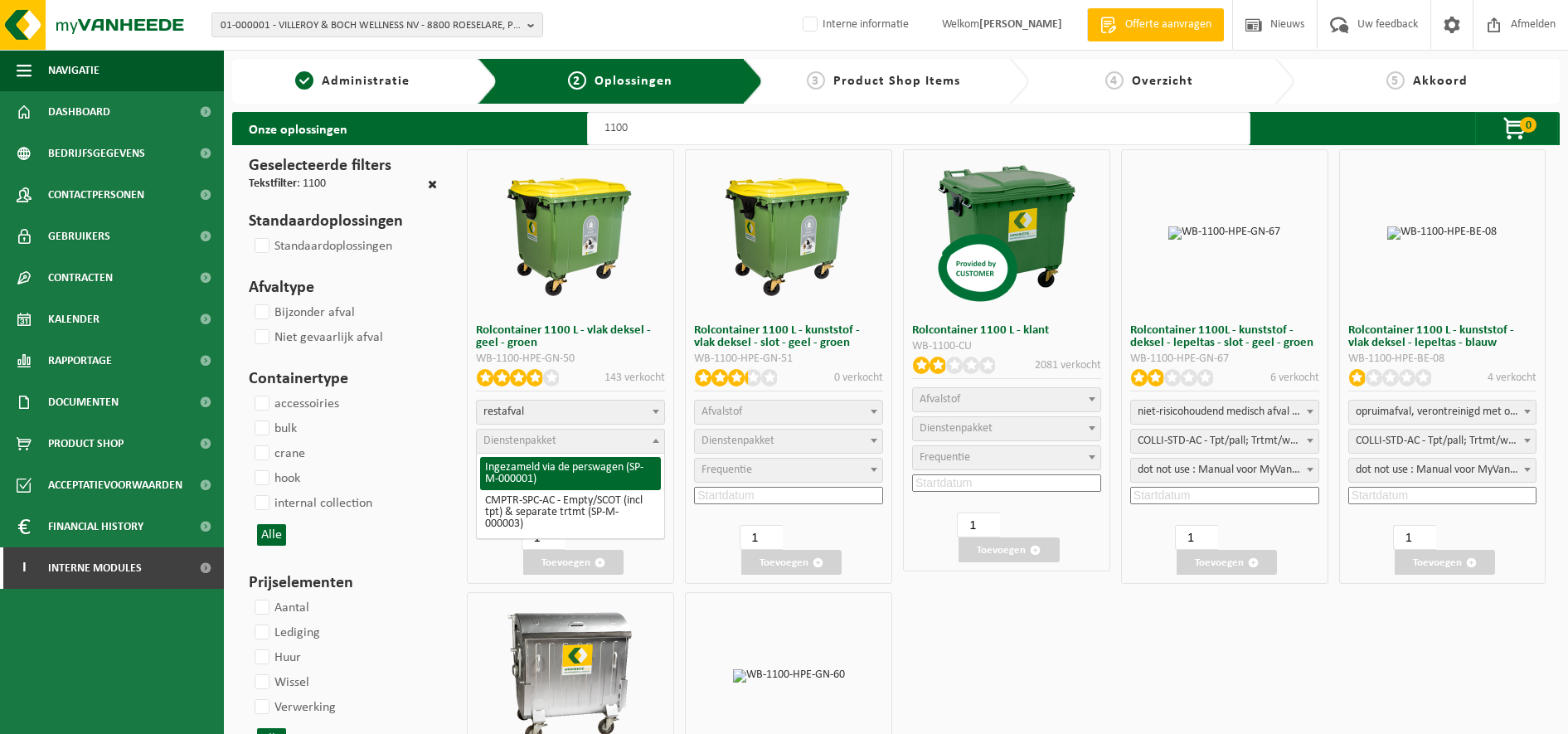
select select "2"
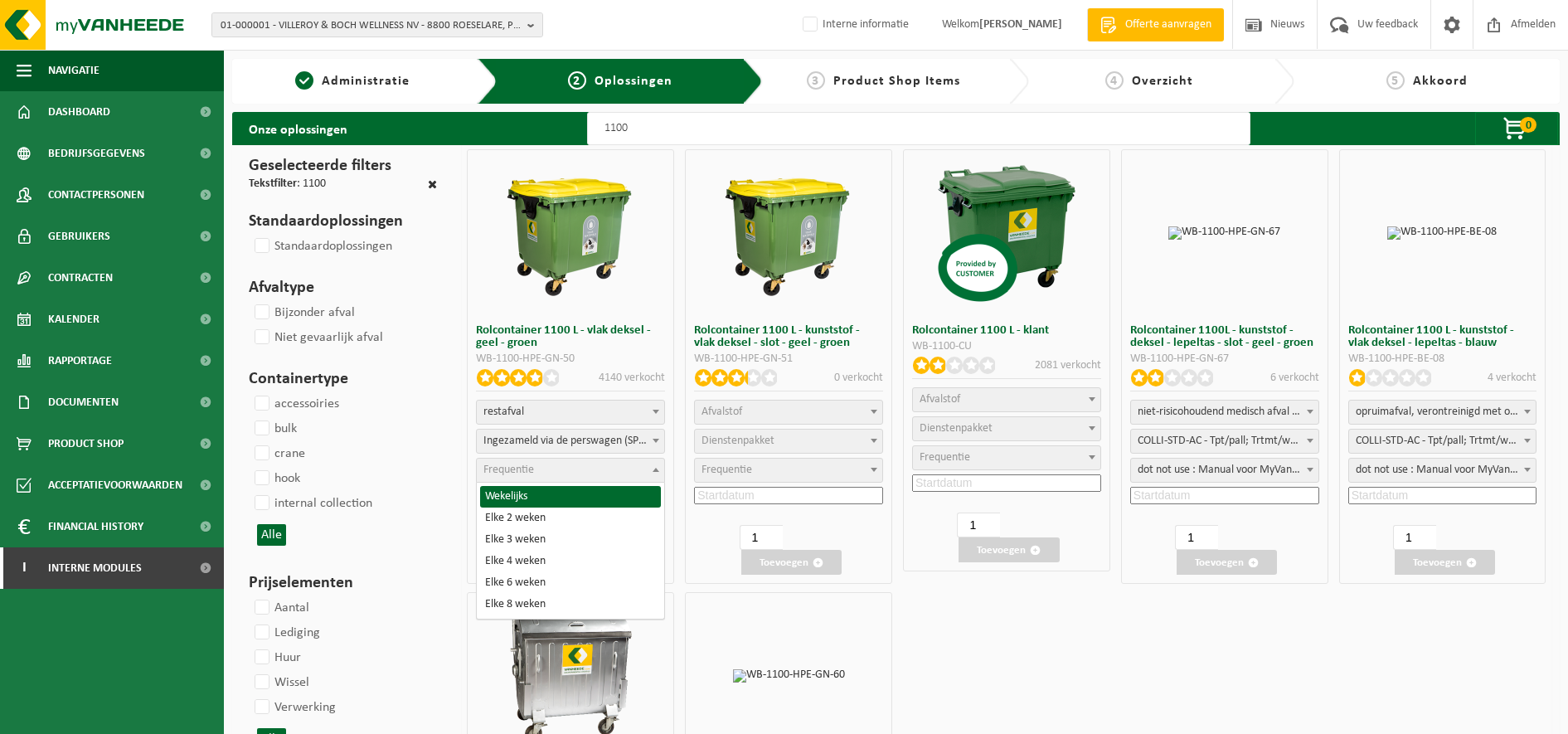
click at [581, 470] on span "Frequentie" at bounding box center [570, 470] width 188 height 24
select select "11"
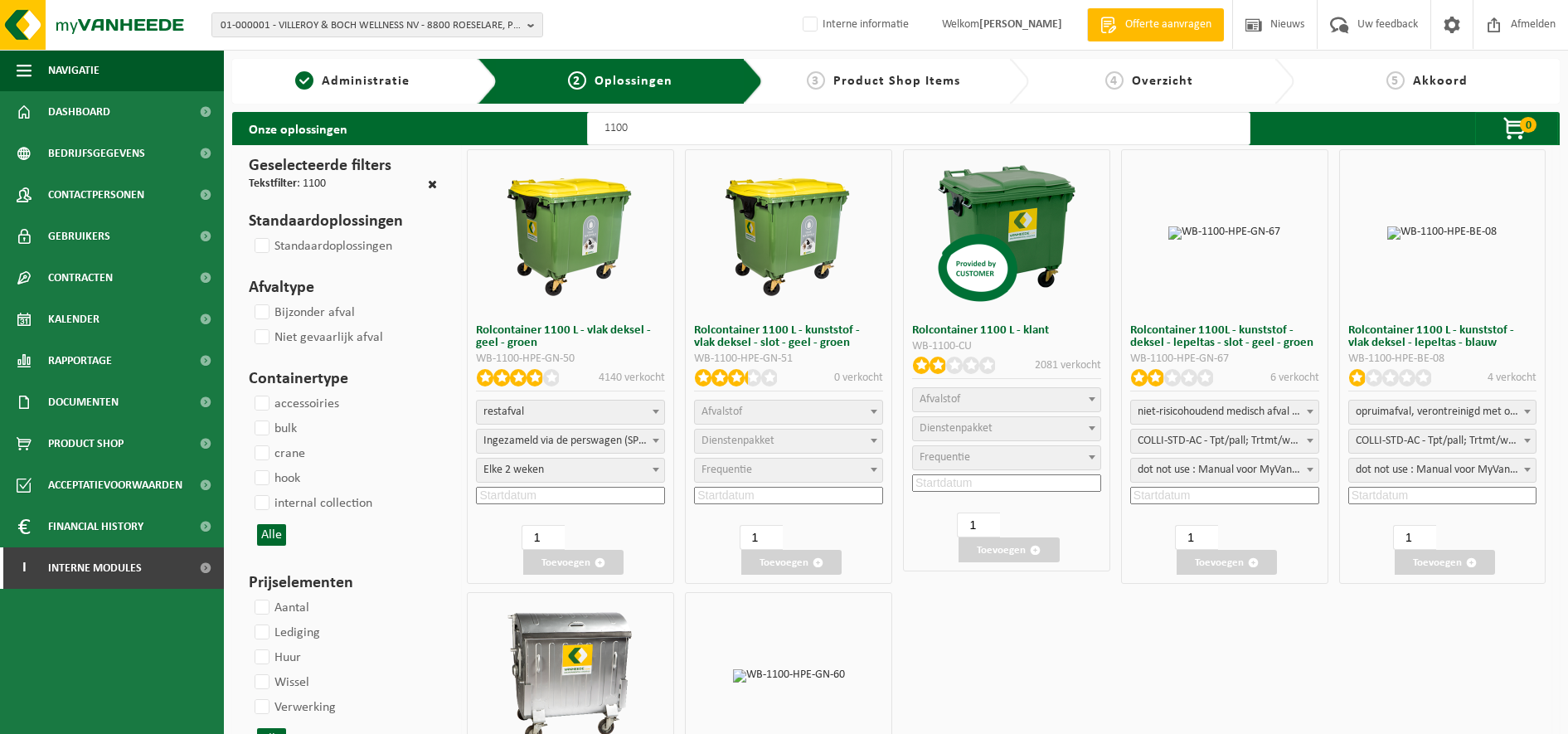
click at [534, 492] on input at bounding box center [570, 495] width 189 height 17
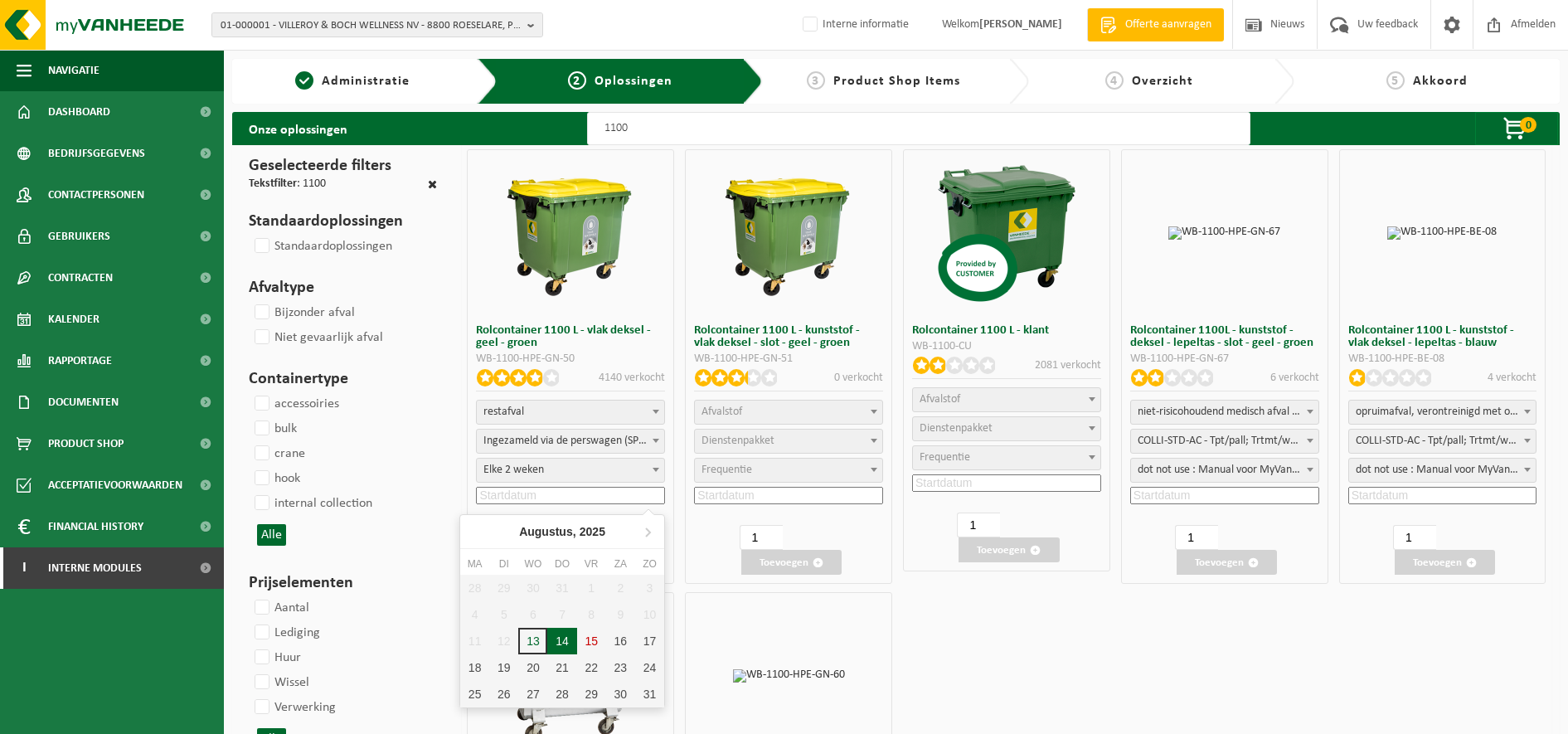
click at [569, 636] on div "14" at bounding box center [562, 641] width 29 height 26
type input "2025-08-14"
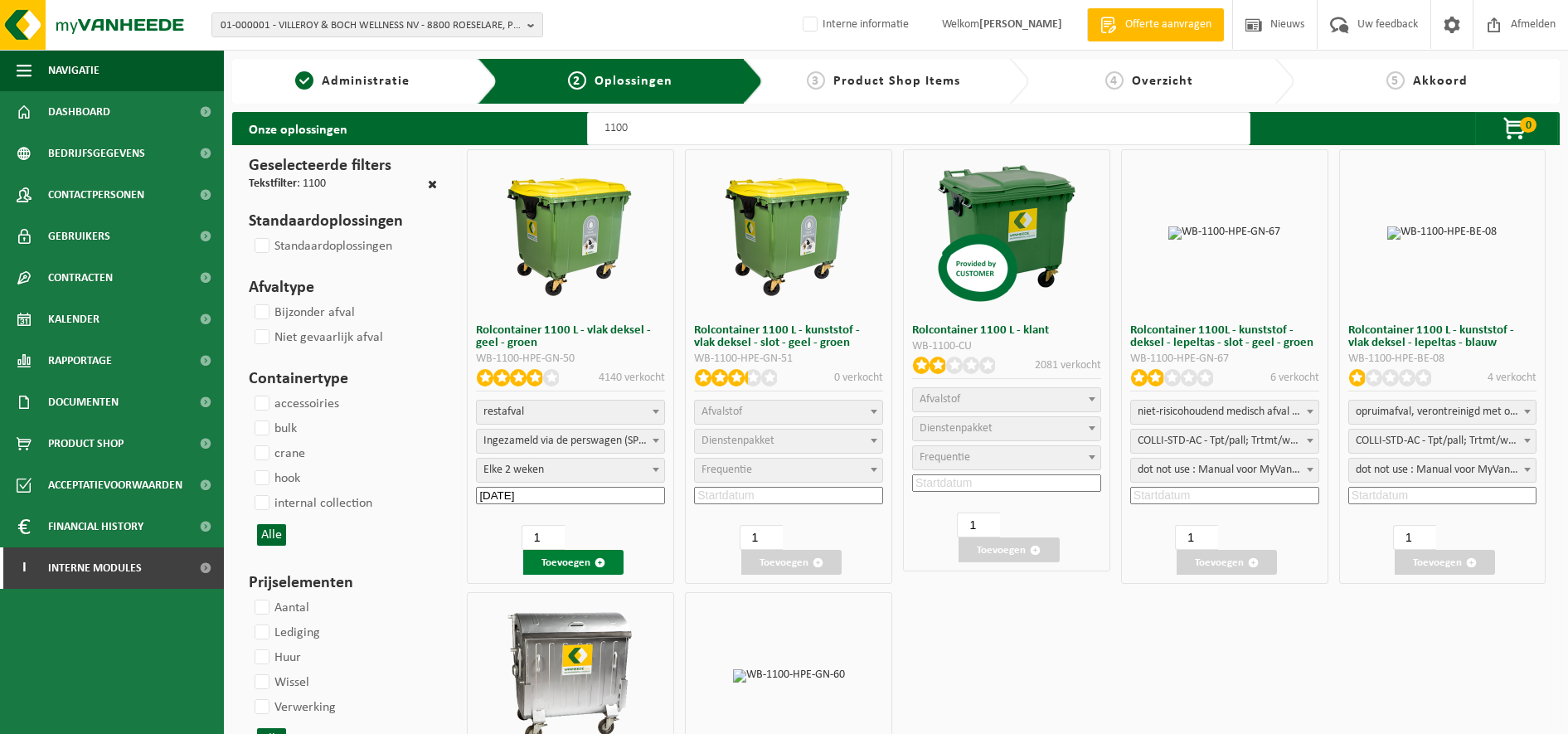
click at [570, 568] on button "Toevoegen" at bounding box center [573, 562] width 101 height 24
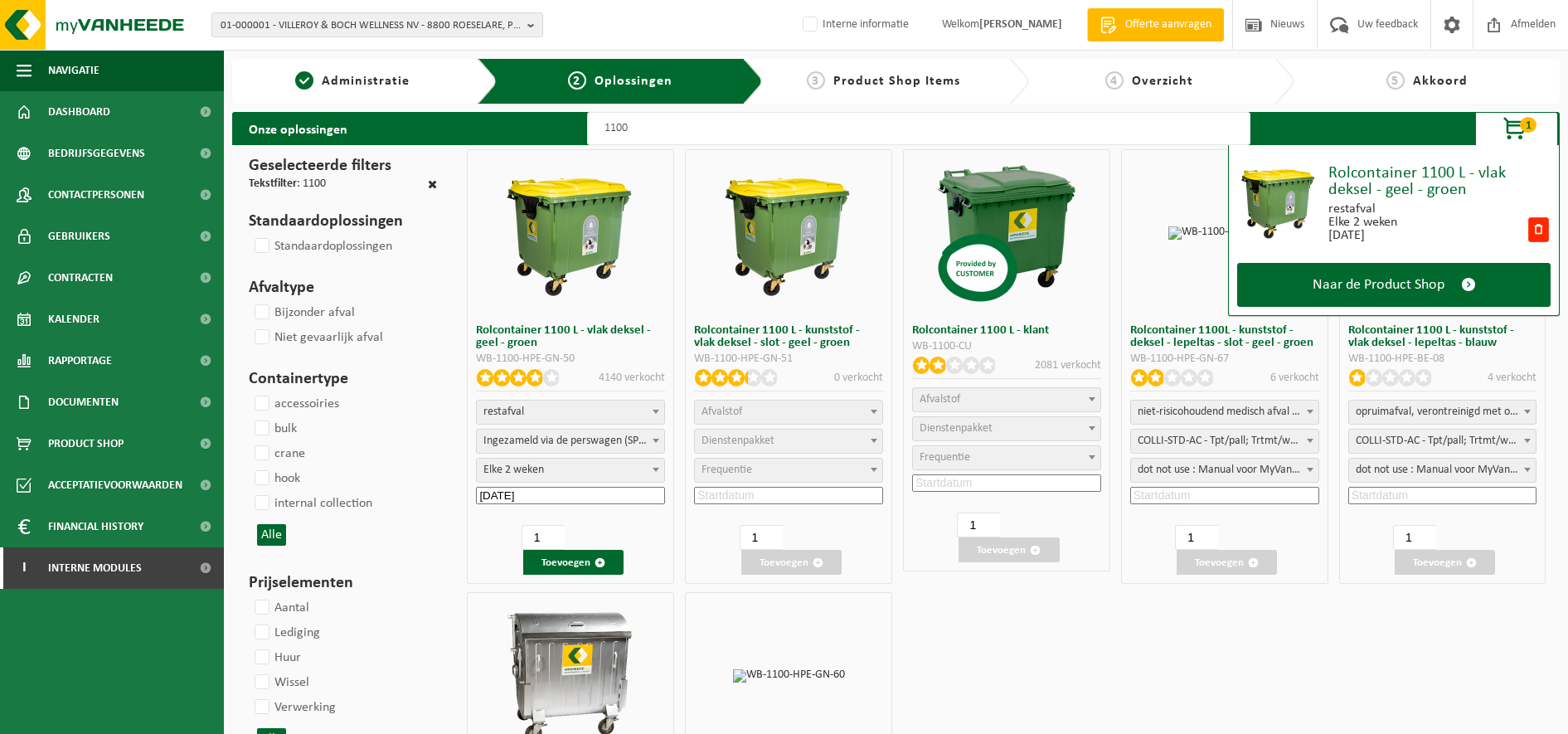
click at [590, 414] on span "restafval" at bounding box center [570, 412] width 188 height 24
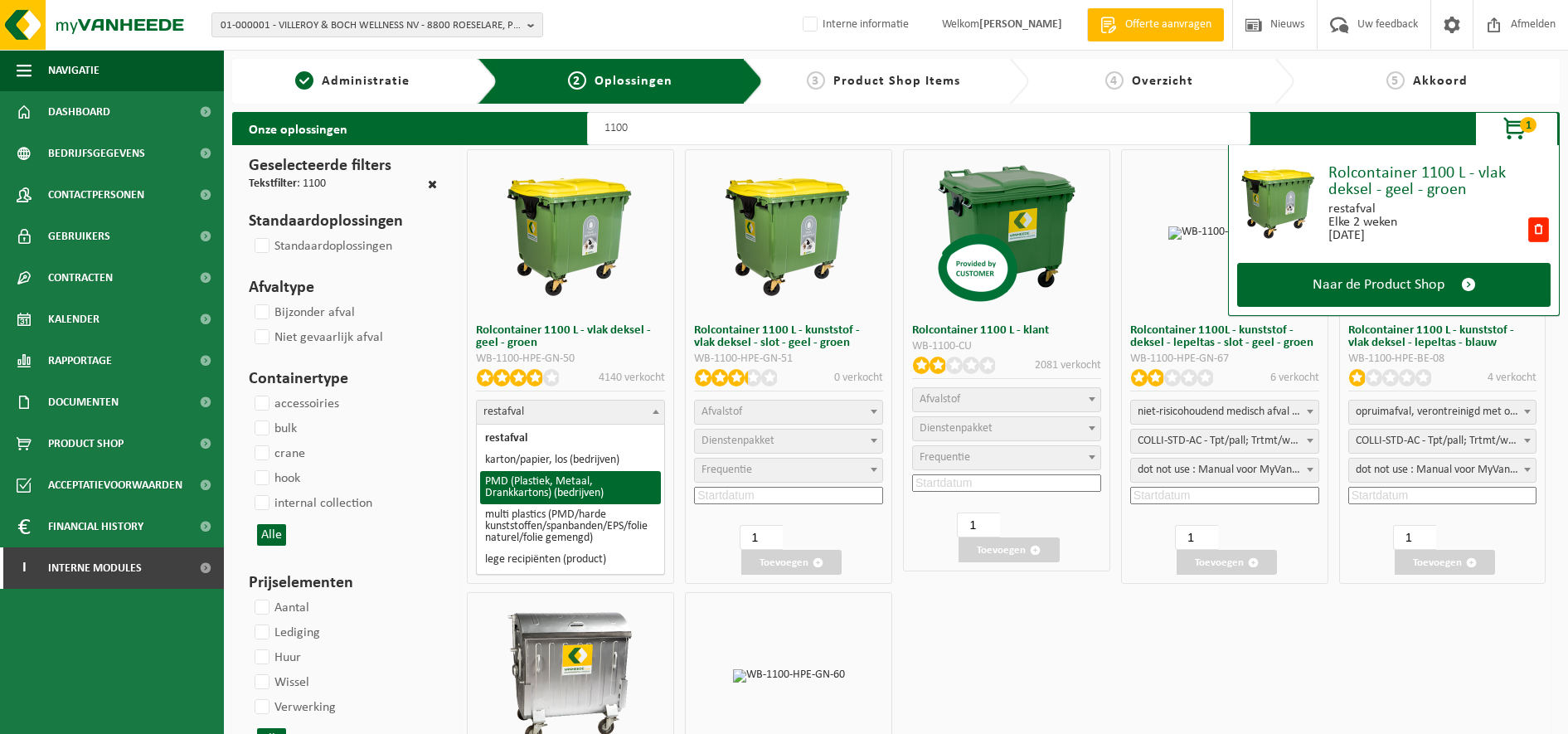
select select "964"
select select
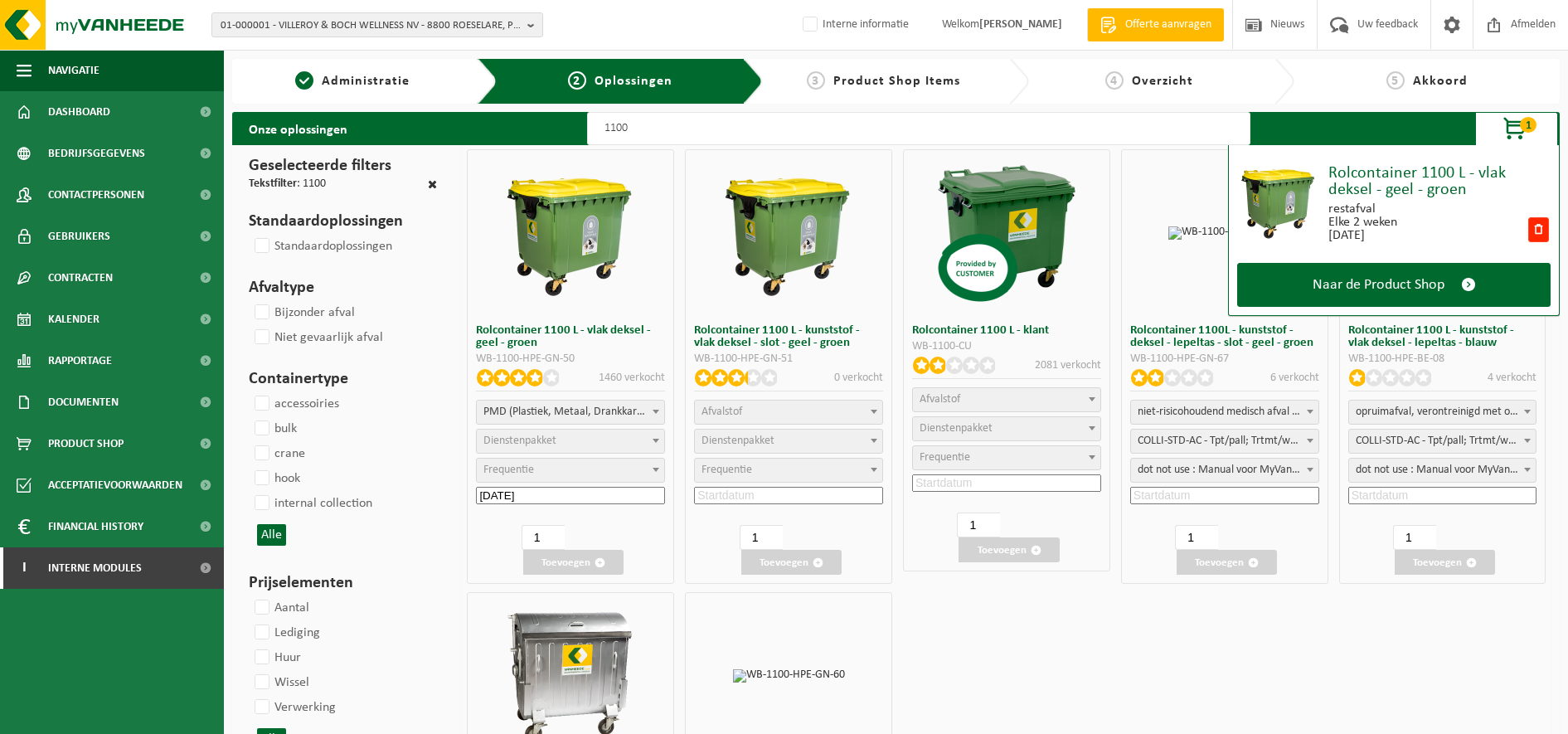
select select
select select "2"
click at [590, 479] on span "Frequentie" at bounding box center [570, 470] width 188 height 24
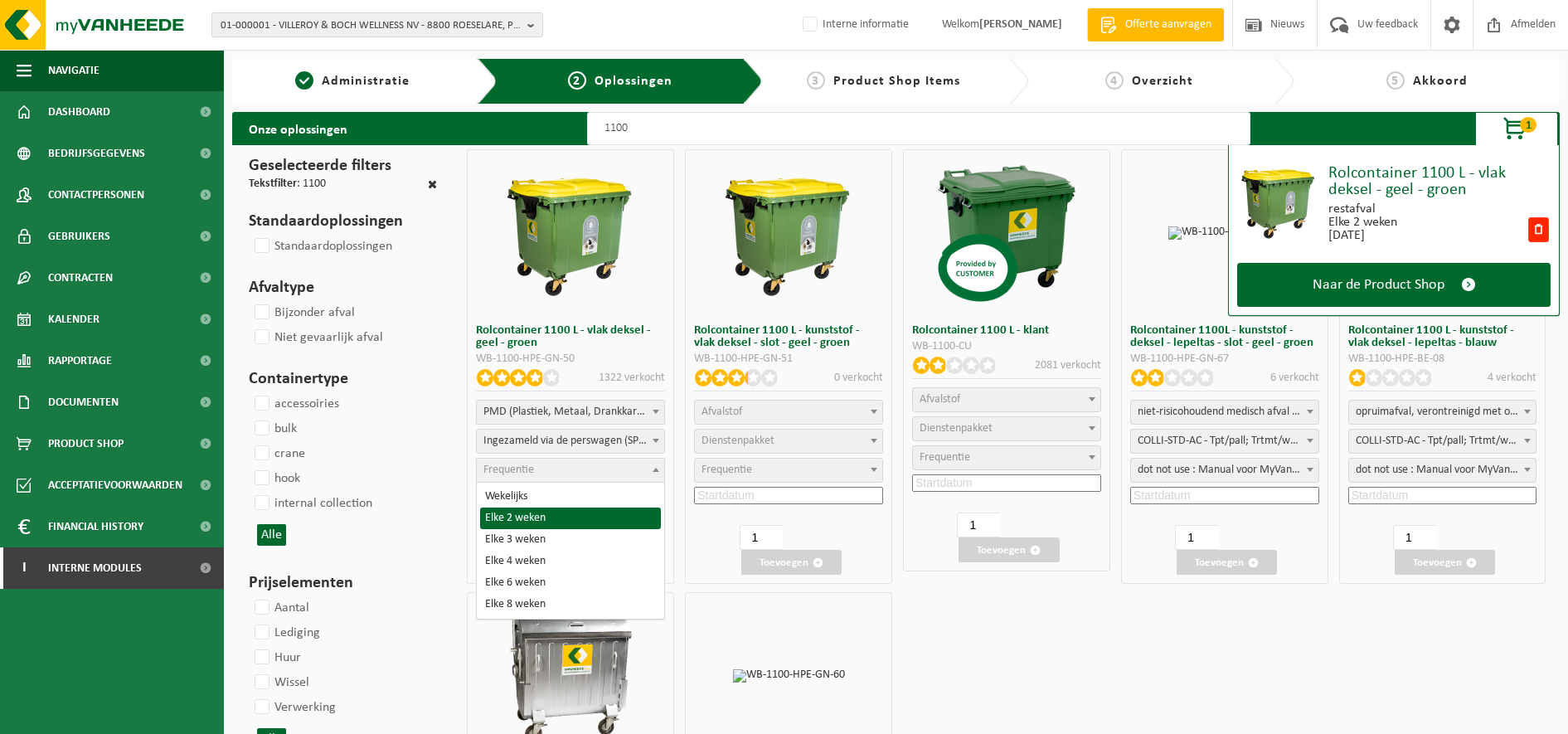
select select "11"
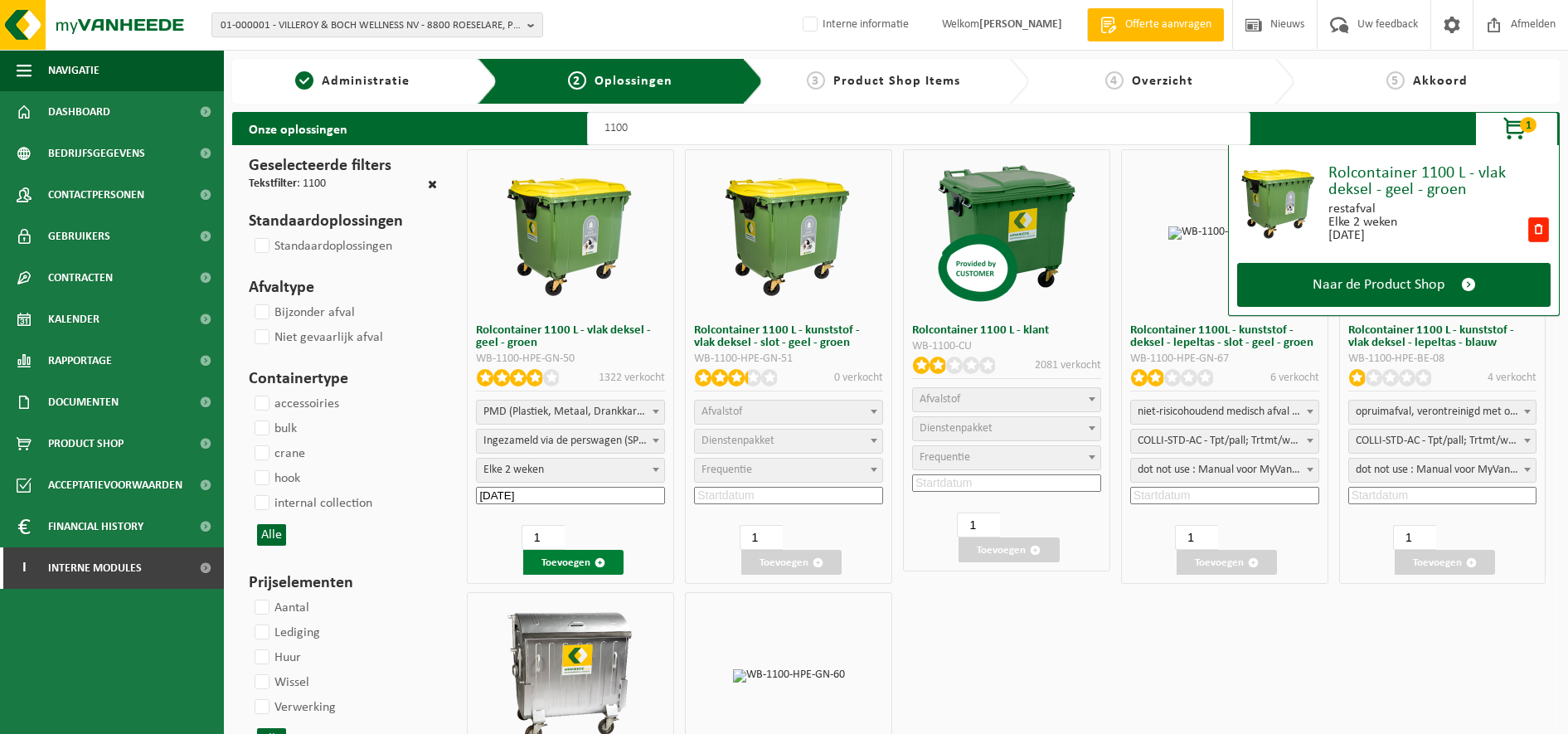
click at [571, 565] on button "Toevoegen" at bounding box center [573, 562] width 101 height 24
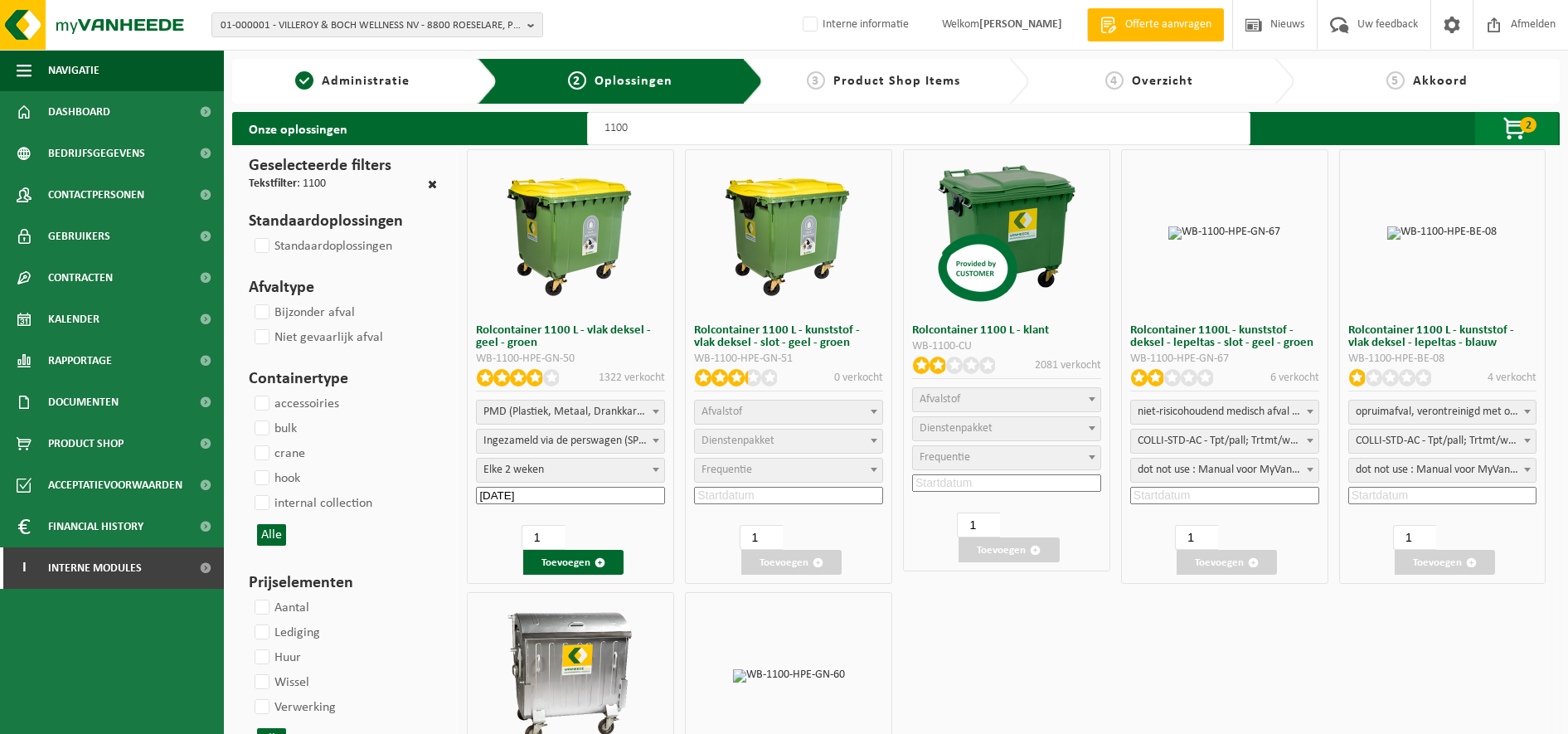
click at [1530, 122] on span "2" at bounding box center [1528, 124] width 16 height 15
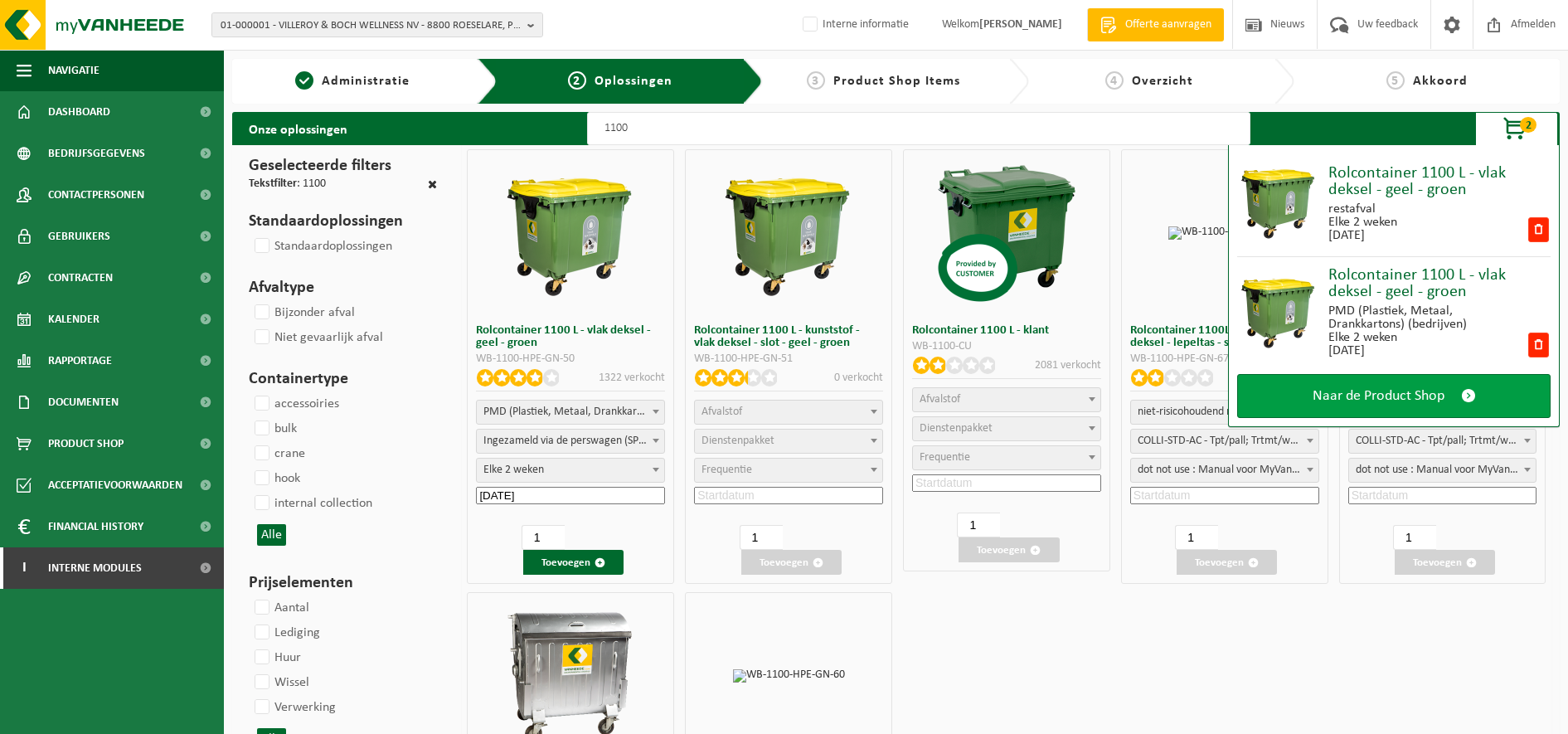
click at [1390, 395] on span "Naar de Product Shop" at bounding box center [1379, 396] width 132 height 17
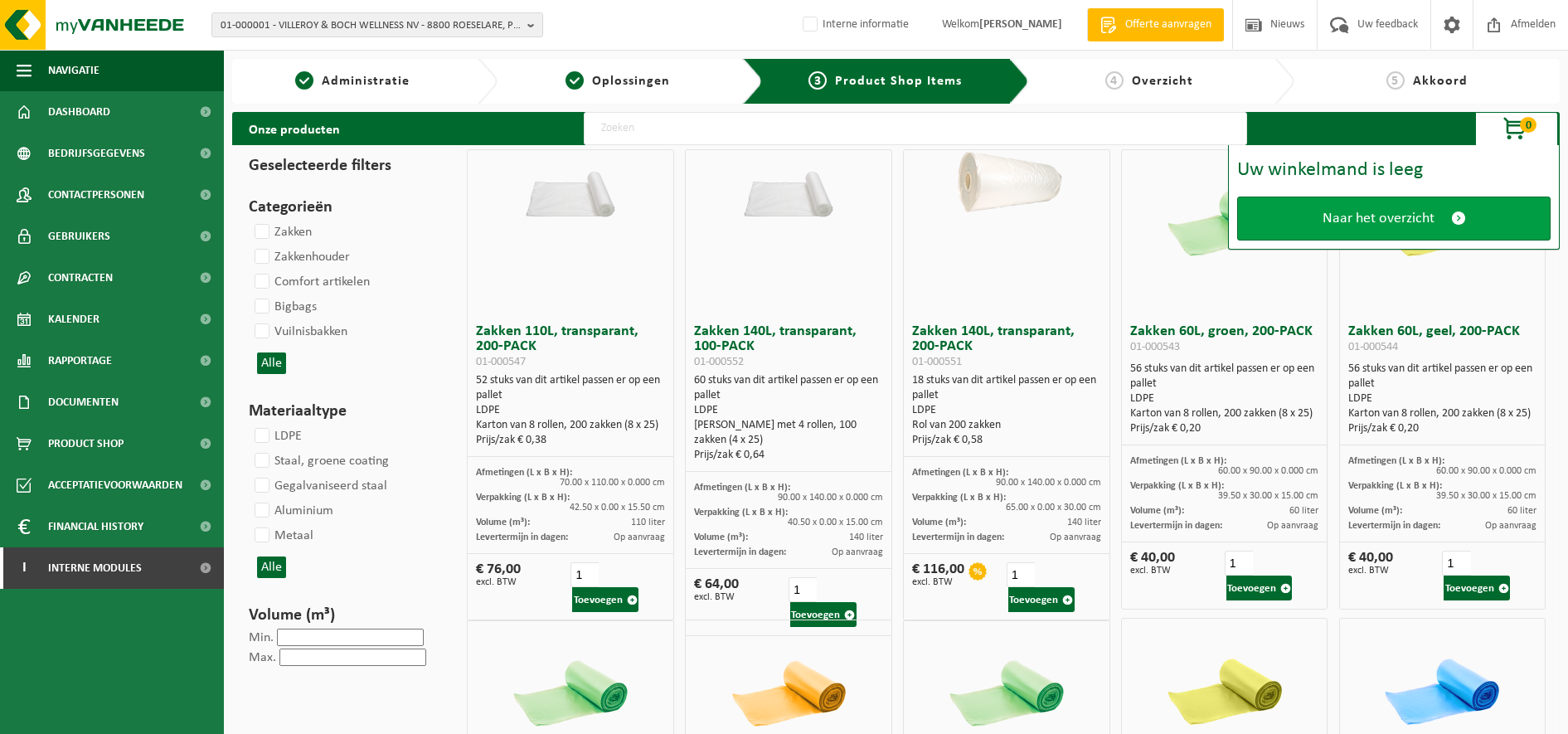
click at [1410, 218] on span "Naar het overzicht" at bounding box center [1379, 218] width 112 height 17
click at [1401, 224] on span "Naar het overzicht" at bounding box center [1379, 218] width 112 height 17
click at [1378, 227] on span "Naar het overzicht" at bounding box center [1379, 218] width 112 height 17
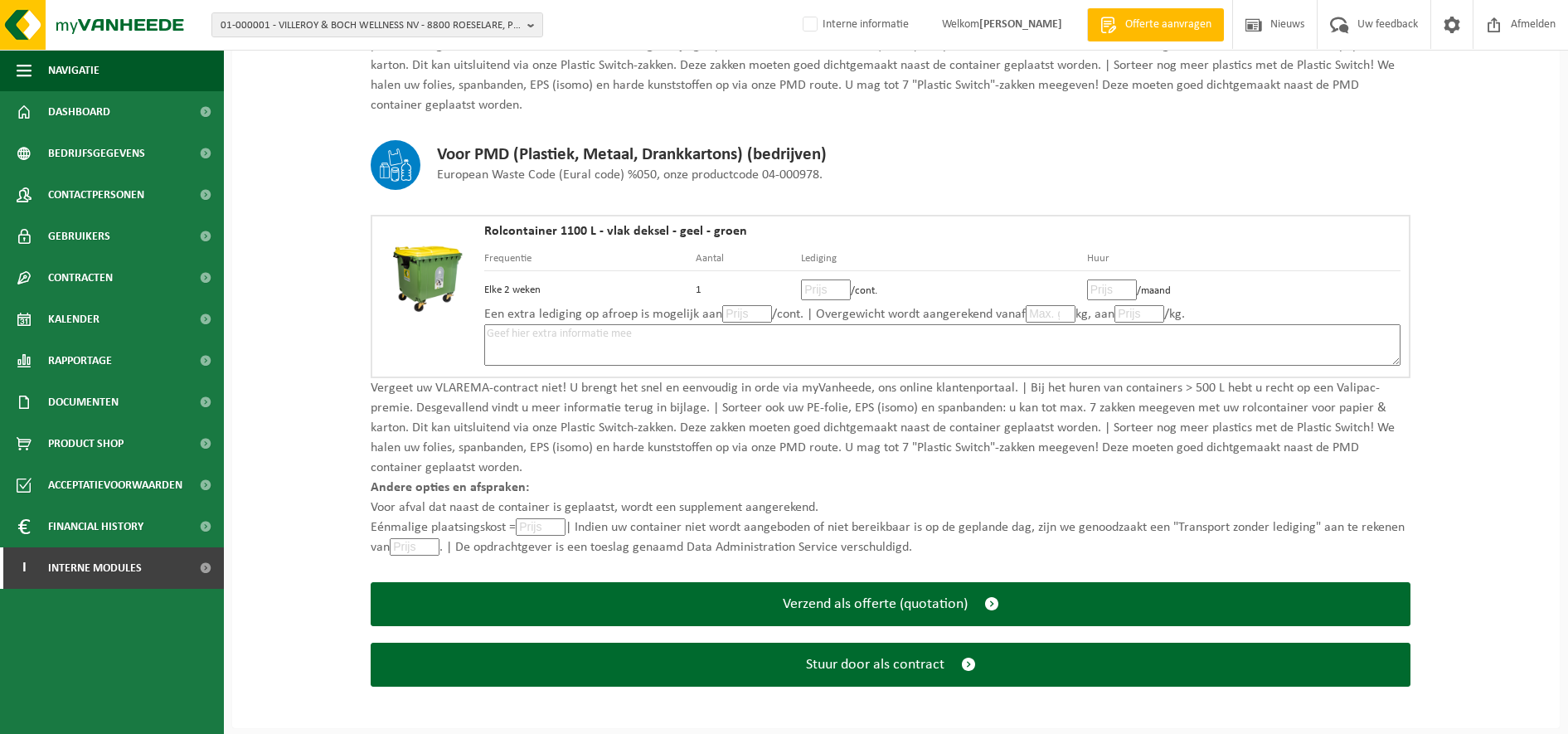
scroll to position [570, 0]
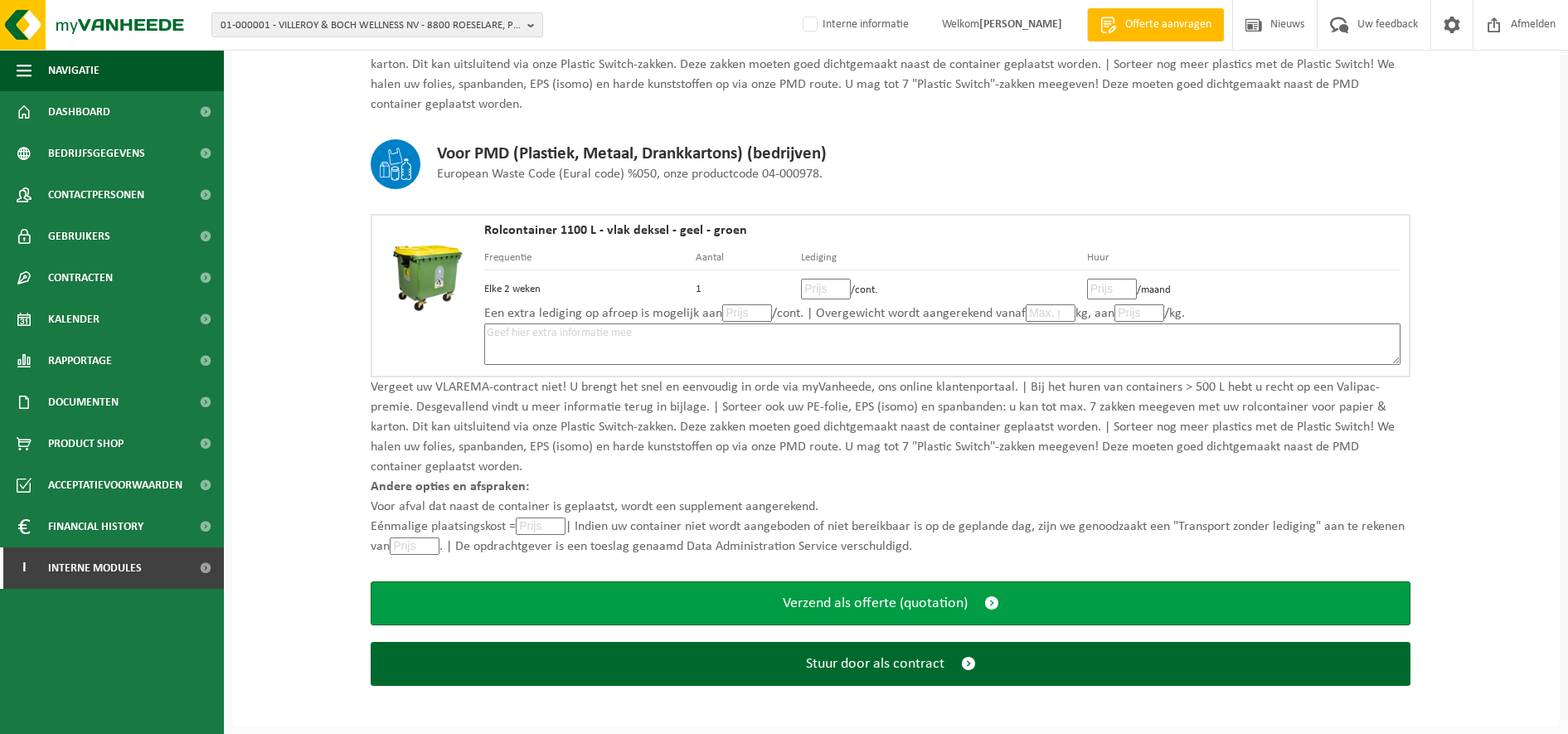
click at [992, 604] on span "submit" at bounding box center [992, 603] width 14 height 17
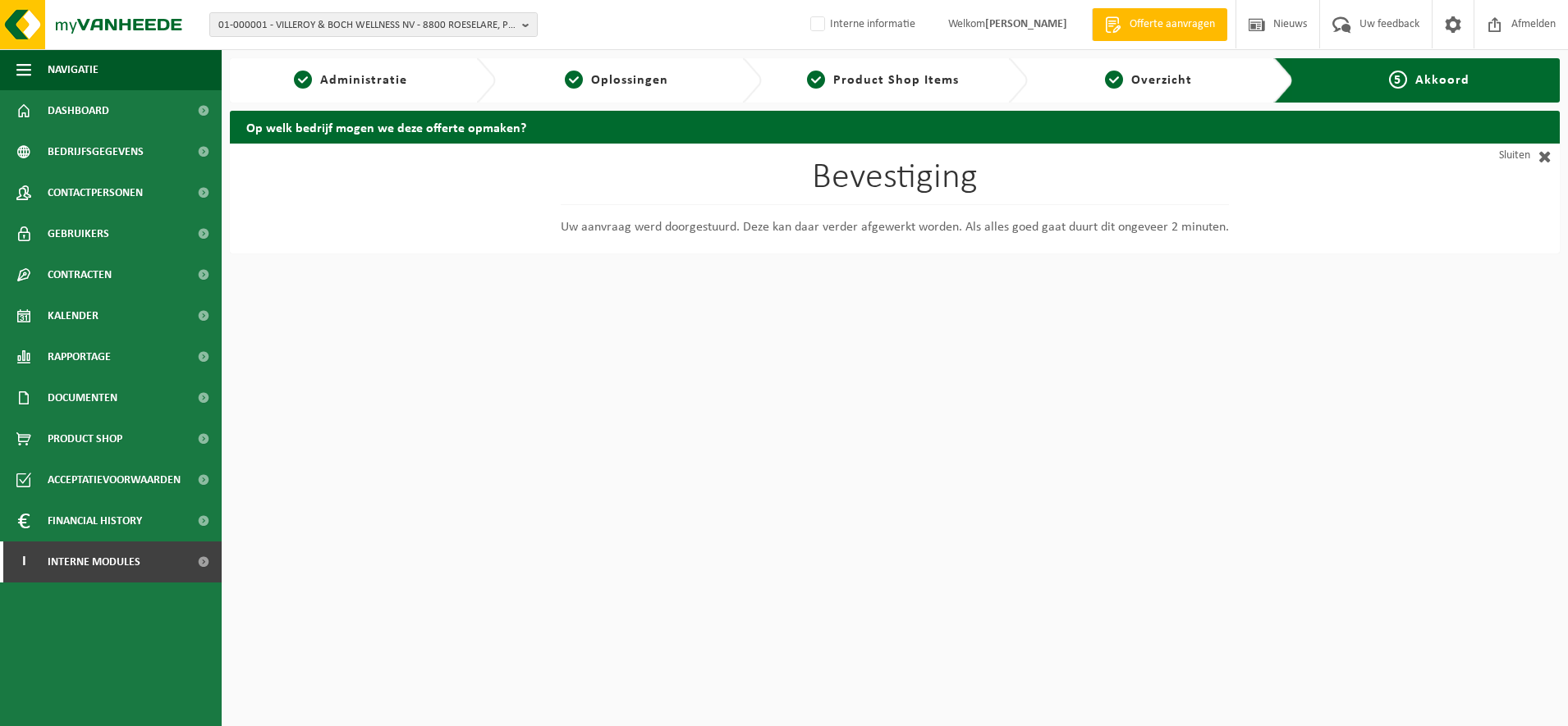
click at [1226, 580] on html "01-000001 - VILLEROY & BOCH WELLNESS NV - 8800 ROESELARE, POPULIERSTRAAT 1 01-0…" at bounding box center [784, 363] width 1568 height 726
